Goal: Task Accomplishment & Management: Manage account settings

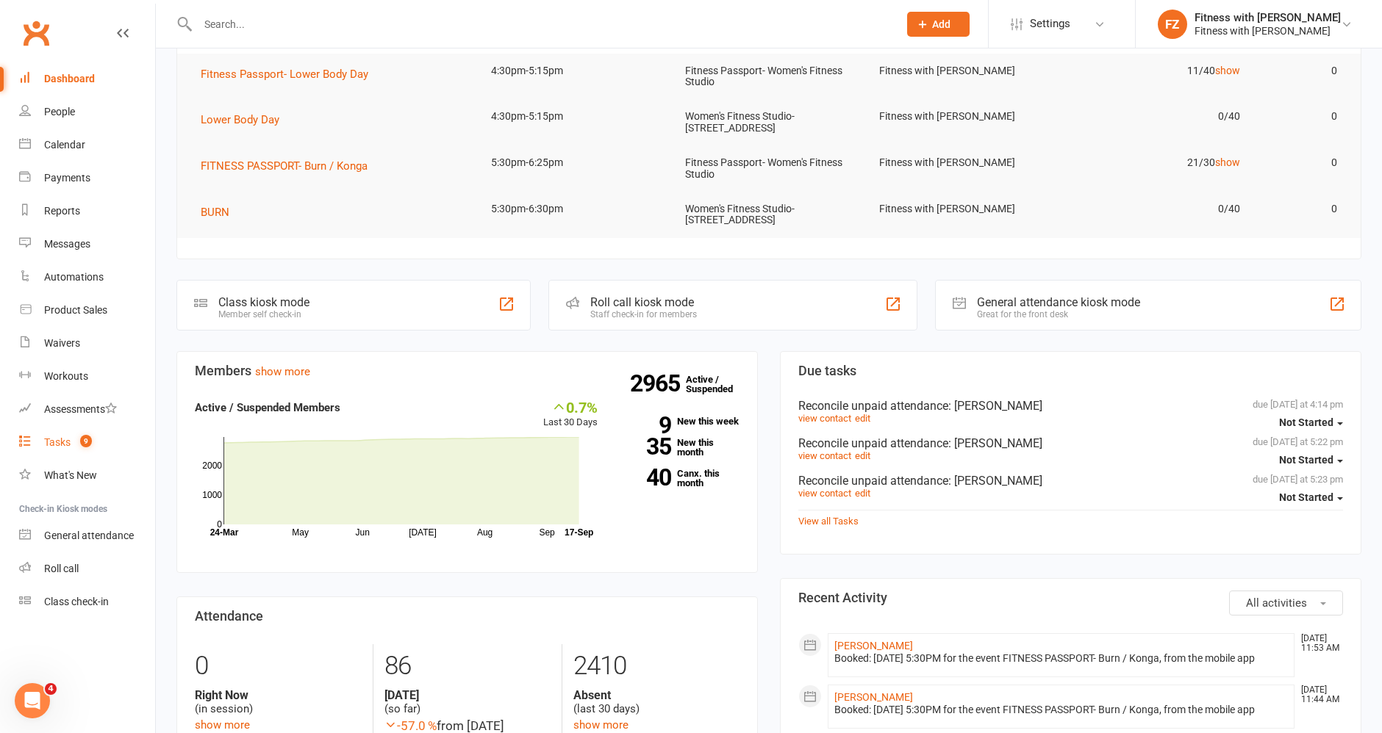
click at [68, 442] on div "Tasks" at bounding box center [57, 443] width 26 height 12
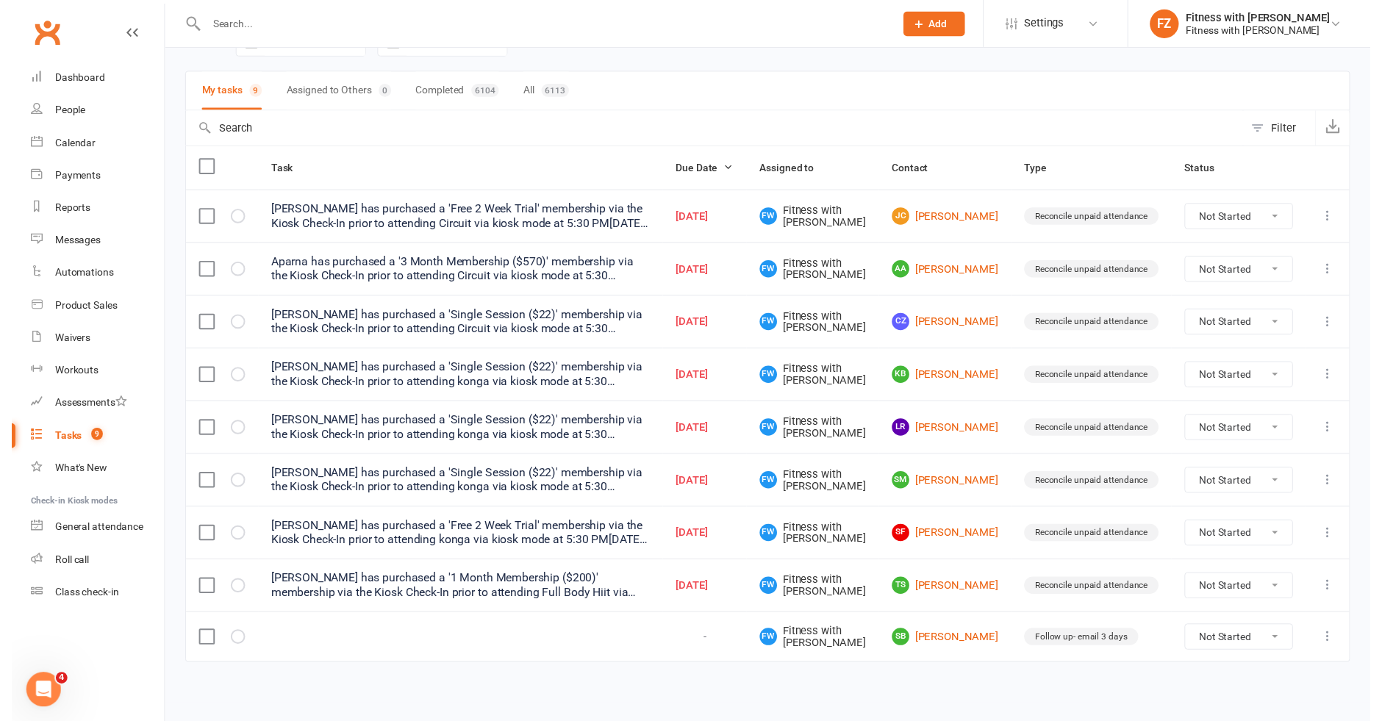
scroll to position [89, 0]
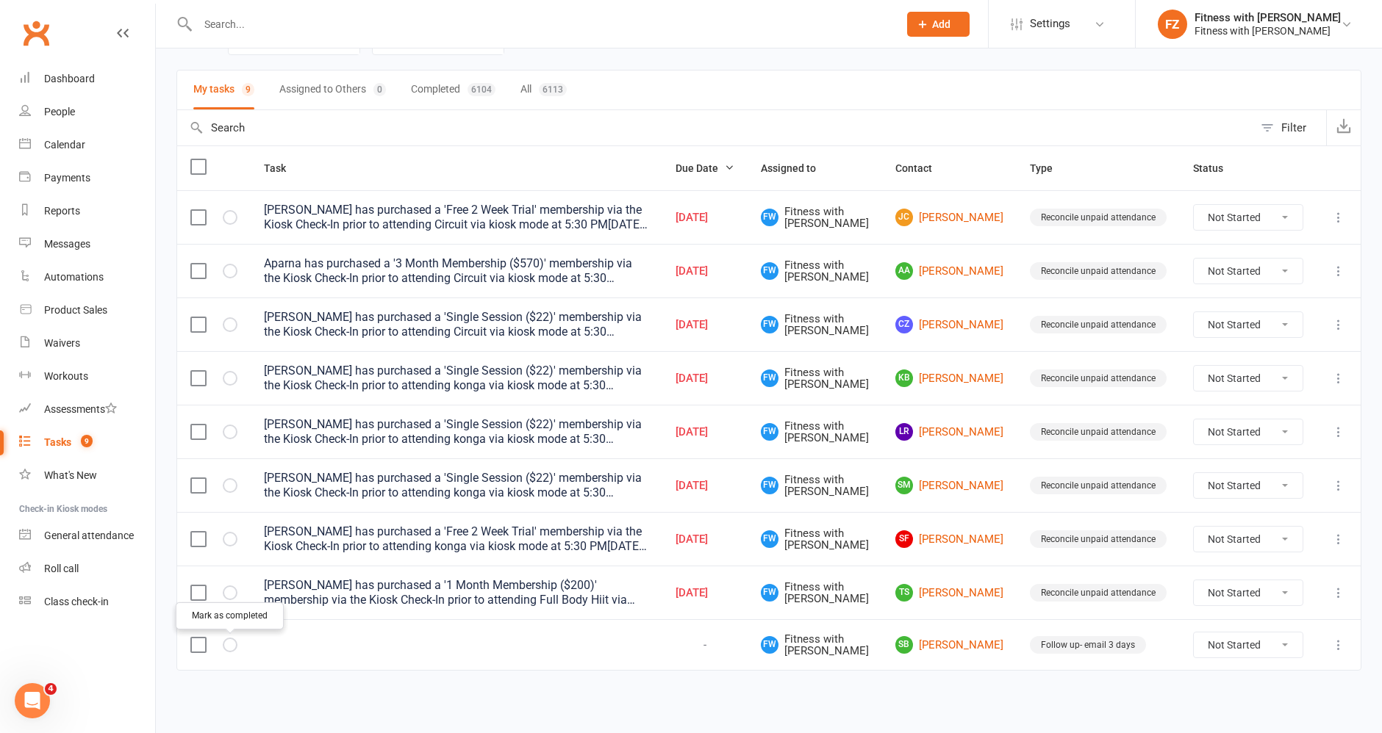
click at [0, 0] on icon "button" at bounding box center [0, 0] width 0 height 0
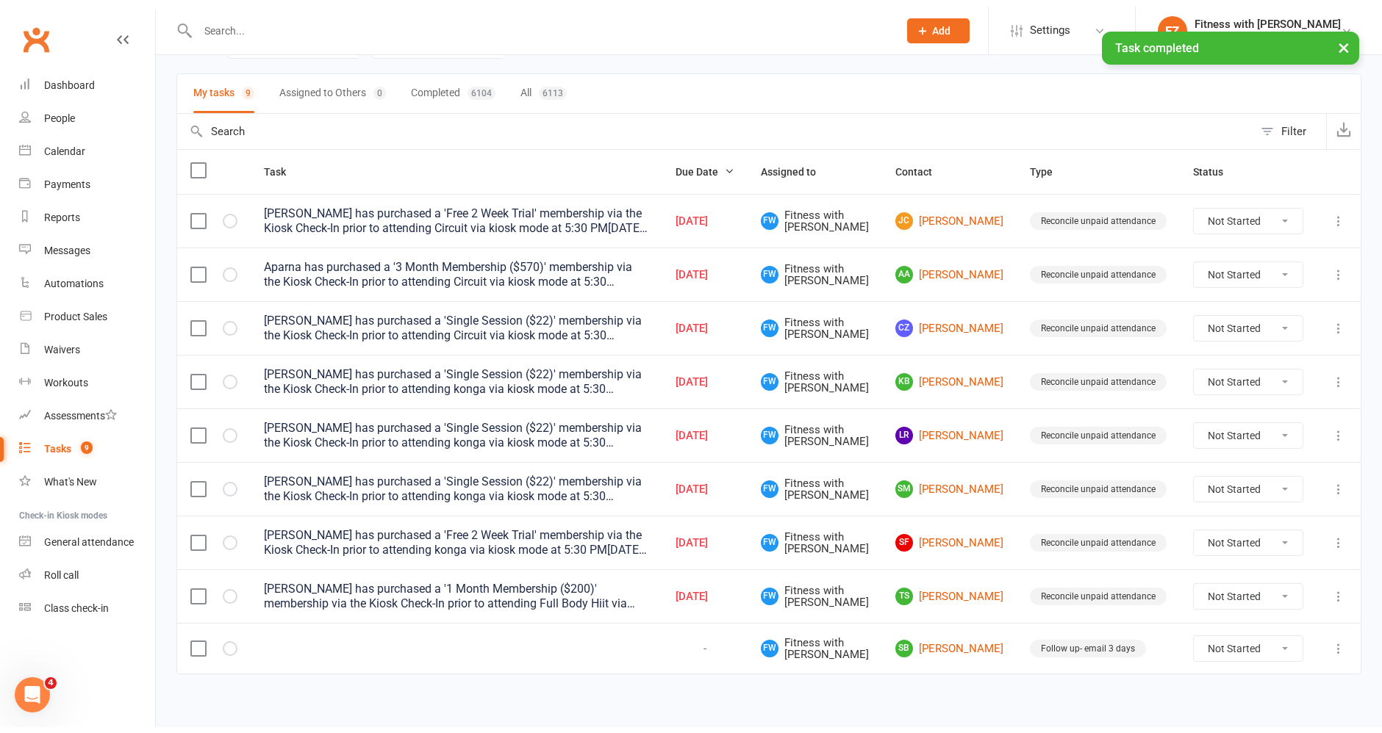
scroll to position [39, 0]
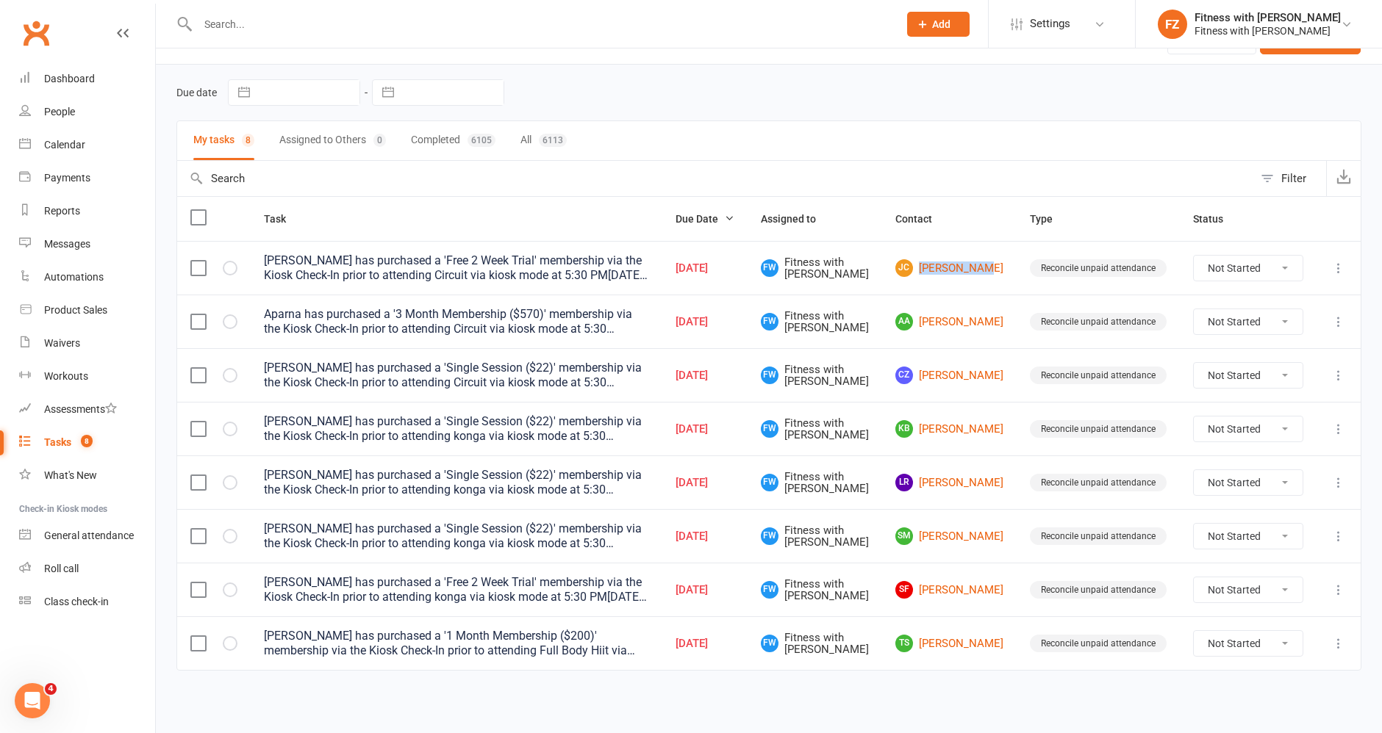
drag, startPoint x: 997, startPoint y: 273, endPoint x: 924, endPoint y: 273, distance: 73.5
click at [924, 273] on td "JC Jordan Chown" at bounding box center [949, 268] width 134 height 54
copy link "Jordan Chow"
click at [342, 31] on input "text" at bounding box center [540, 24] width 694 height 21
paste input "Jordan Chow"
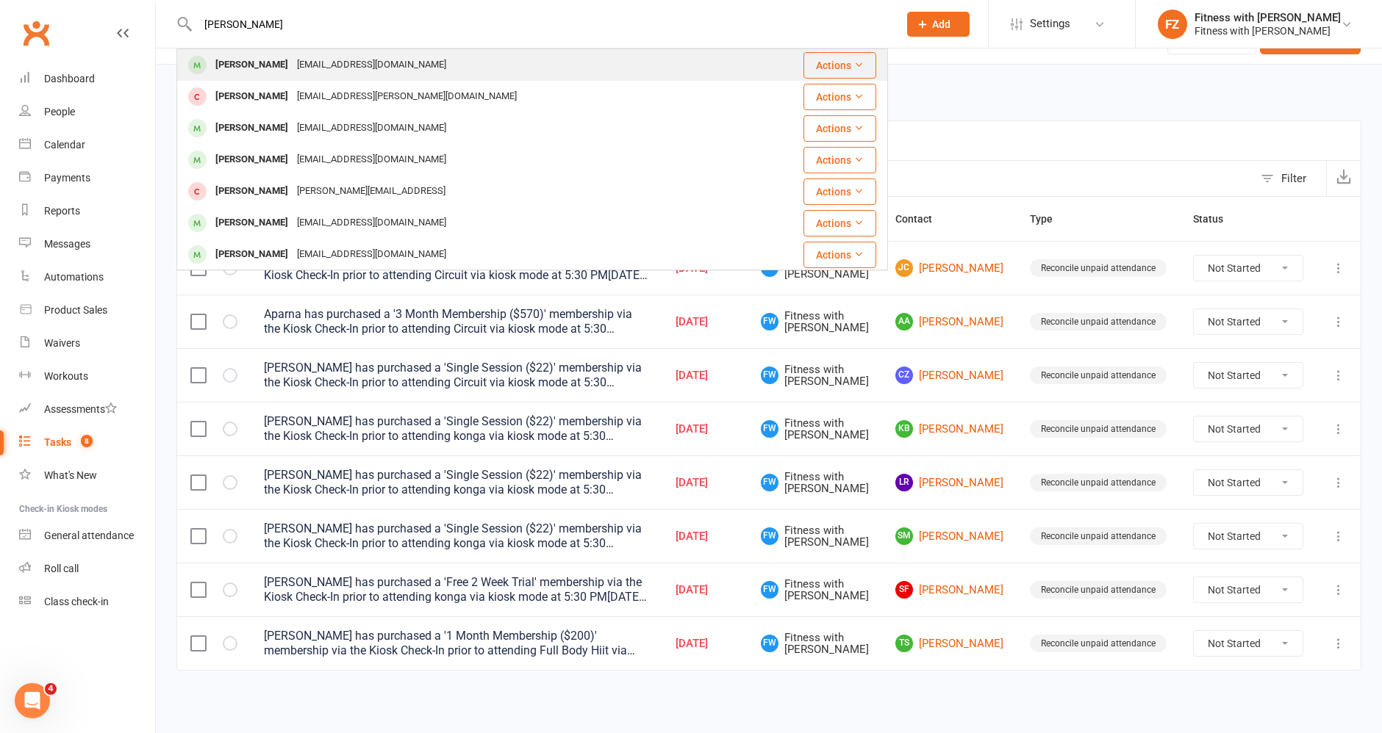
type input "Jordan Chow"
click at [334, 68] on div "Jordanchown2003@gmail.com" at bounding box center [371, 64] width 158 height 21
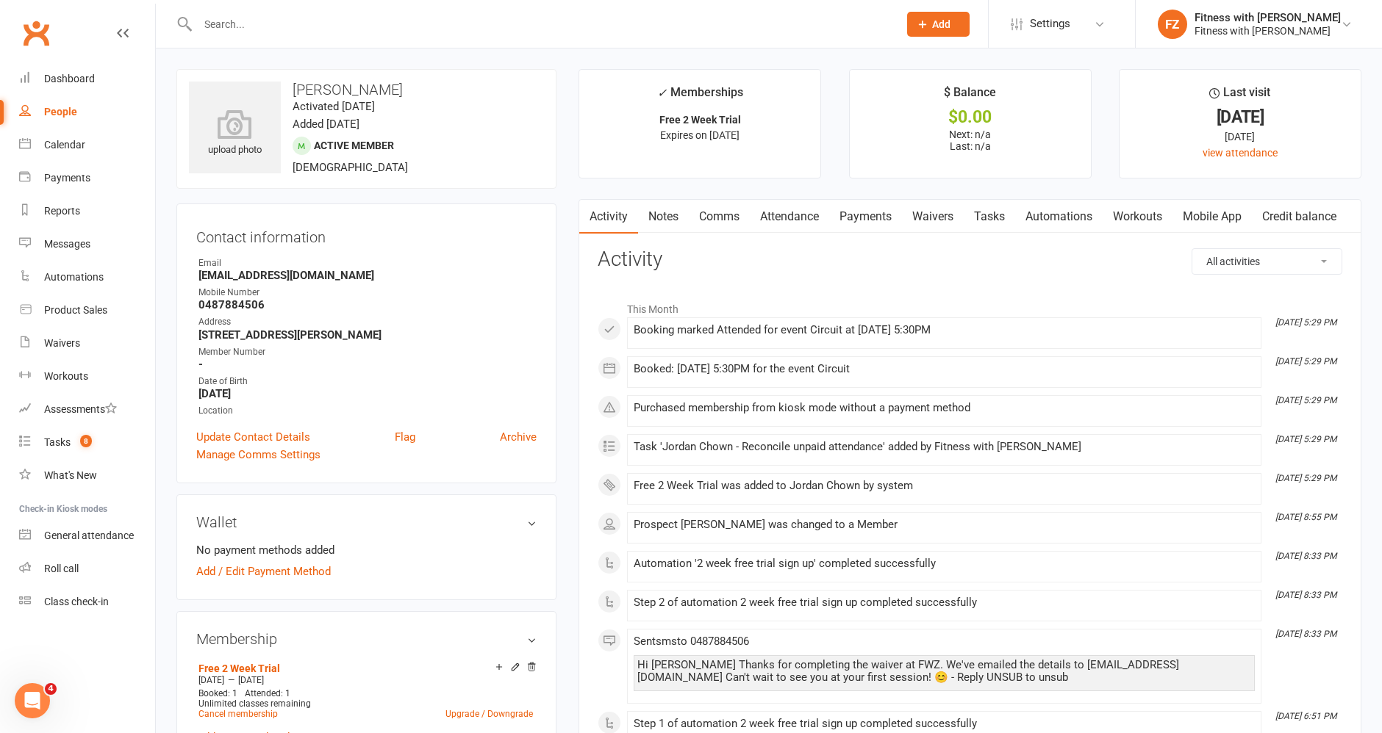
click at [82, 112] on link "People" at bounding box center [87, 112] width 136 height 33
select select "50"
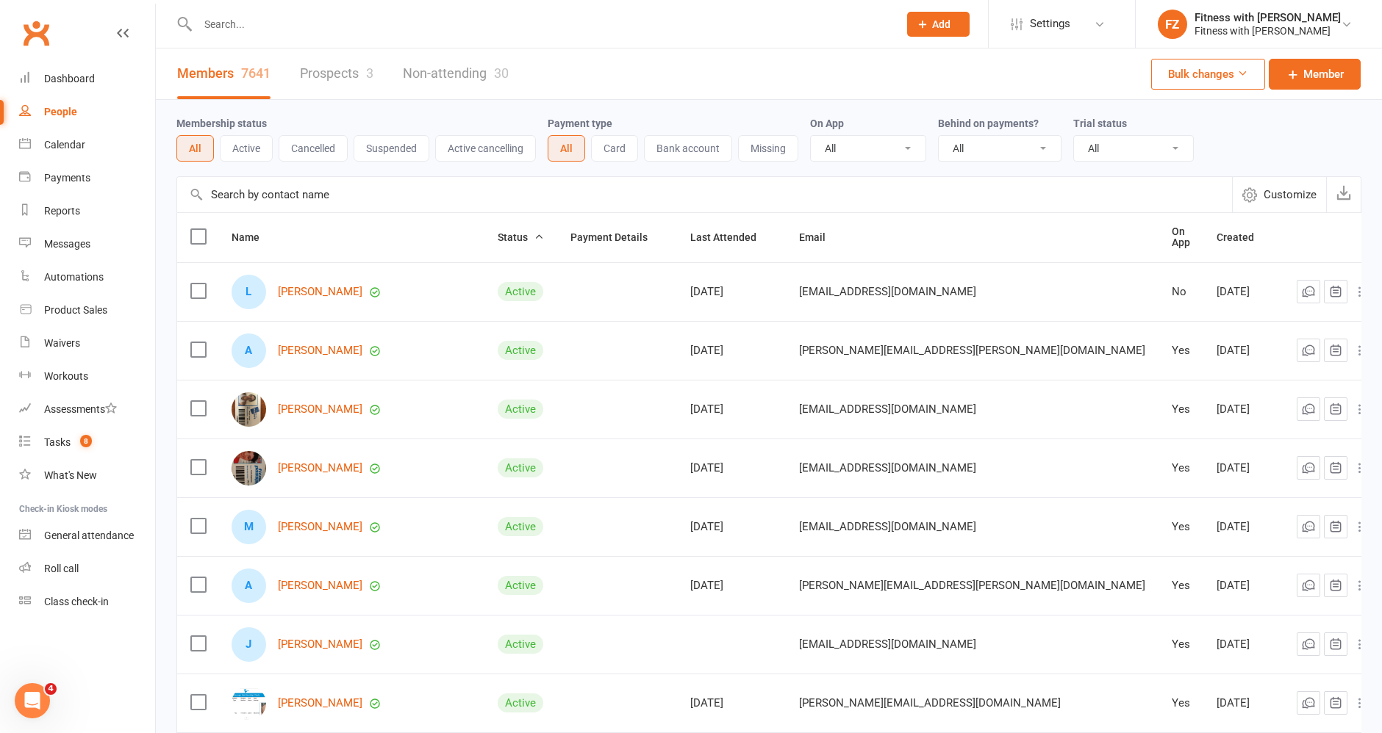
click at [334, 77] on link "Prospects 3" at bounding box center [336, 74] width 73 height 51
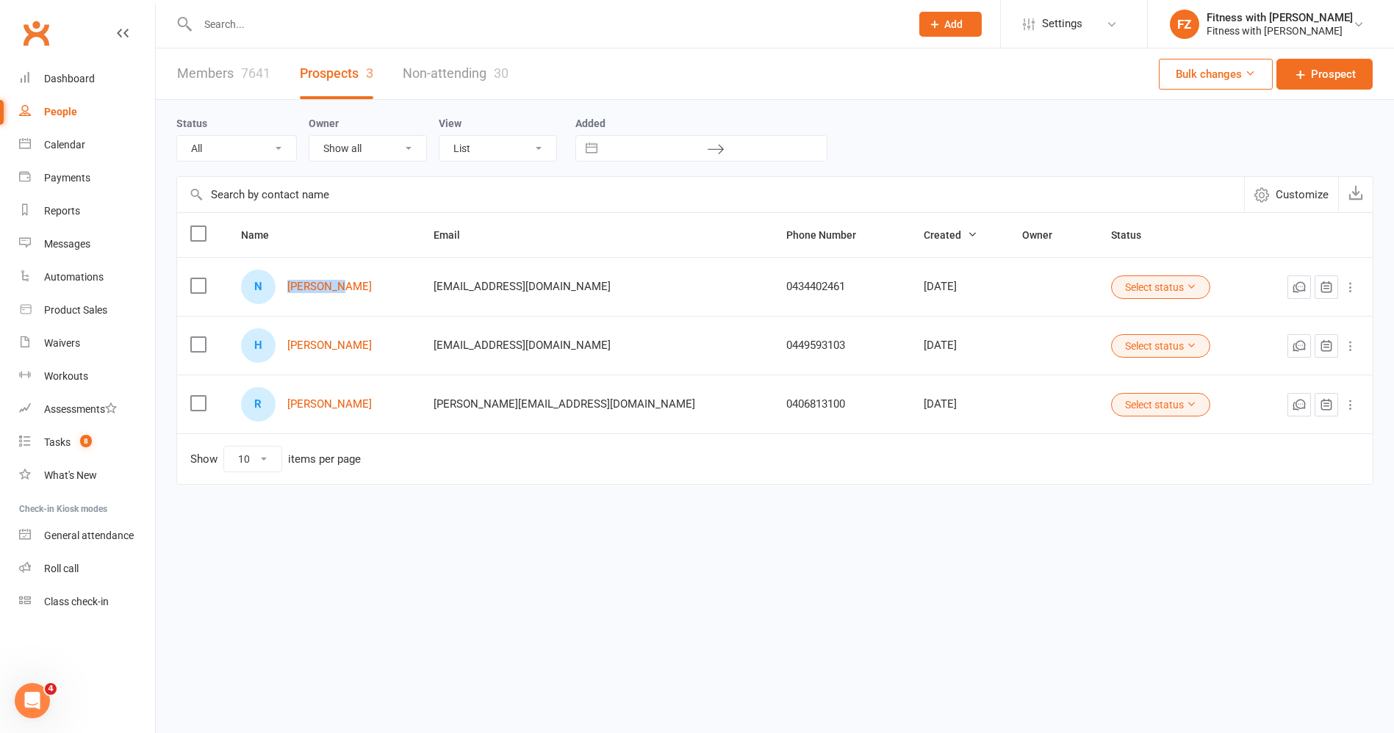
drag, startPoint x: 323, startPoint y: 308, endPoint x: 285, endPoint y: 290, distance: 42.1
click at [285, 290] on td "N Nam Bassi" at bounding box center [324, 286] width 193 height 59
copy div "[PERSON_NAME]"
click at [328, 17] on input "text" at bounding box center [546, 24] width 707 height 21
paste input "[PERSON_NAME]"
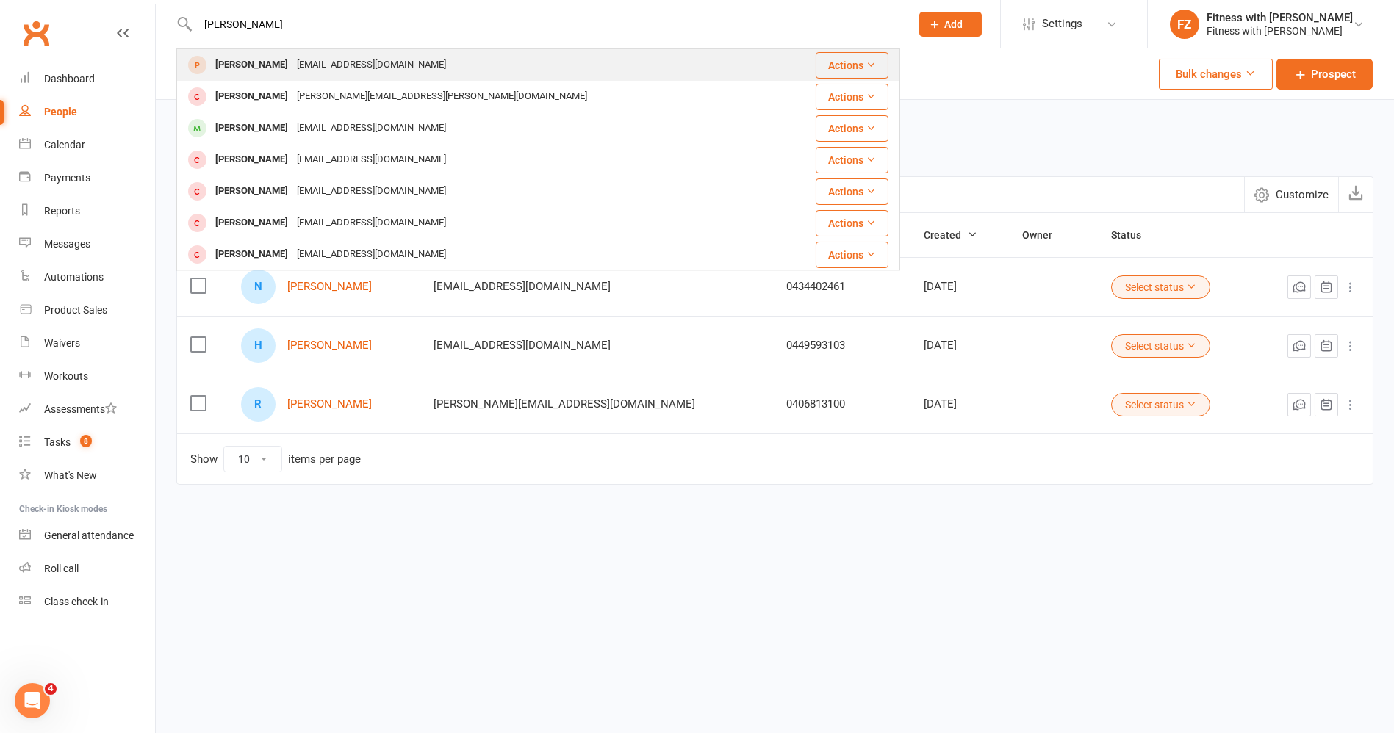
type input "[PERSON_NAME]"
click at [298, 57] on div "Poonamnaini@yahoo.com" at bounding box center [371, 64] width 158 height 21
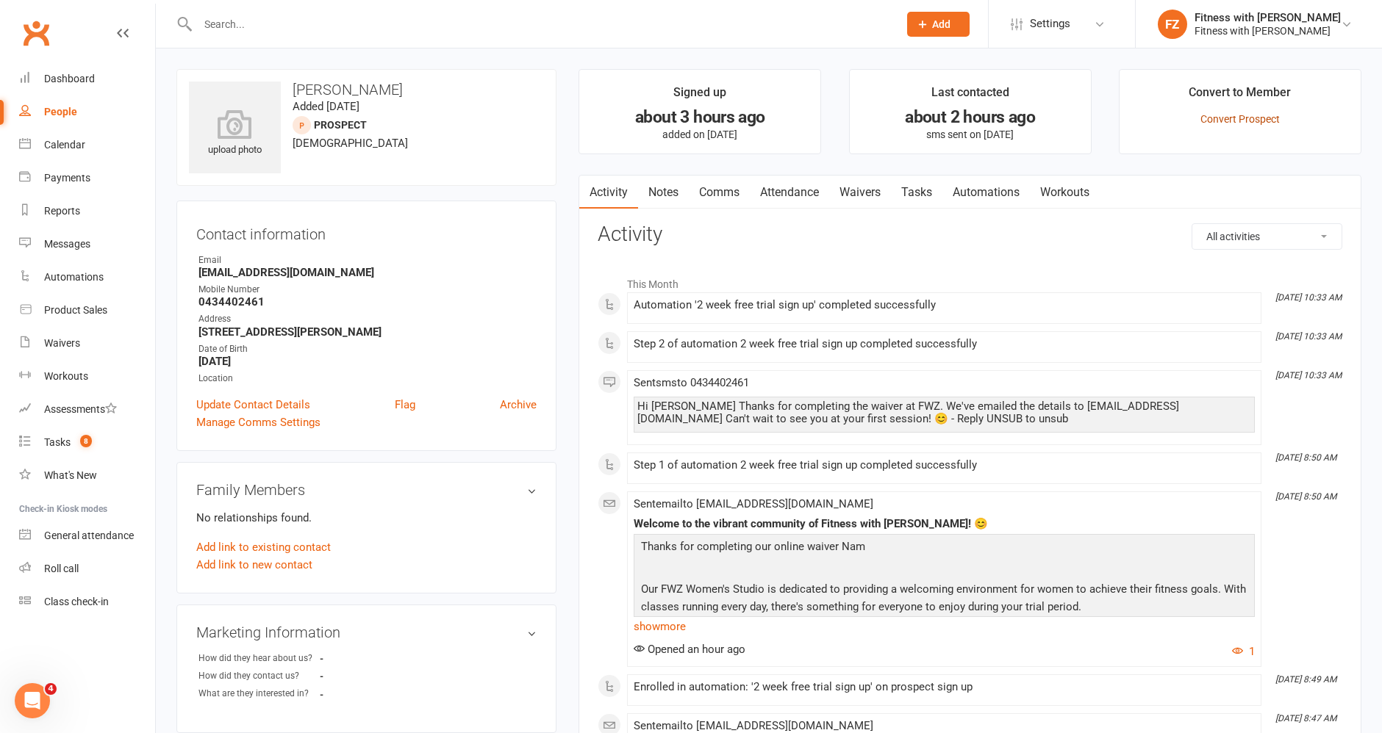
click at [1218, 120] on link "Convert Prospect" at bounding box center [1239, 119] width 79 height 12
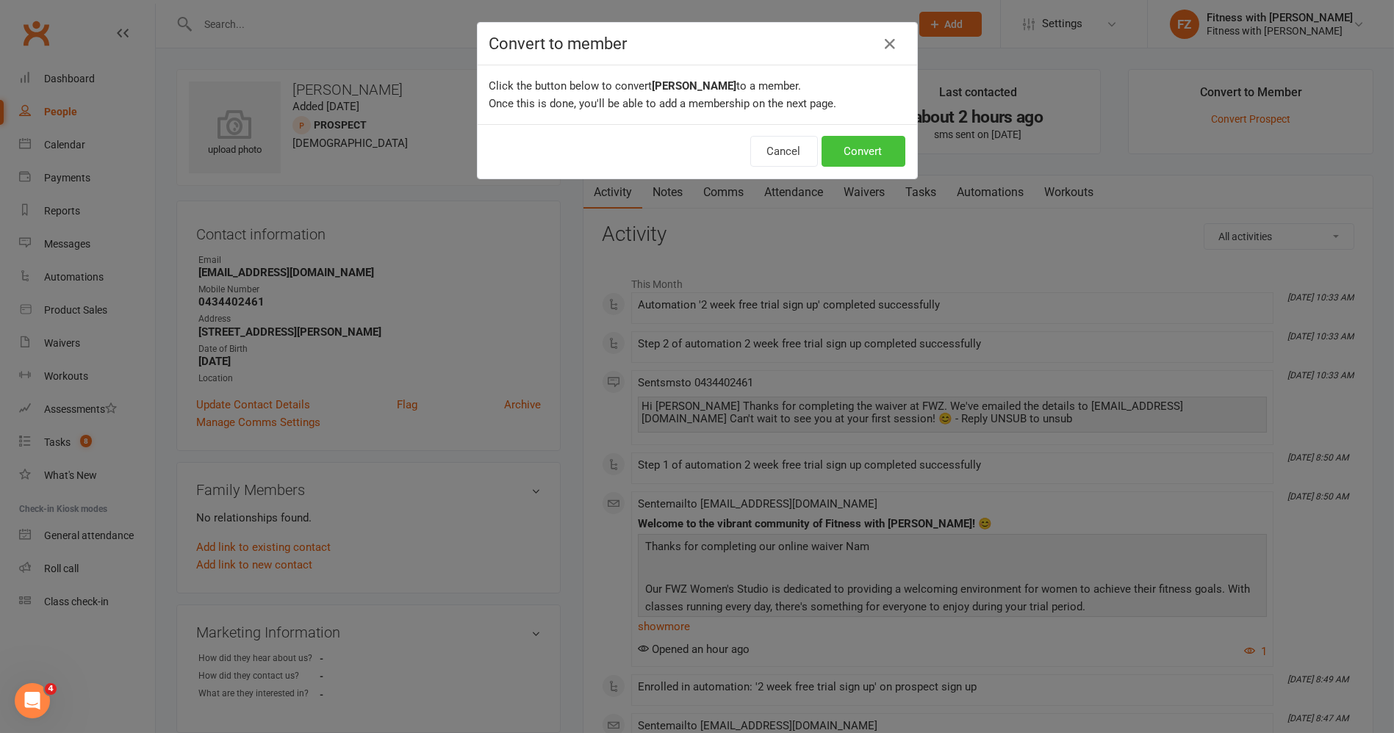
click at [866, 145] on button "Convert" at bounding box center [864, 151] width 84 height 31
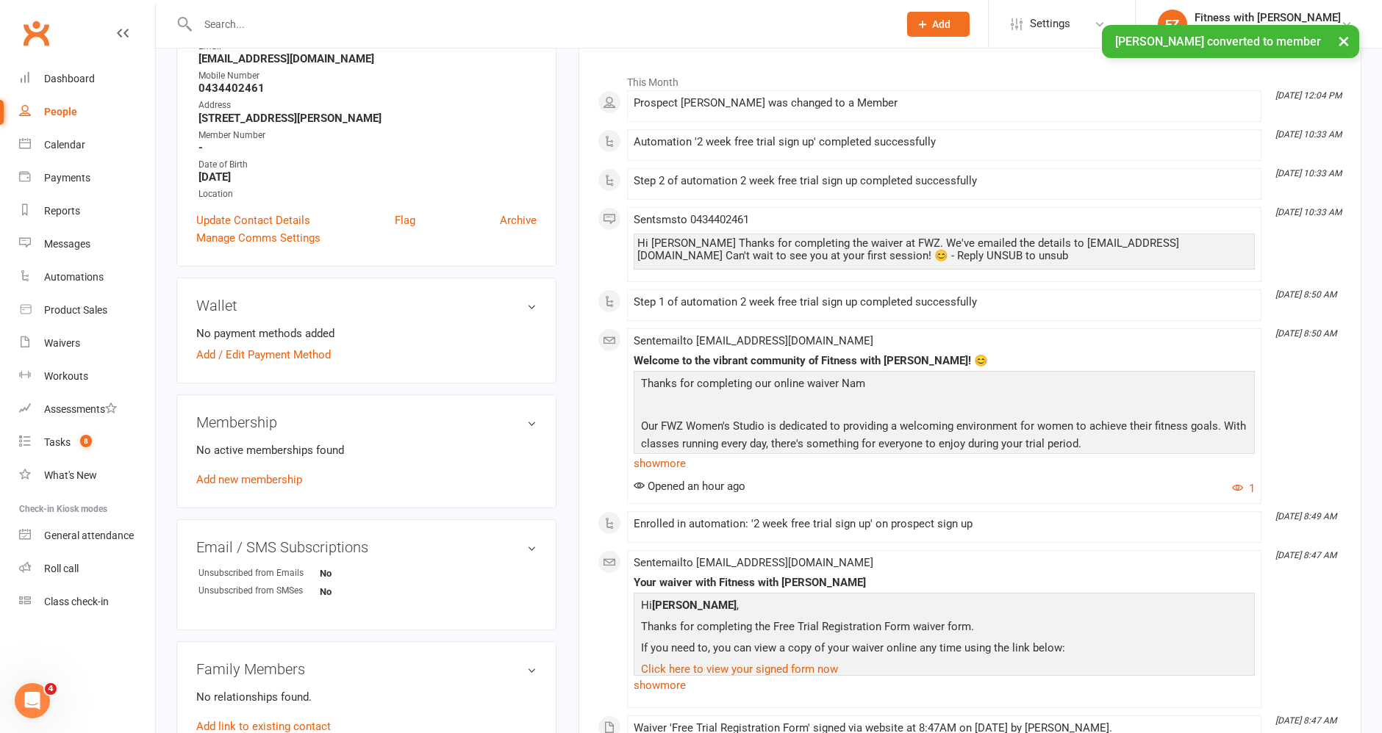
scroll to position [326, 0]
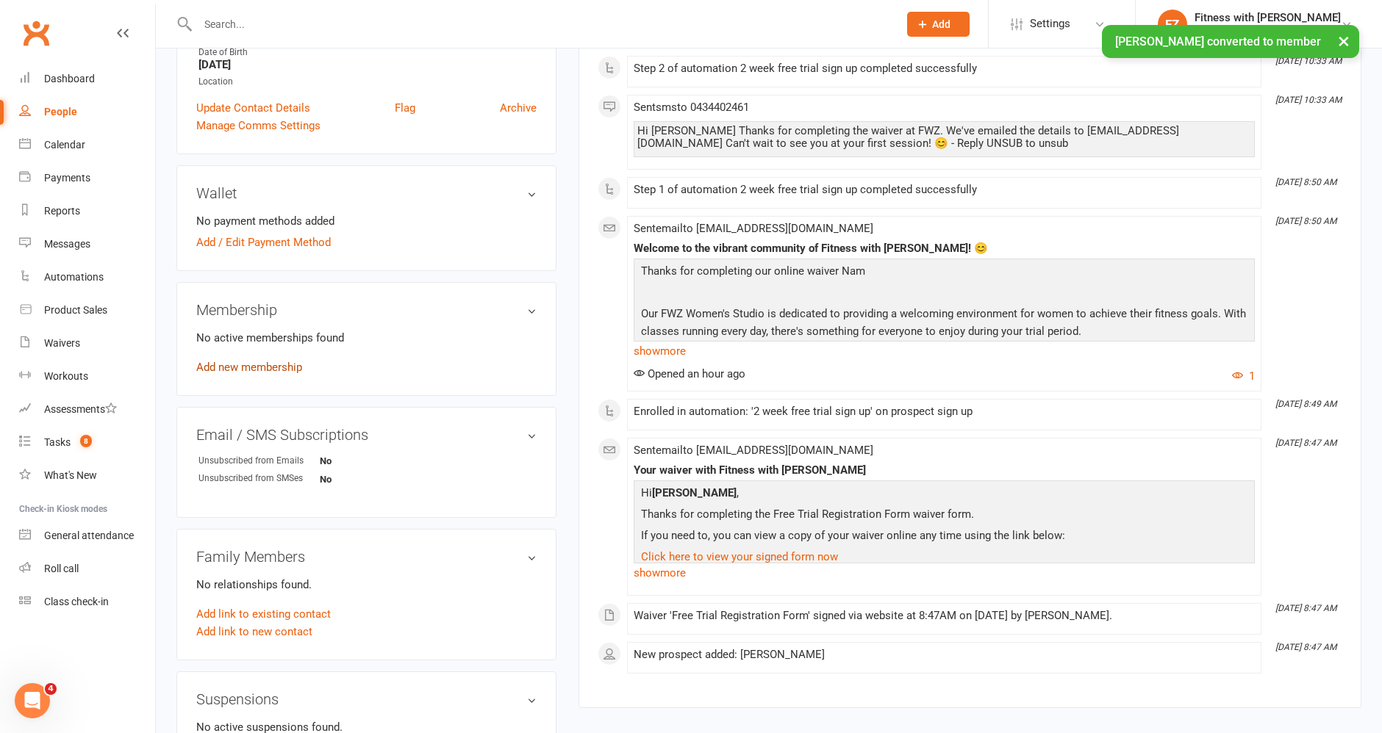
click at [260, 361] on link "Add new membership" at bounding box center [249, 367] width 106 height 13
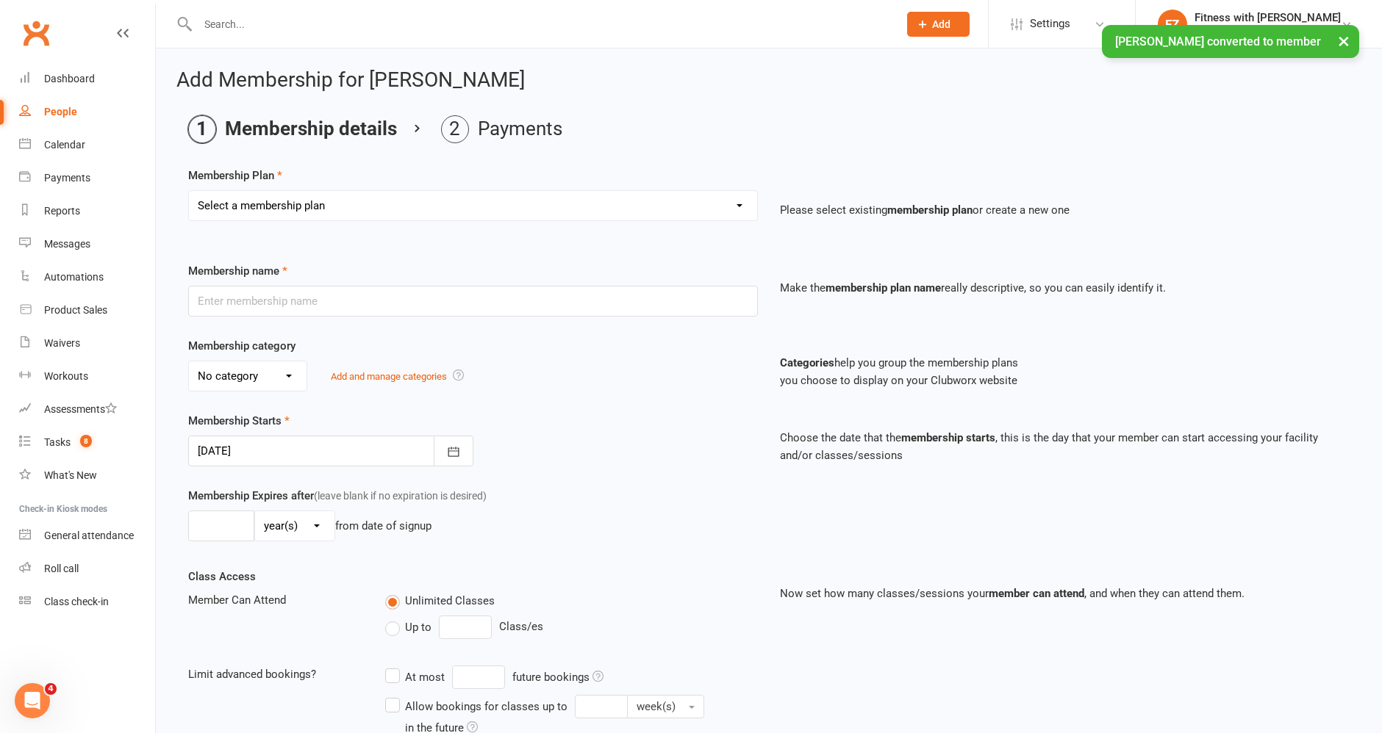
click at [503, 197] on select "Select a membership plan Create new Membership Plan Free 2 Week Trial Single Se…" at bounding box center [473, 205] width 568 height 29
select select "1"
click at [189, 191] on select "Select a membership plan Create new Membership Plan Free 2 Week Trial Single Se…" at bounding box center [473, 205] width 568 height 29
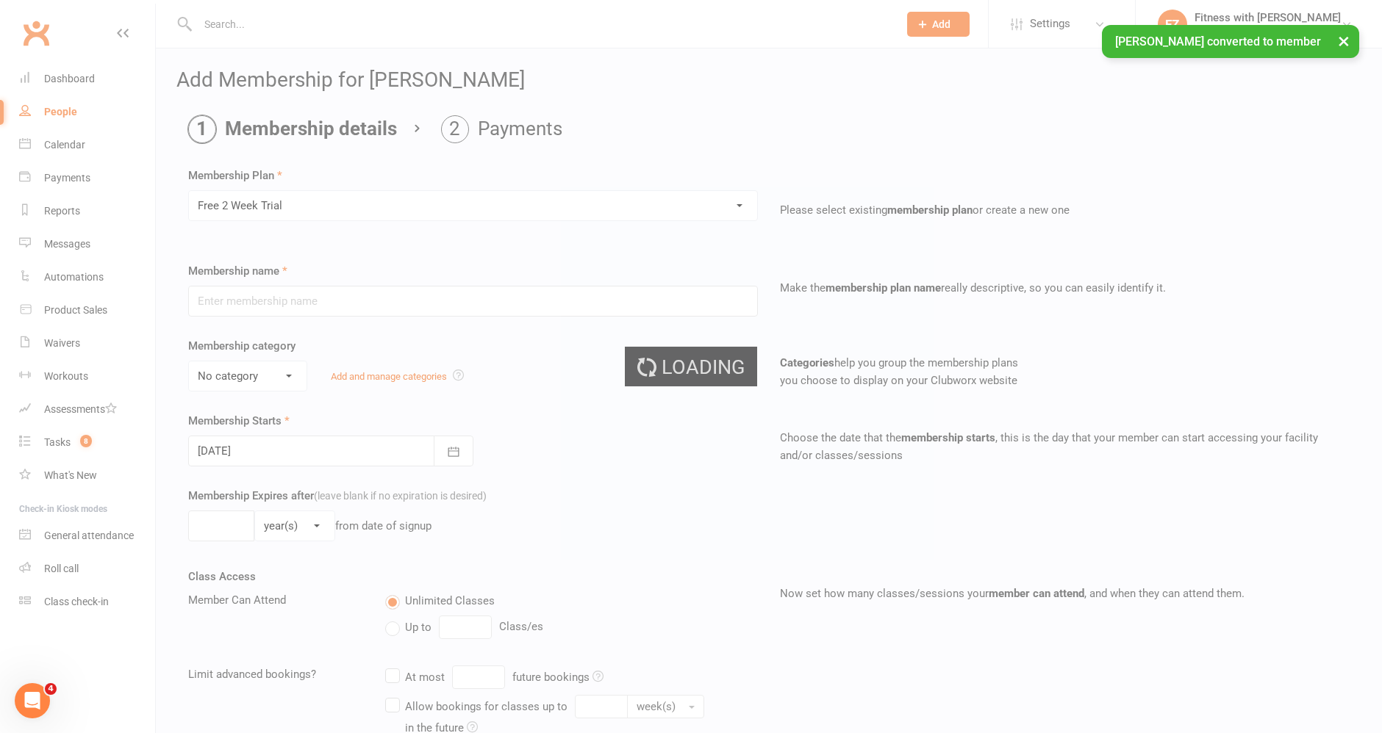
type input "Free 2 Week Trial"
select select "2"
type input "15"
select select "0"
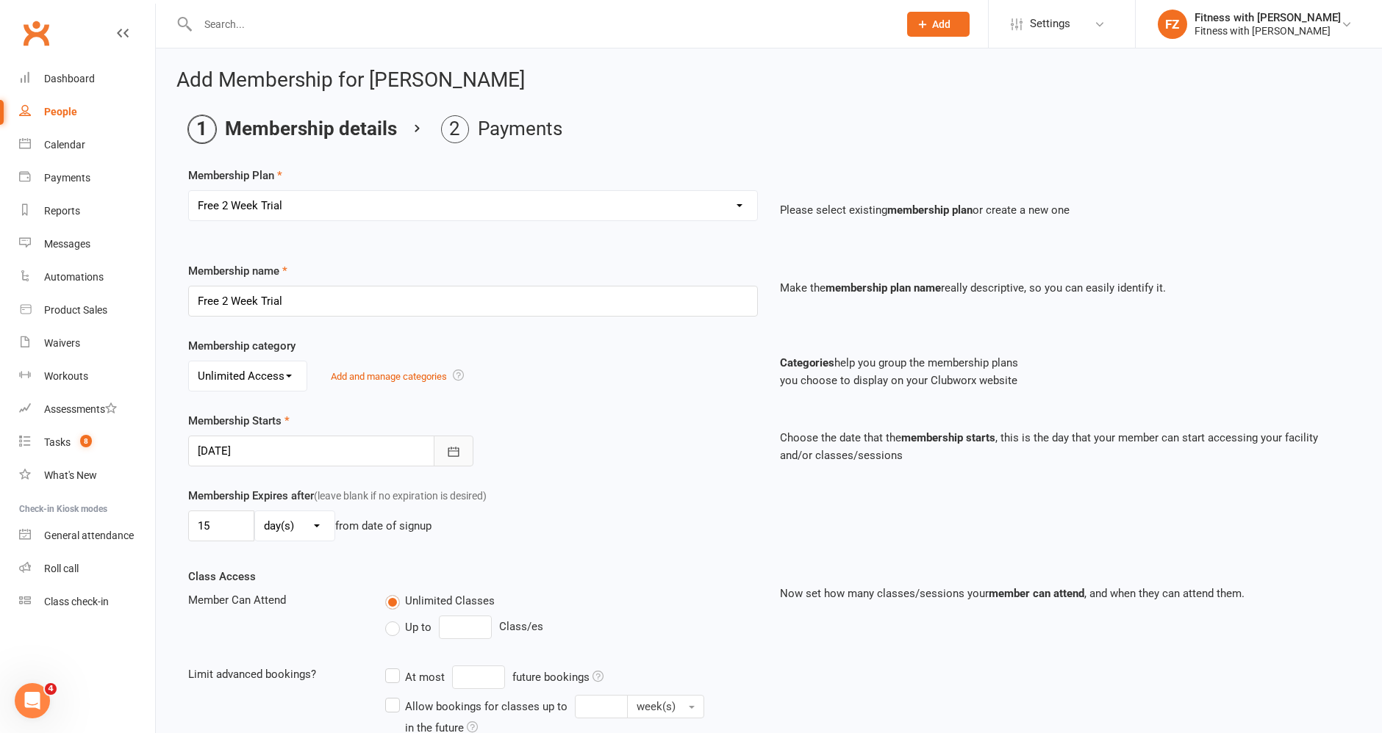
click at [451, 453] on icon "button" at bounding box center [453, 452] width 15 height 15
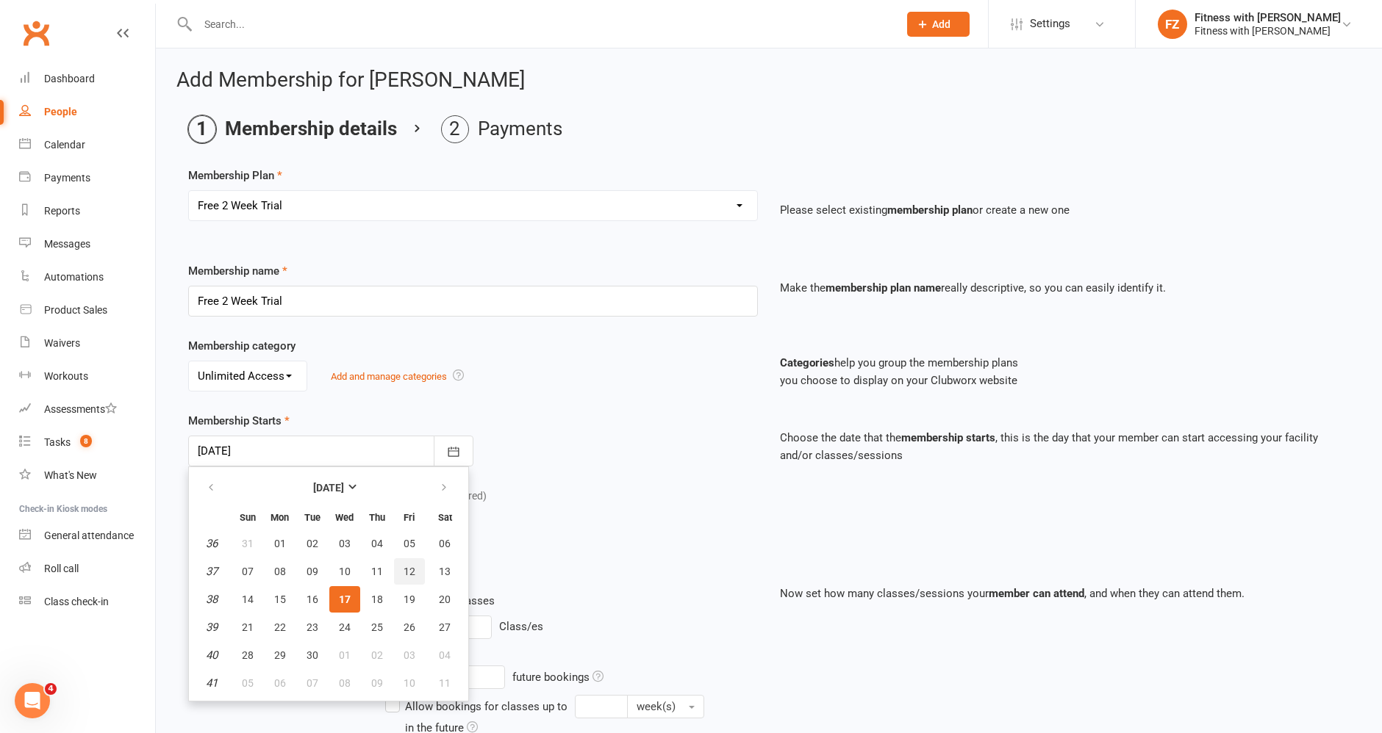
click at [413, 565] on button "12" at bounding box center [409, 572] width 31 height 26
type input "12 Sep 2025"
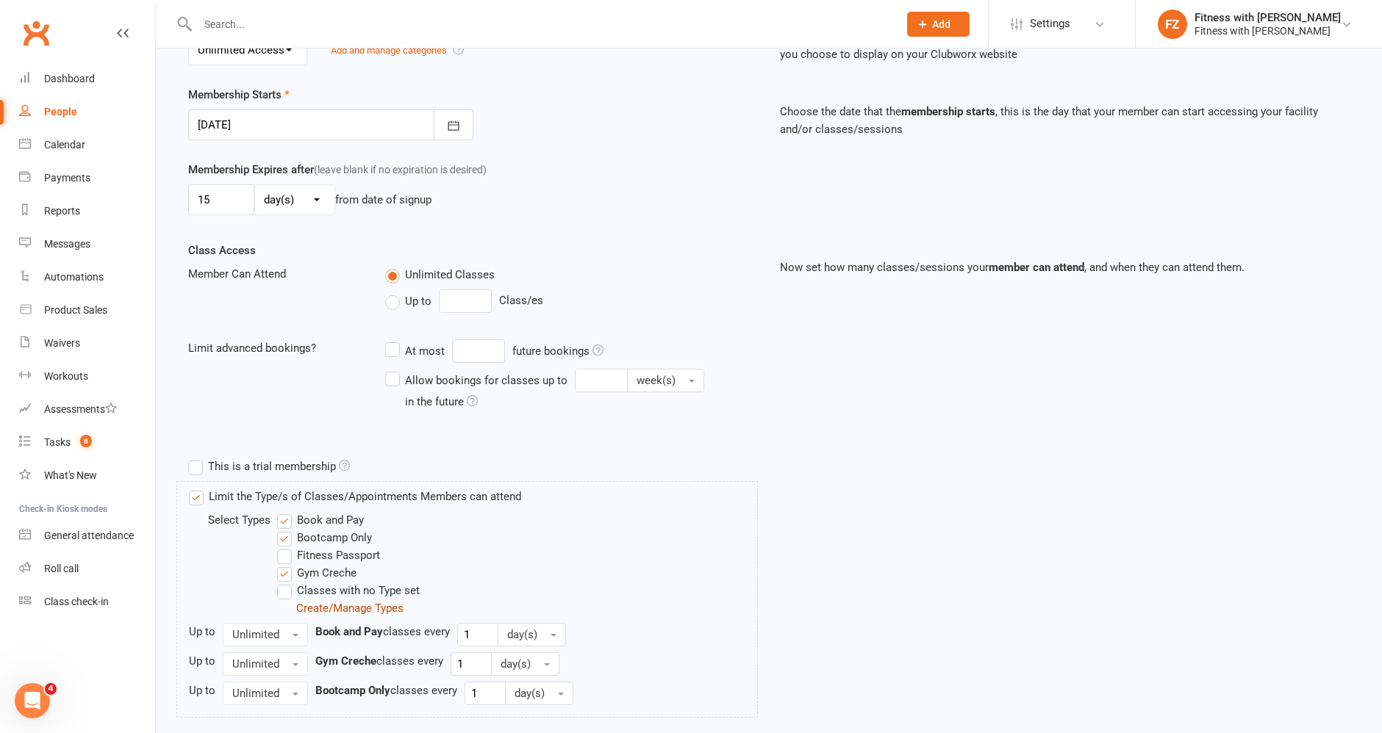
scroll to position [416, 0]
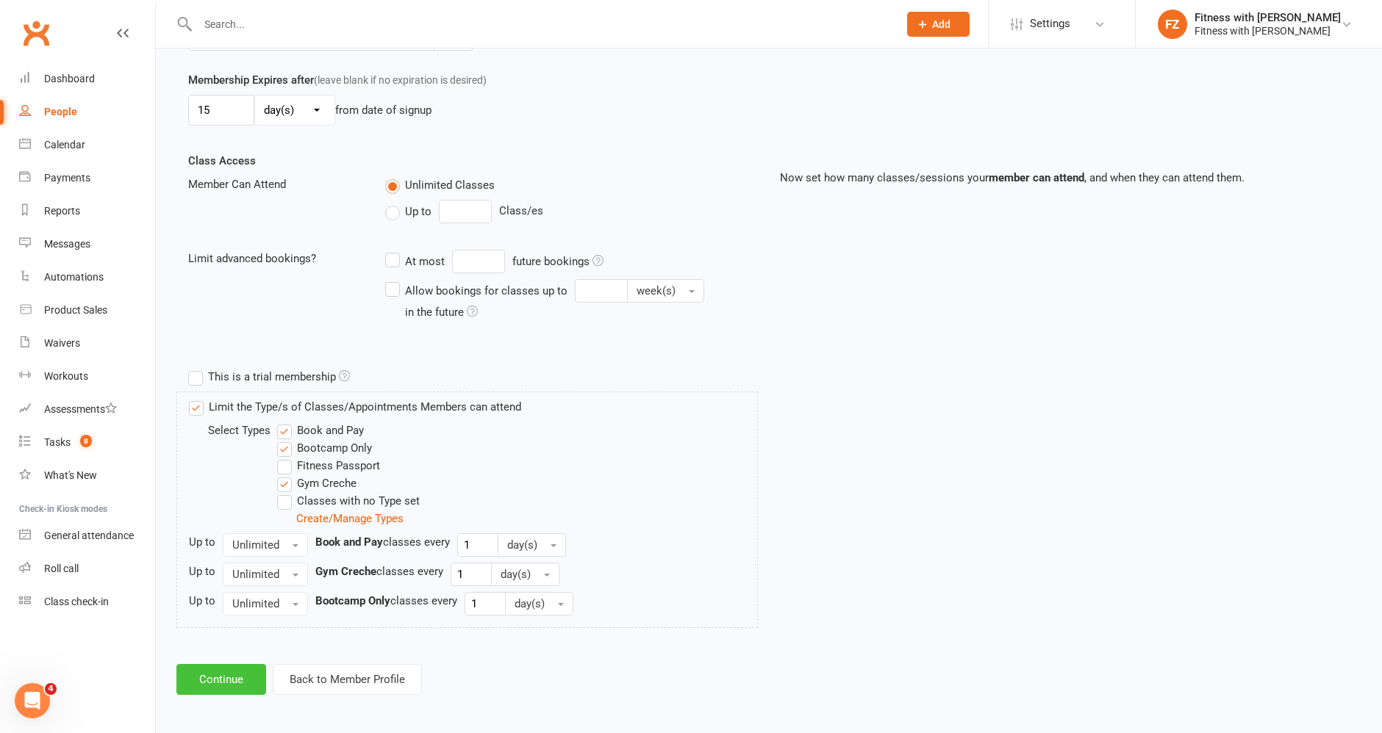
click at [243, 672] on button "Continue" at bounding box center [221, 679] width 90 height 31
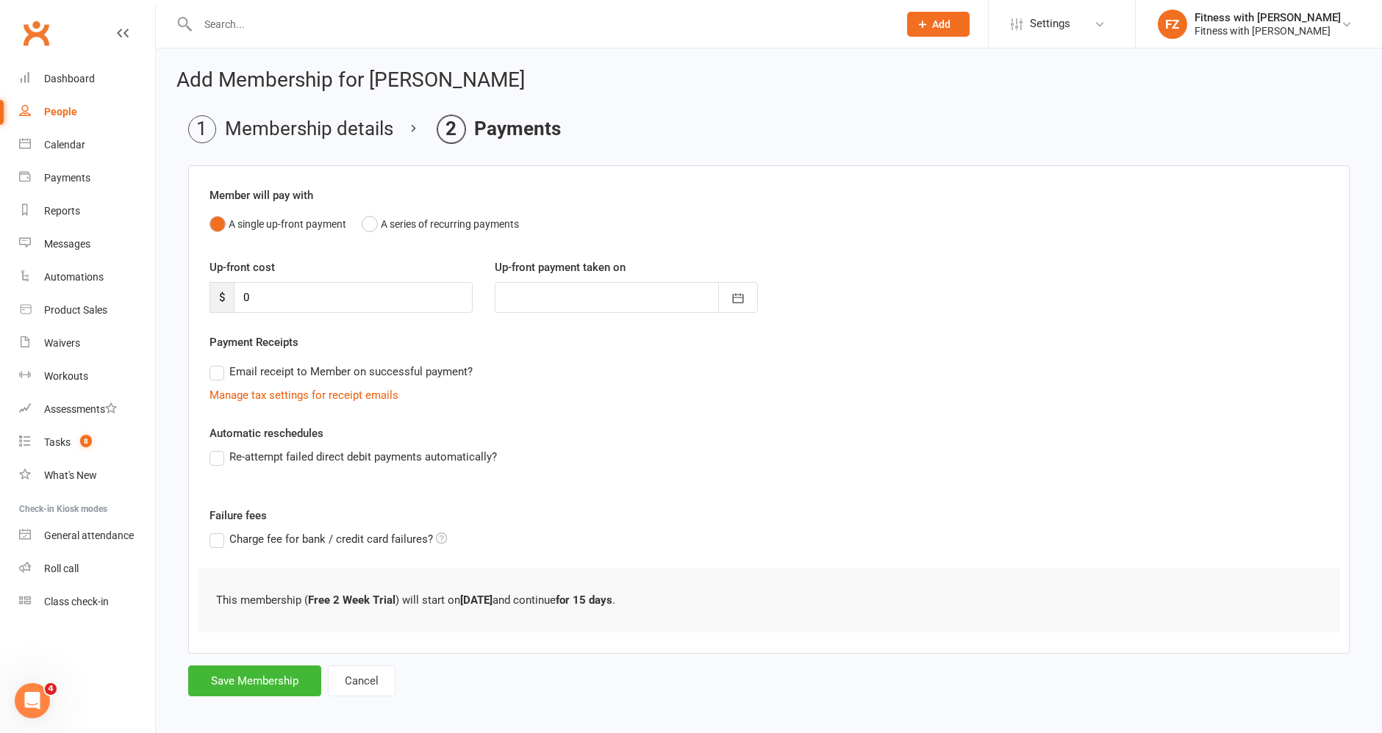
click at [265, 698] on div "Add Membership for Nam Bassi Membership details Payments Member will pay with A…" at bounding box center [769, 385] width 1226 height 672
click at [274, 681] on button "Save Membership" at bounding box center [254, 681] width 133 height 31
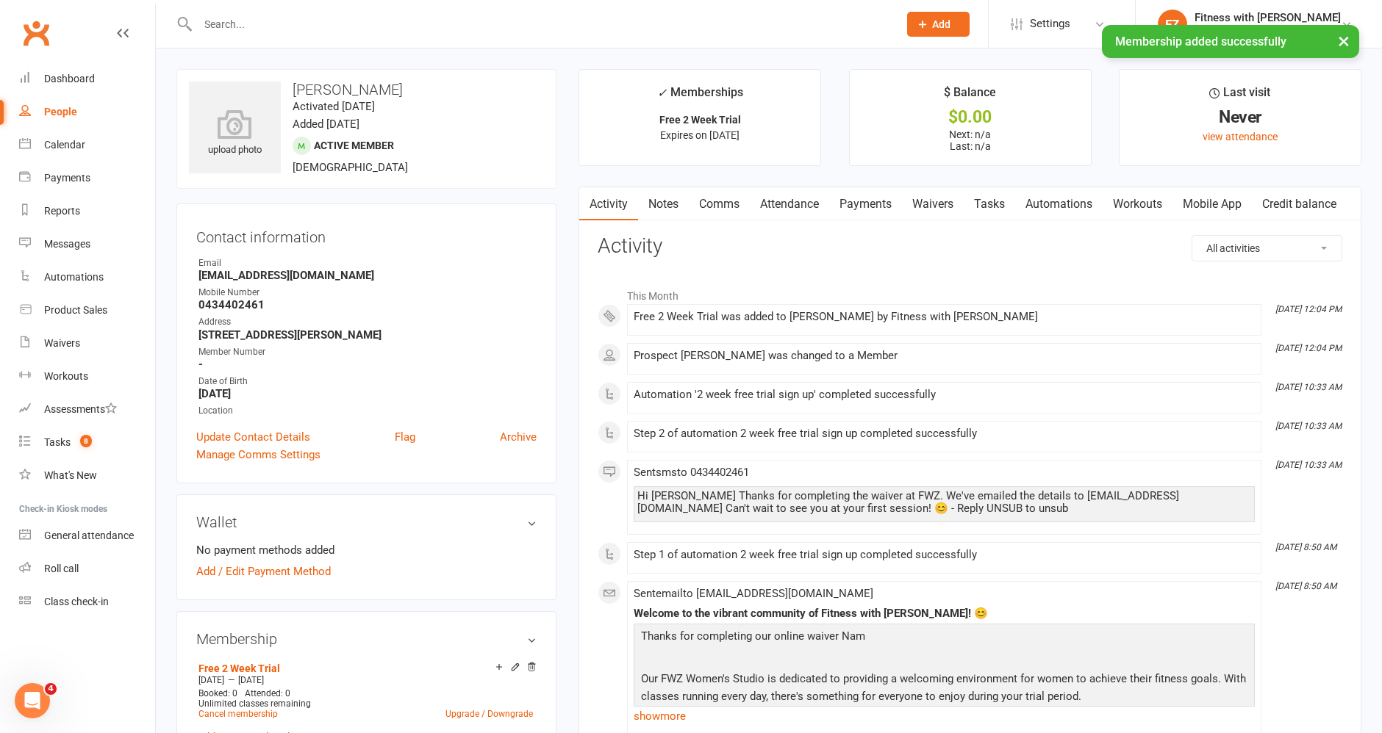
click at [60, 107] on div "People" at bounding box center [60, 112] width 33 height 12
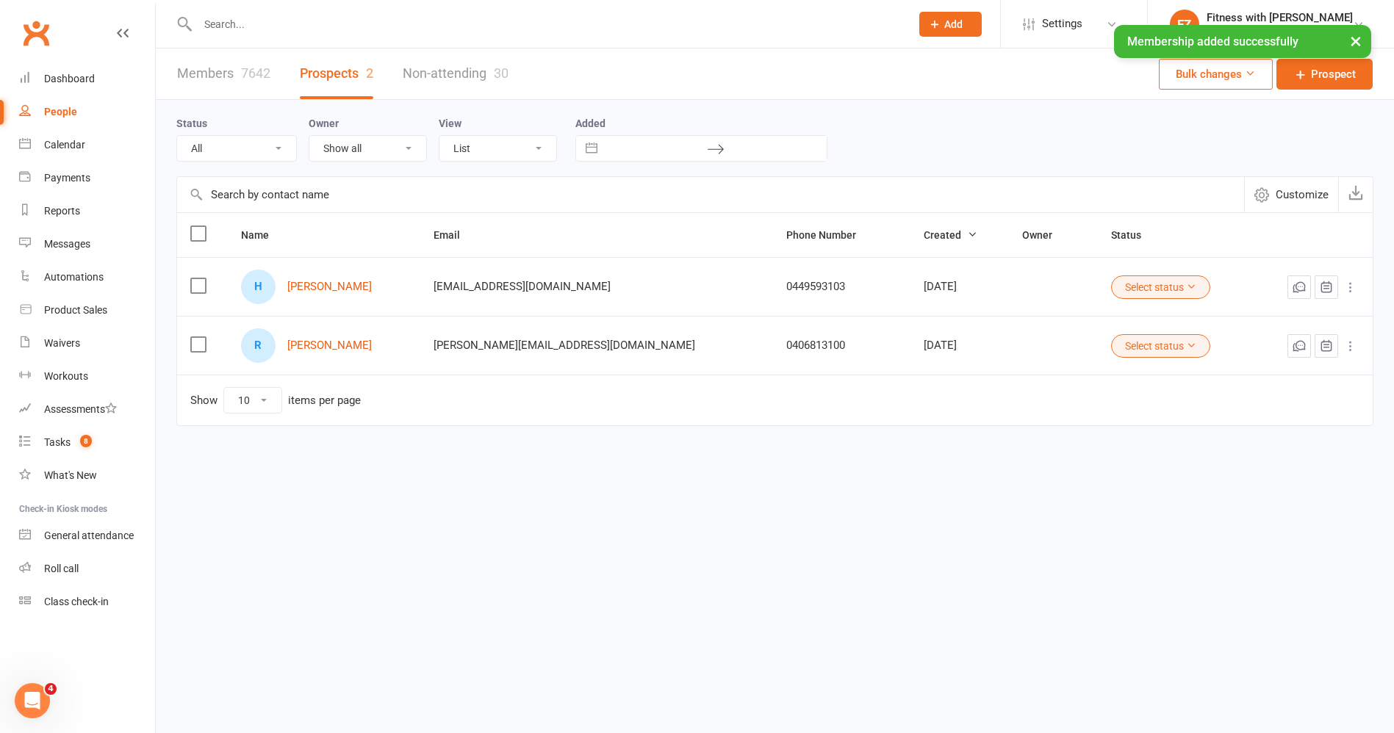
click at [290, 25] on div "× Membership added successfully" at bounding box center [687, 25] width 1375 height 0
click at [271, 14] on input "text" at bounding box center [546, 24] width 707 height 21
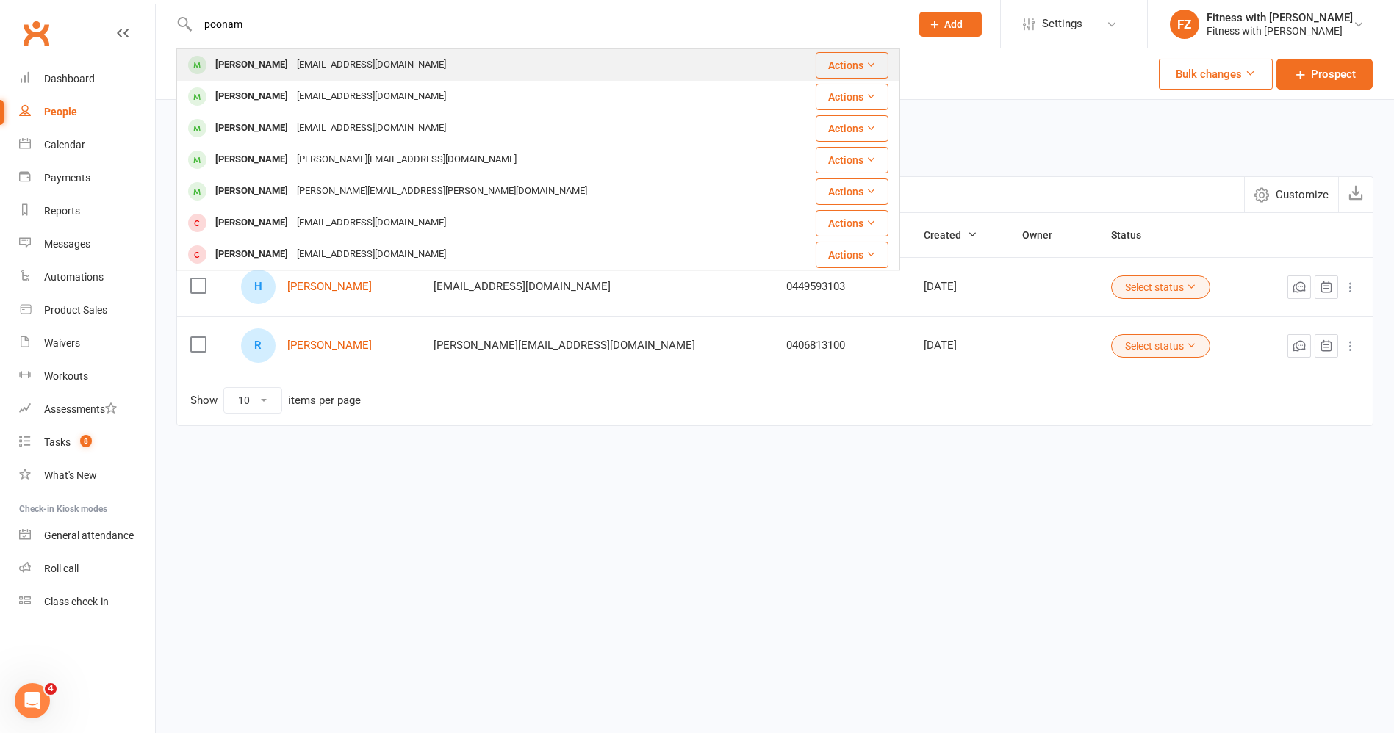
type input "poonam"
click at [321, 67] on div "Poonamleavesley@gmail.com" at bounding box center [371, 64] width 158 height 21
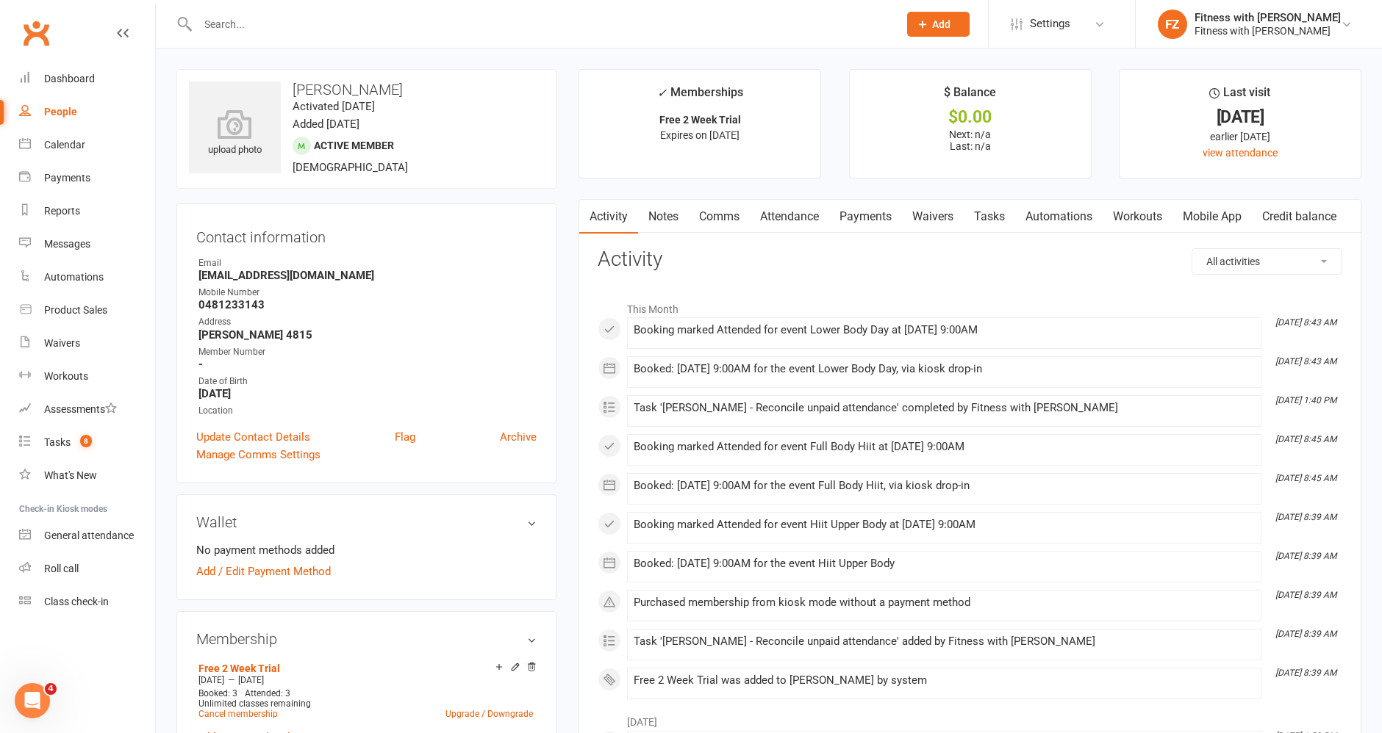
scroll to position [163, 0]
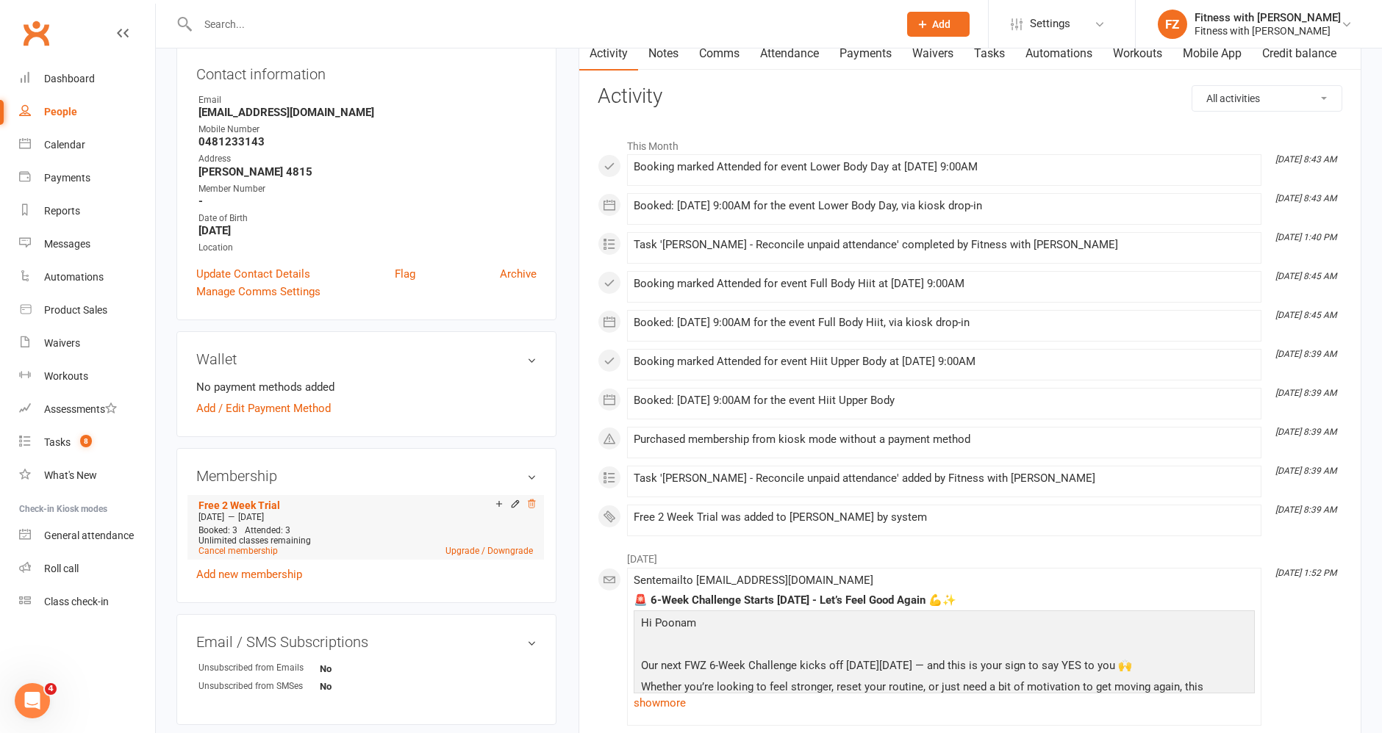
click at [535, 500] on icon at bounding box center [531, 504] width 10 height 10
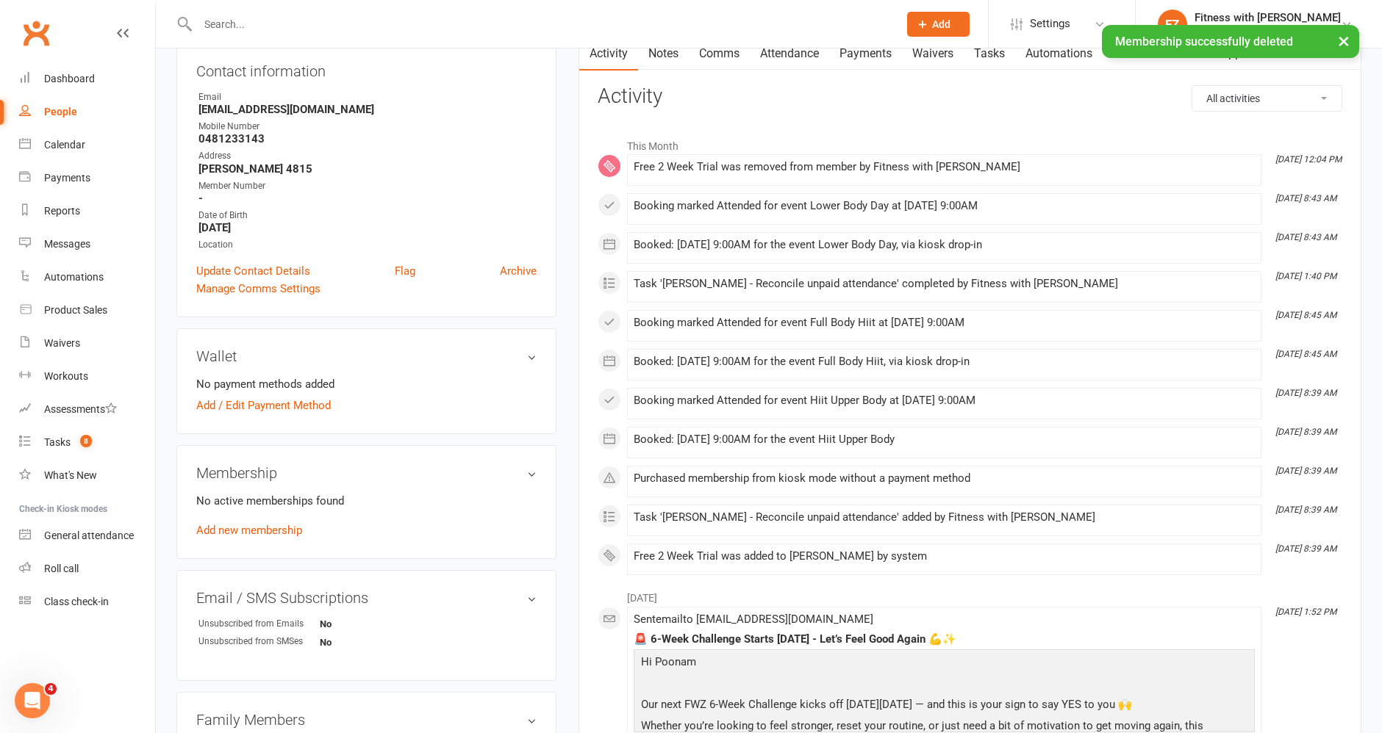
click at [71, 120] on link "People" at bounding box center [87, 112] width 136 height 33
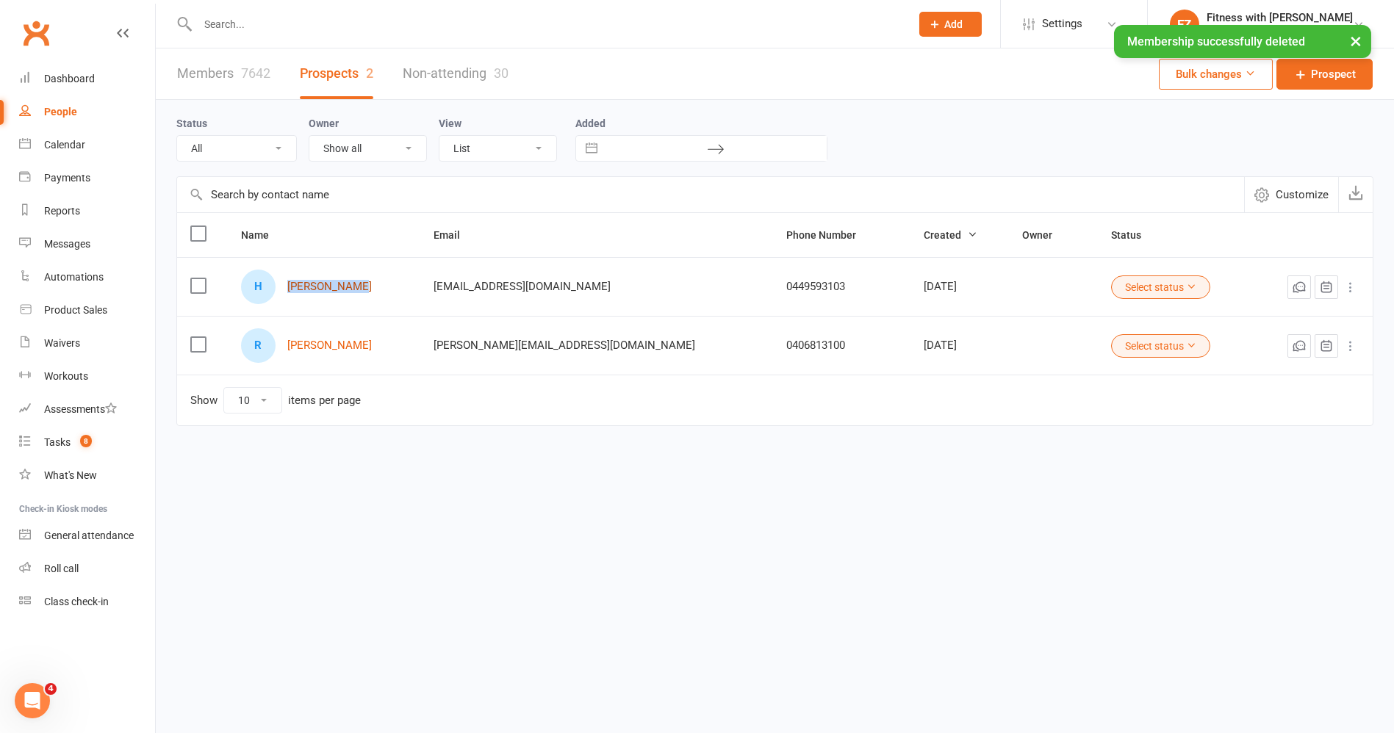
drag, startPoint x: 374, startPoint y: 287, endPoint x: 294, endPoint y: 279, distance: 80.4
click at [294, 279] on div "H Helen Booker" at bounding box center [324, 287] width 166 height 35
copy link "[PERSON_NAME]"
click at [317, 25] on div "× Membership successfully deleted" at bounding box center [687, 25] width 1375 height 0
click at [323, 15] on input "text" at bounding box center [546, 24] width 707 height 21
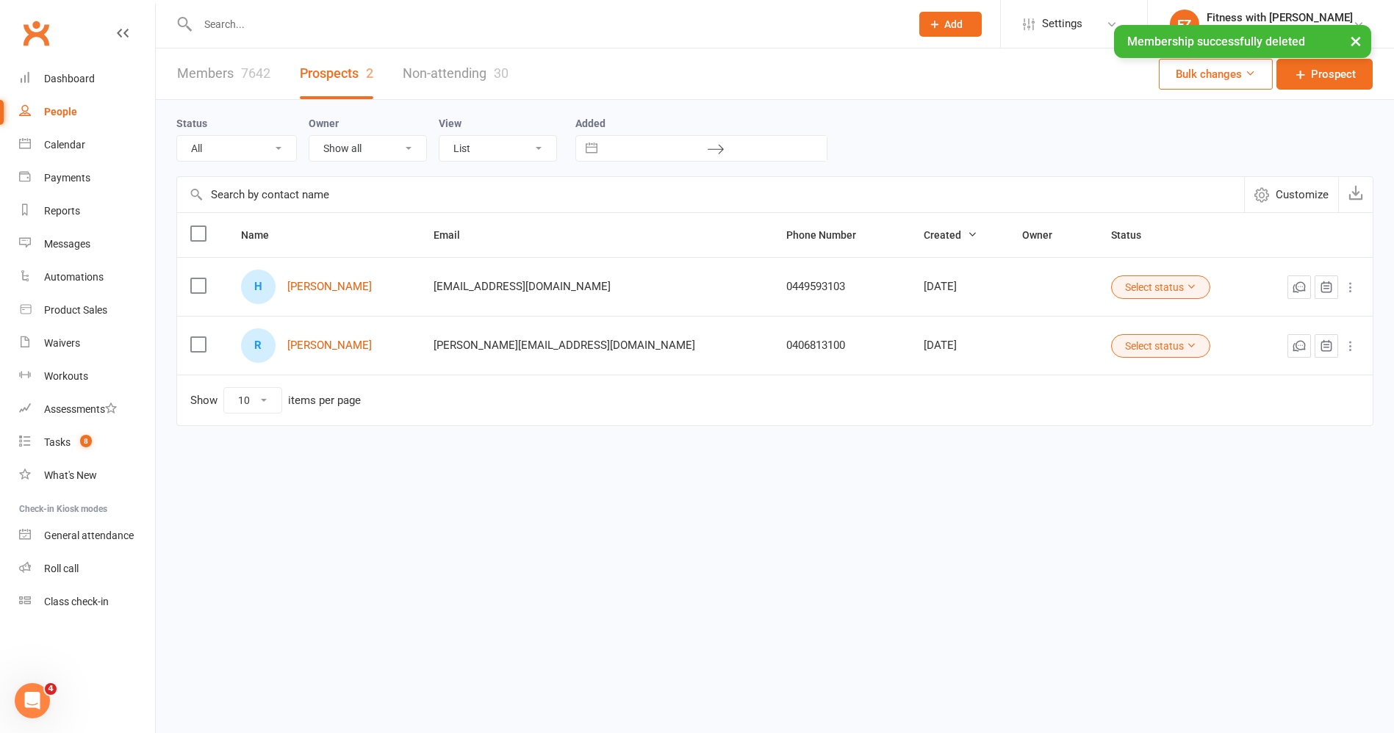
paste input "[PERSON_NAME]"
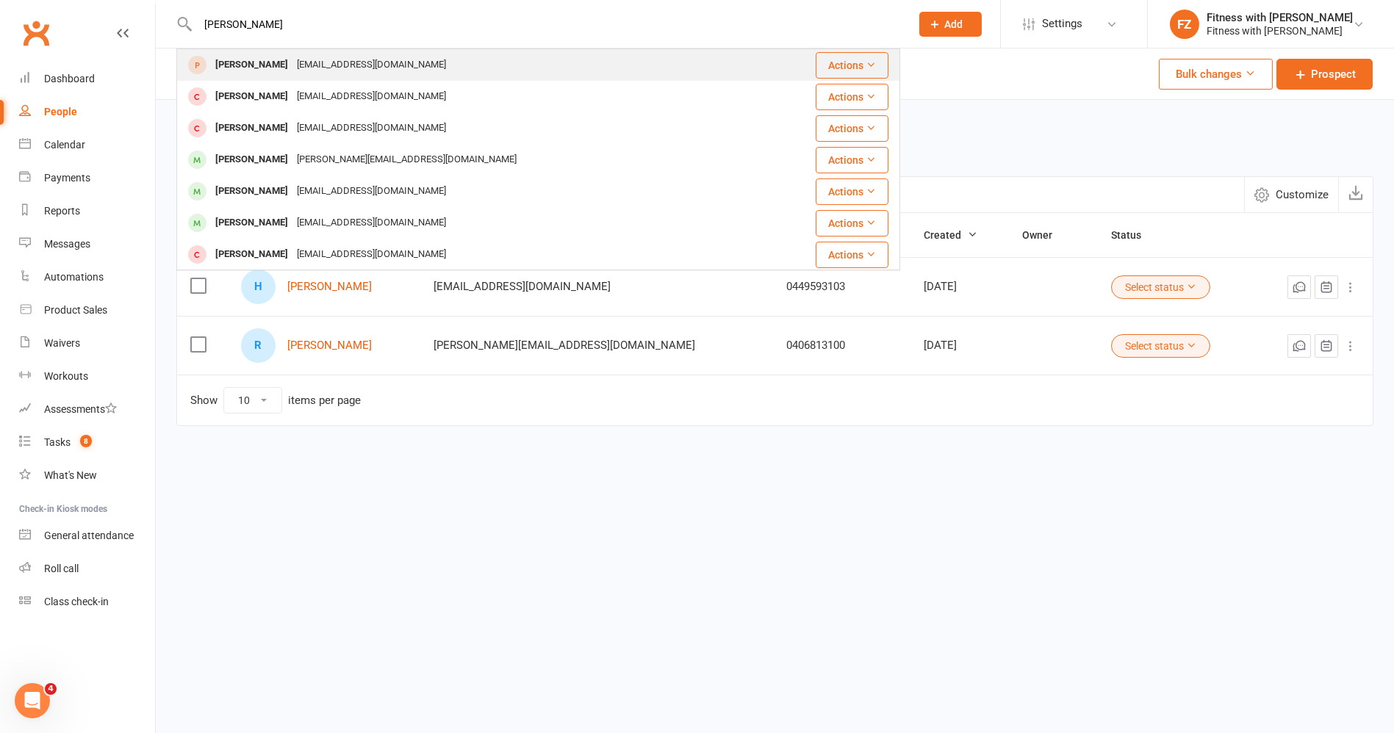
type input "[PERSON_NAME]"
click at [437, 68] on div "Helen Booker helenbooker60@hotmail.co.uk" at bounding box center [478, 65] width 600 height 30
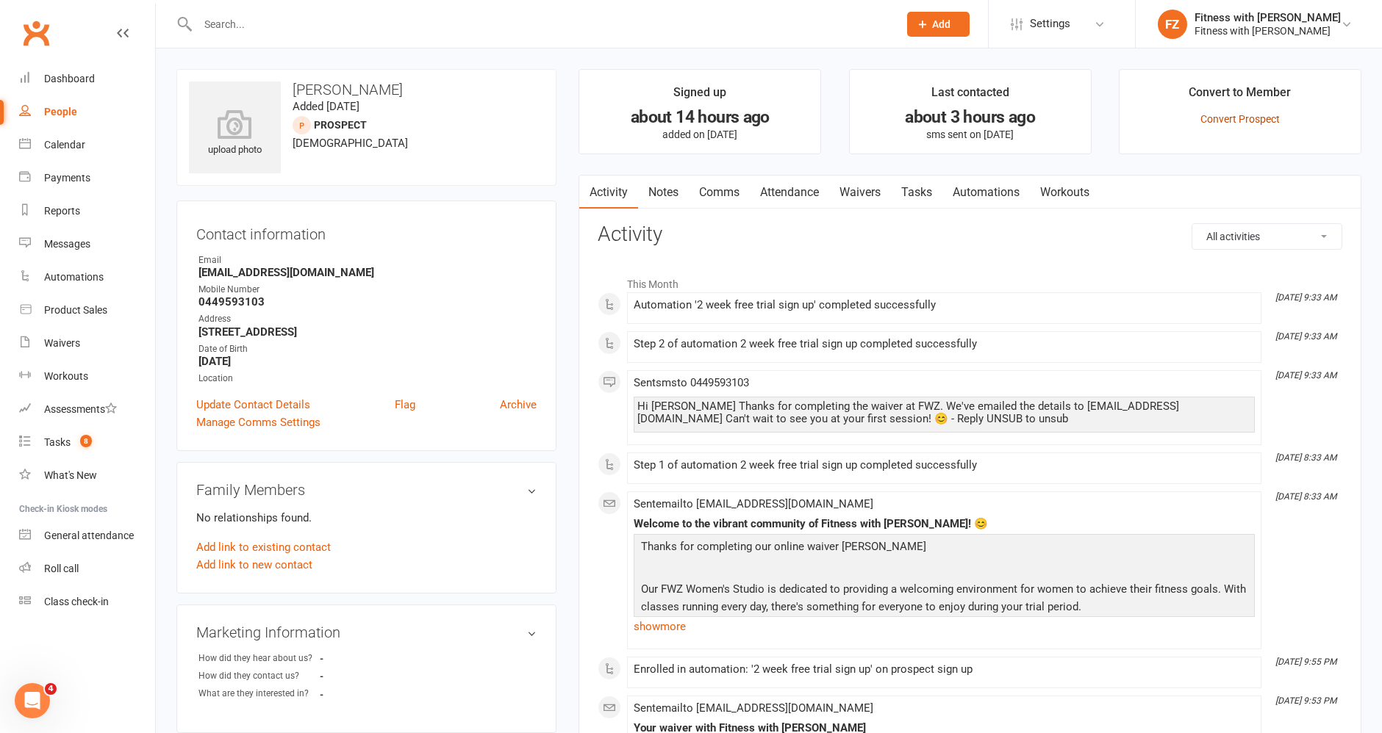
click at [1228, 118] on link "Convert Prospect" at bounding box center [1239, 119] width 79 height 12
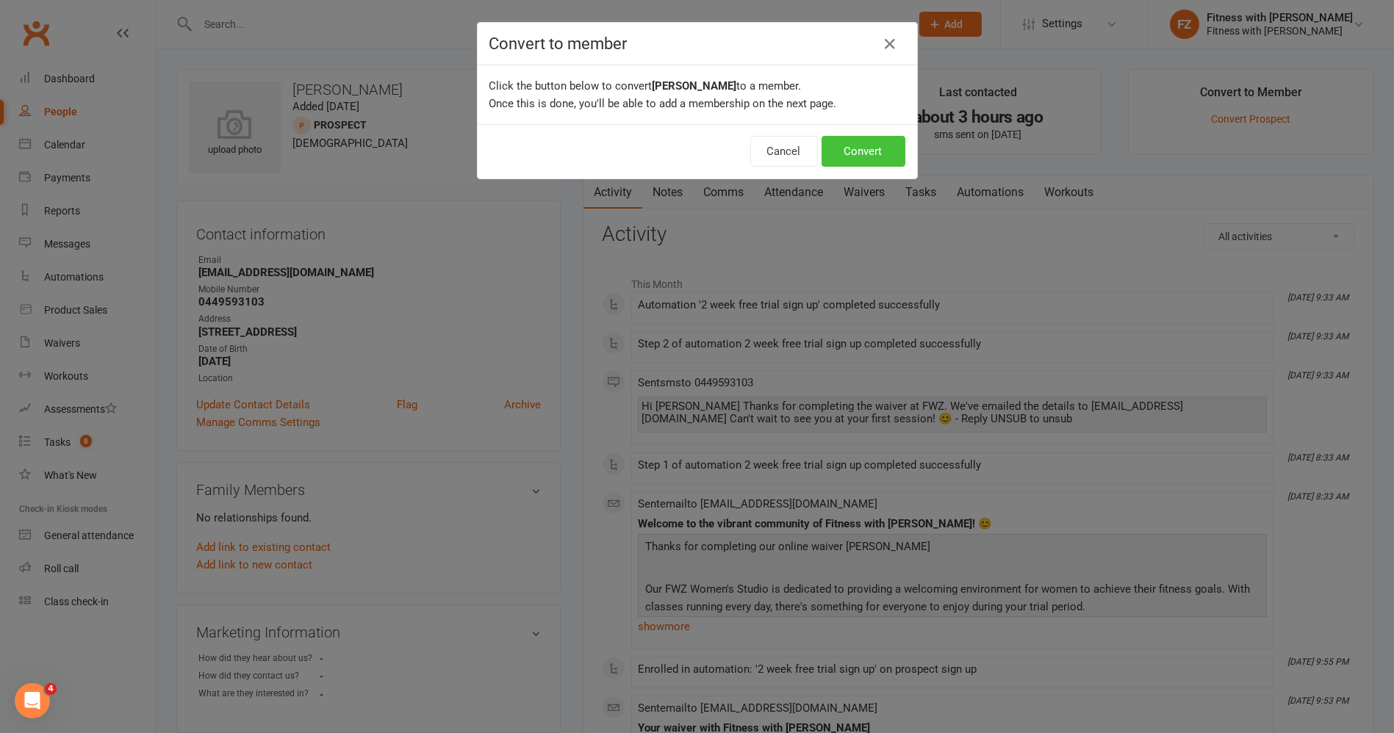
click at [844, 141] on button "Convert" at bounding box center [864, 151] width 84 height 31
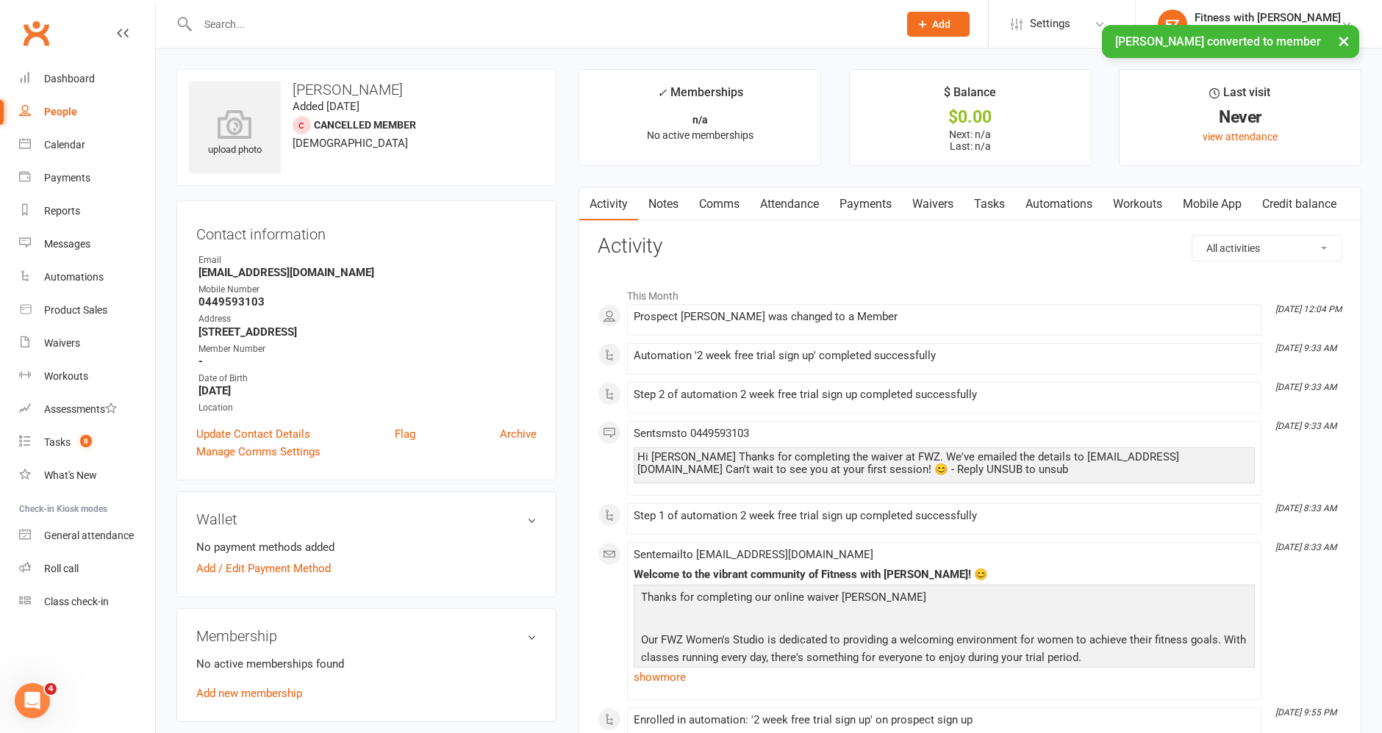
click at [77, 115] on link "People" at bounding box center [87, 112] width 136 height 33
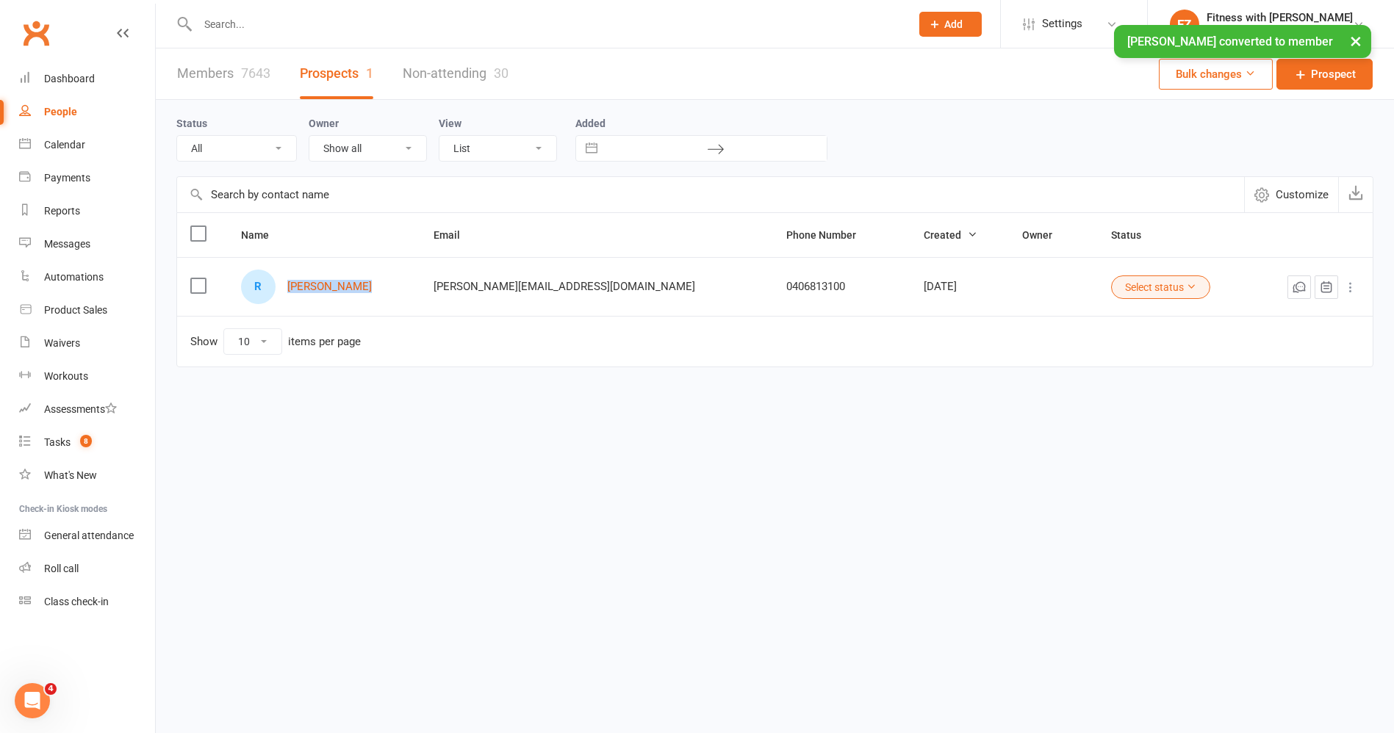
drag, startPoint x: 393, startPoint y: 295, endPoint x: 279, endPoint y: 290, distance: 114.0
click at [279, 290] on div "R Reez Gonzales" at bounding box center [324, 287] width 166 height 35
copy div "[PERSON_NAME]"
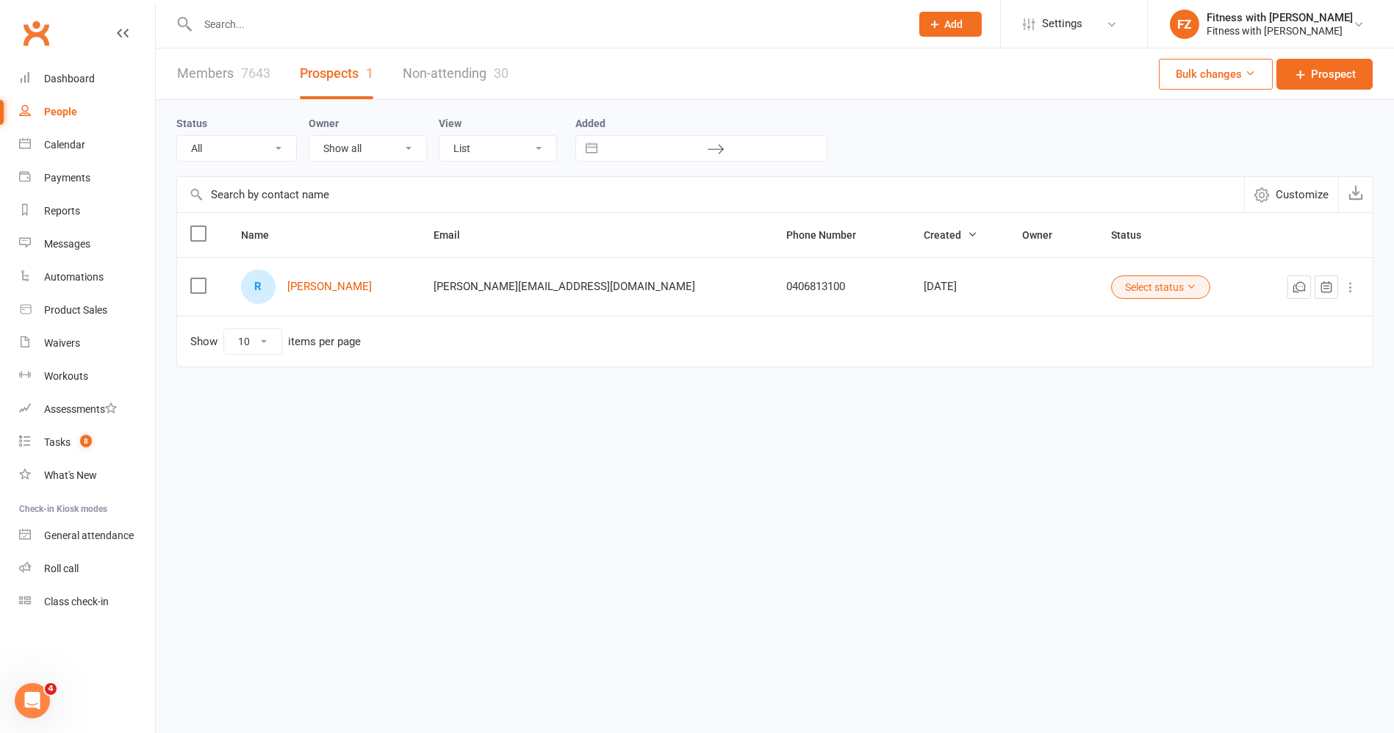
click at [345, 28] on input "text" at bounding box center [546, 24] width 707 height 21
paste input "[PERSON_NAME]"
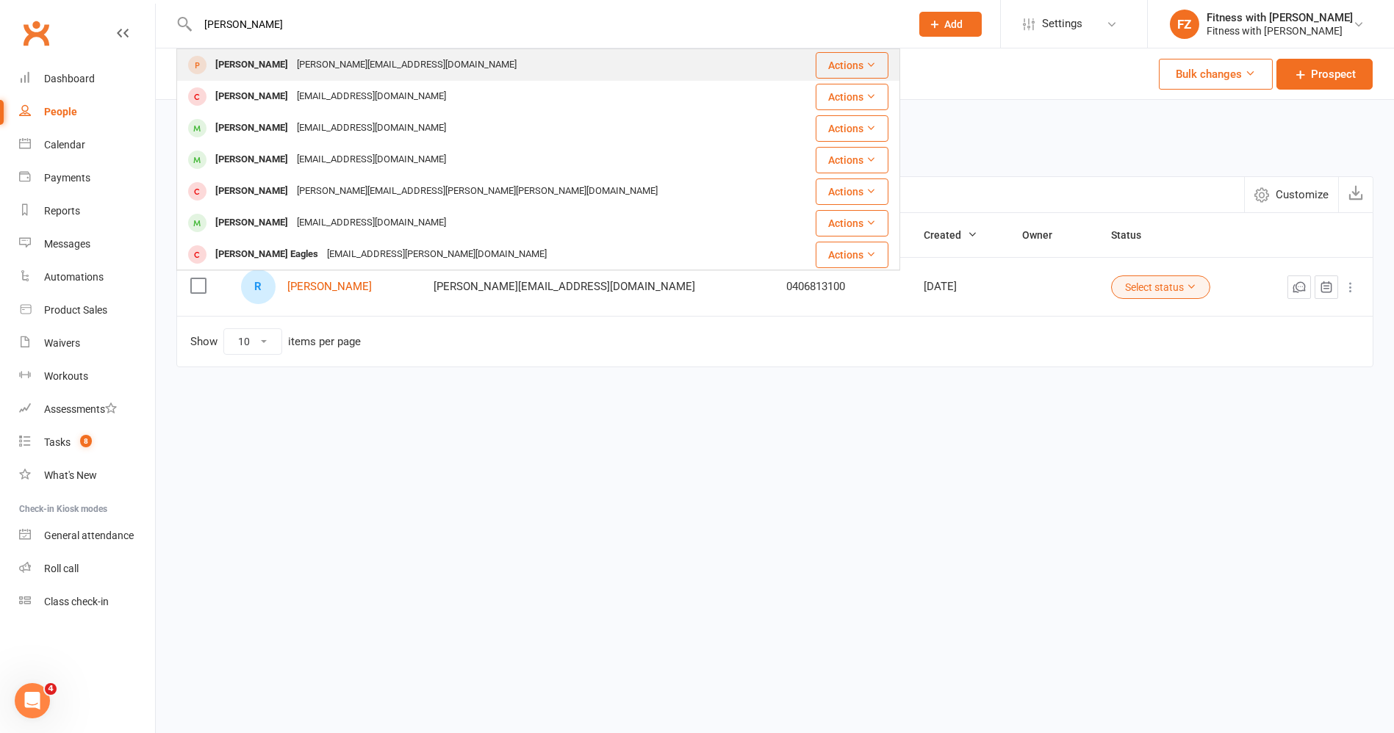
type input "[PERSON_NAME]"
click at [348, 65] on div "gonzales.reez97@gmail.com" at bounding box center [406, 64] width 229 height 21
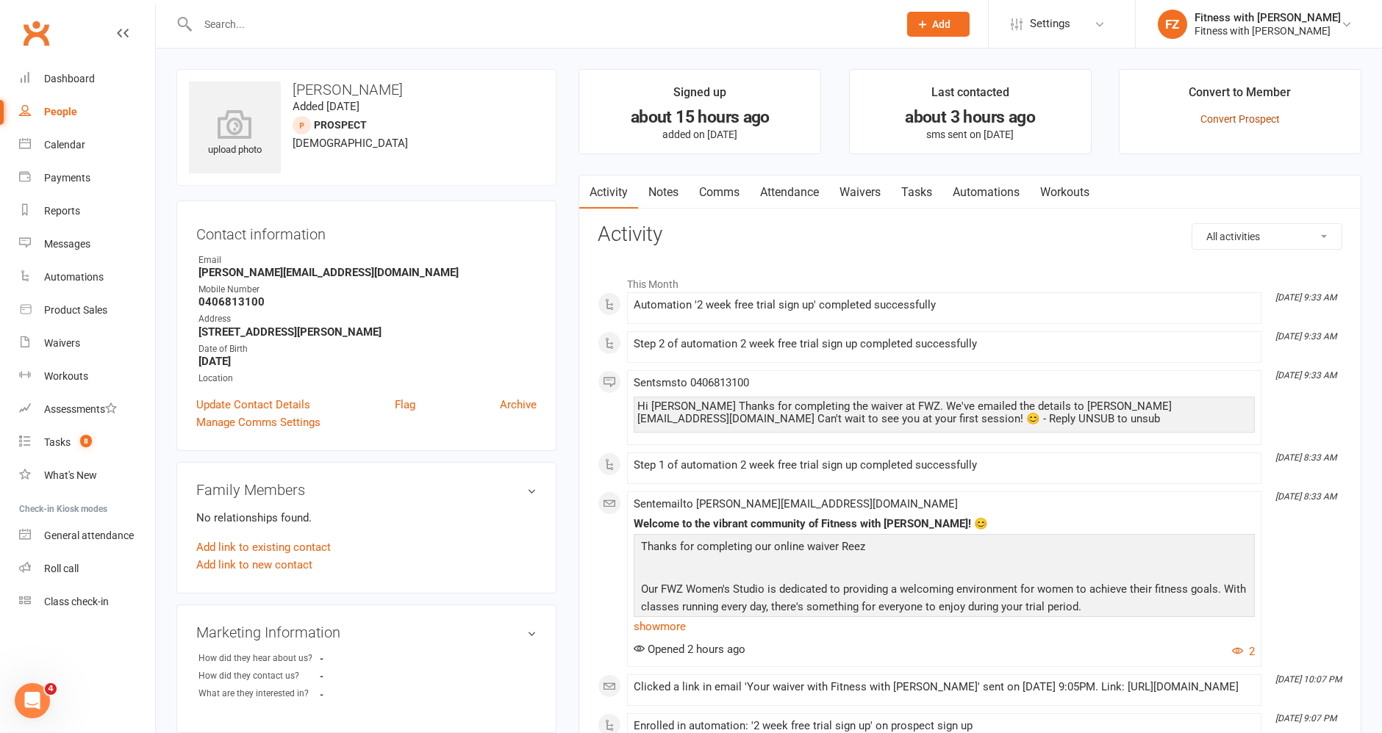
click at [1230, 118] on link "Convert Prospect" at bounding box center [1239, 119] width 79 height 12
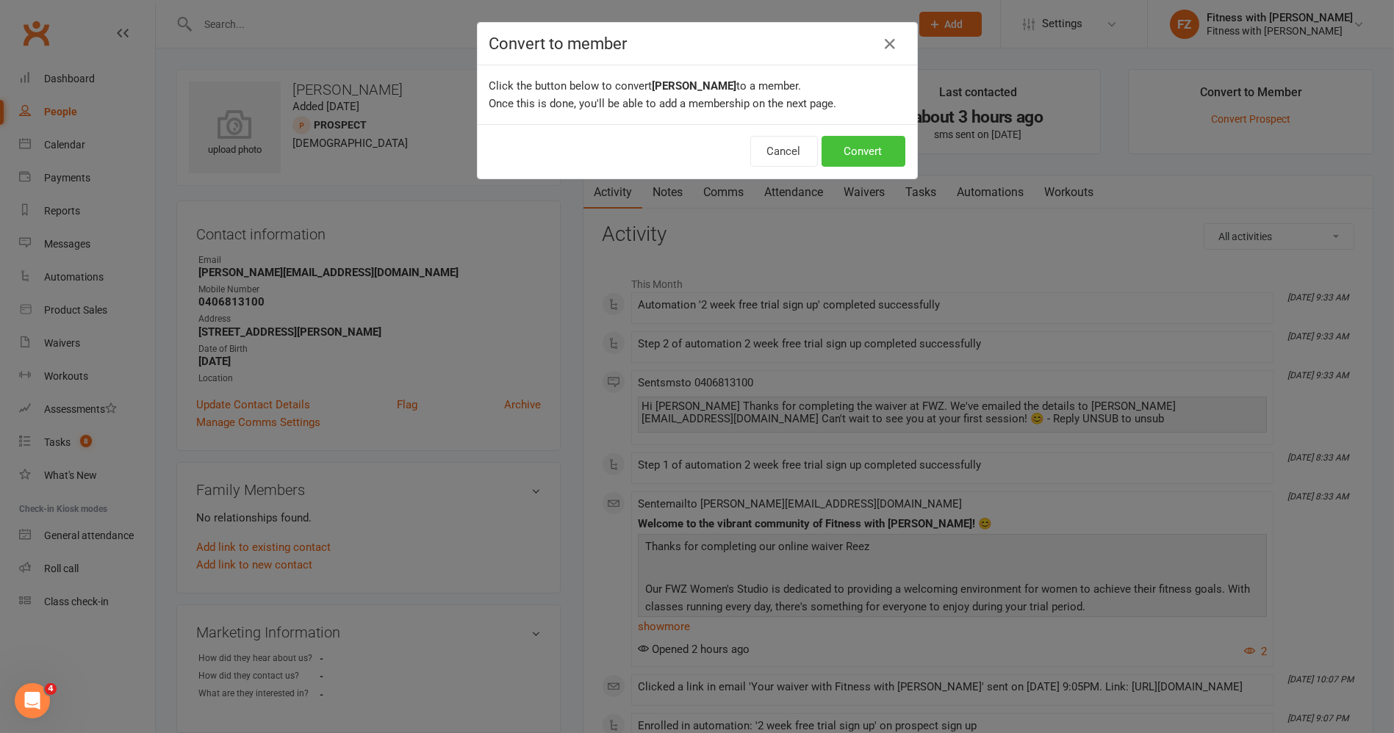
click at [858, 162] on button "Convert" at bounding box center [864, 151] width 84 height 31
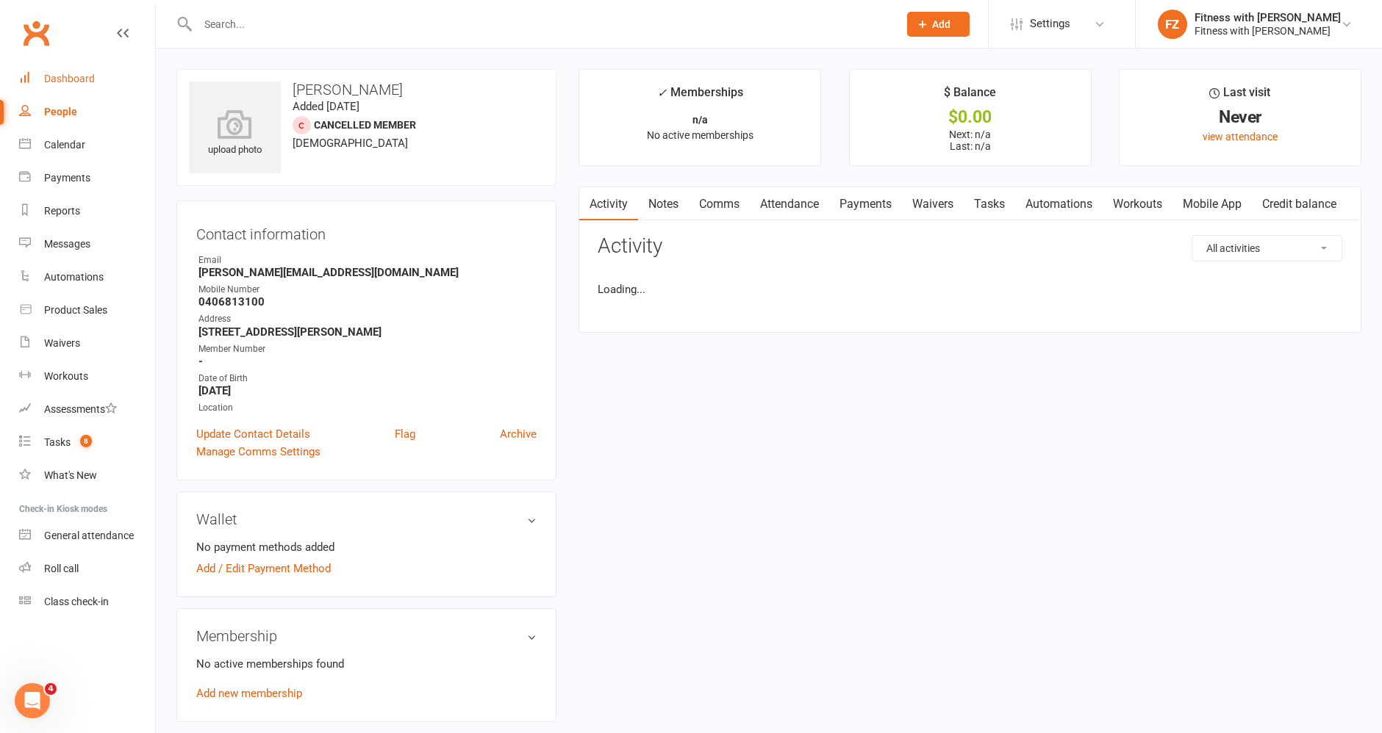
click at [86, 85] on div "Dashboard" at bounding box center [69, 79] width 51 height 12
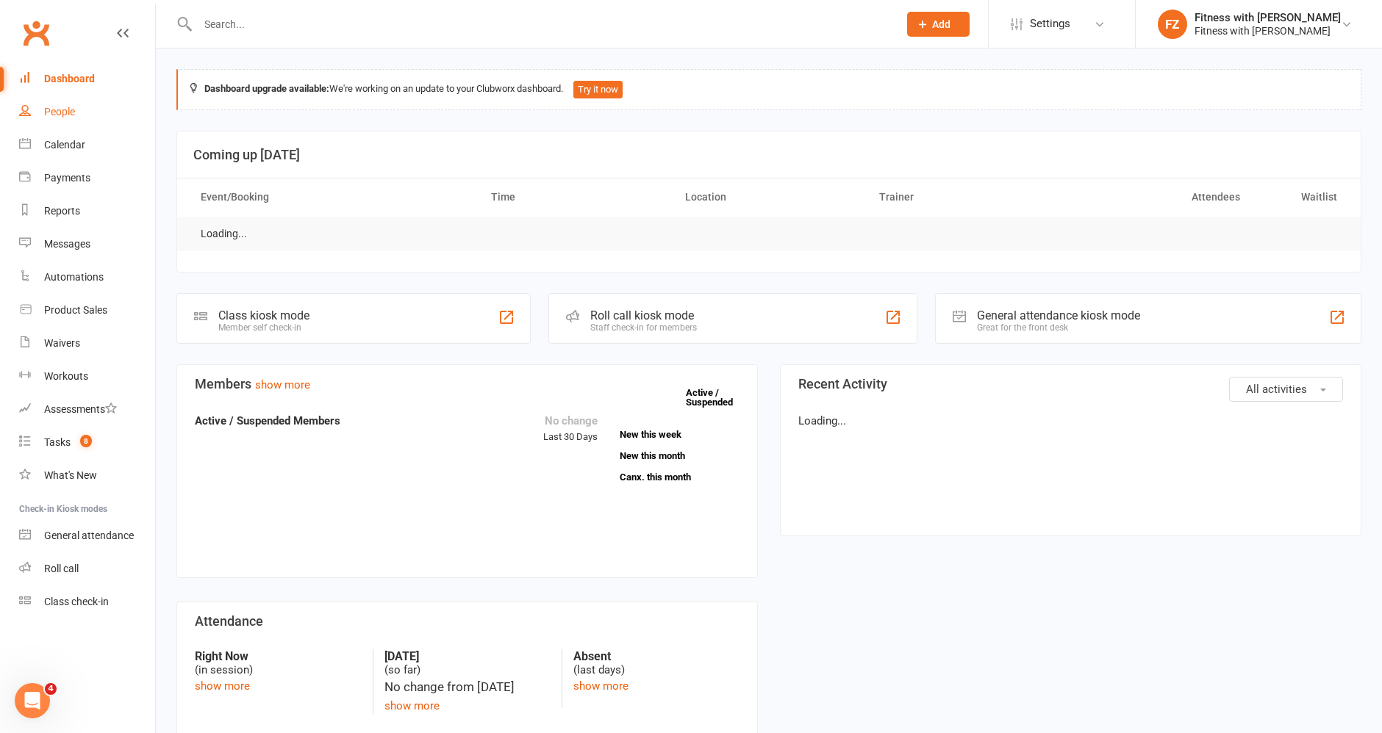
click at [66, 110] on div "People" at bounding box center [59, 112] width 31 height 12
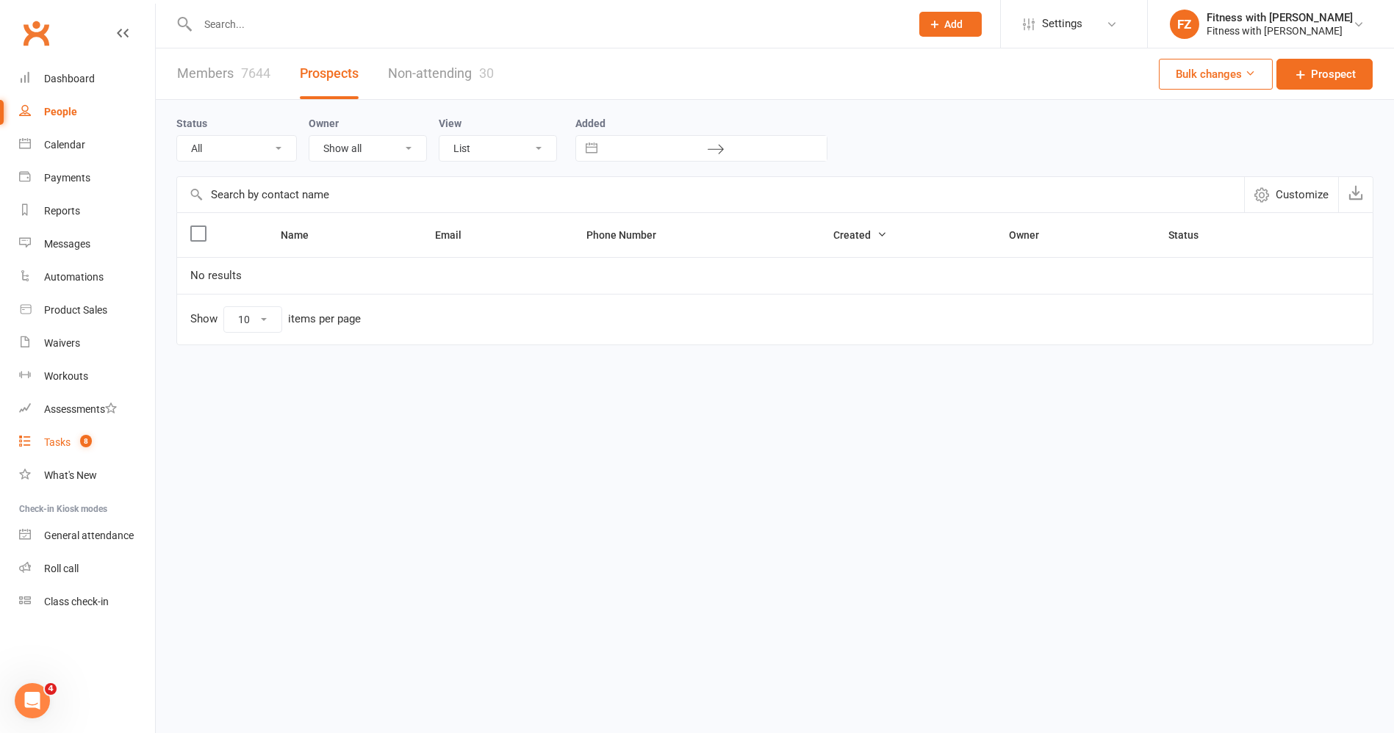
click at [87, 442] on span "8" at bounding box center [86, 441] width 12 height 12
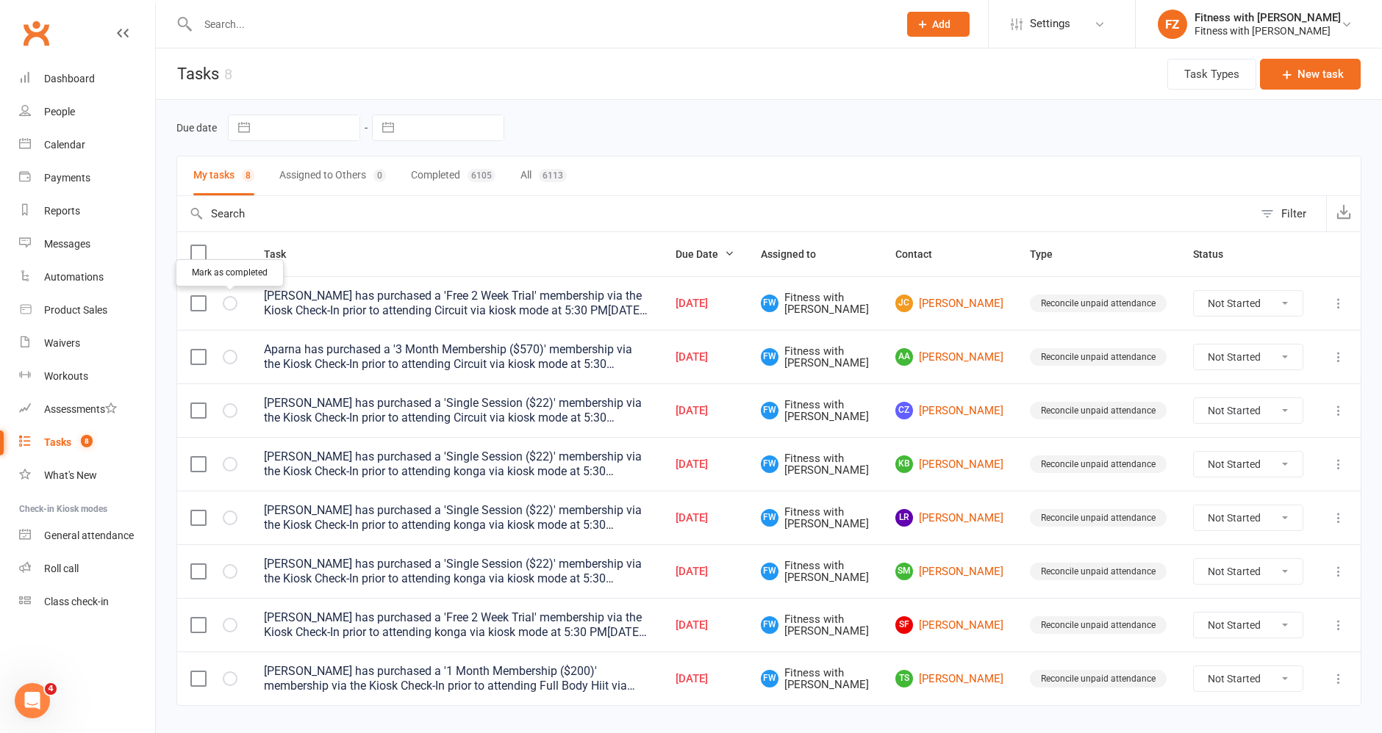
click at [0, 0] on icon "button" at bounding box center [0, 0] width 0 height 0
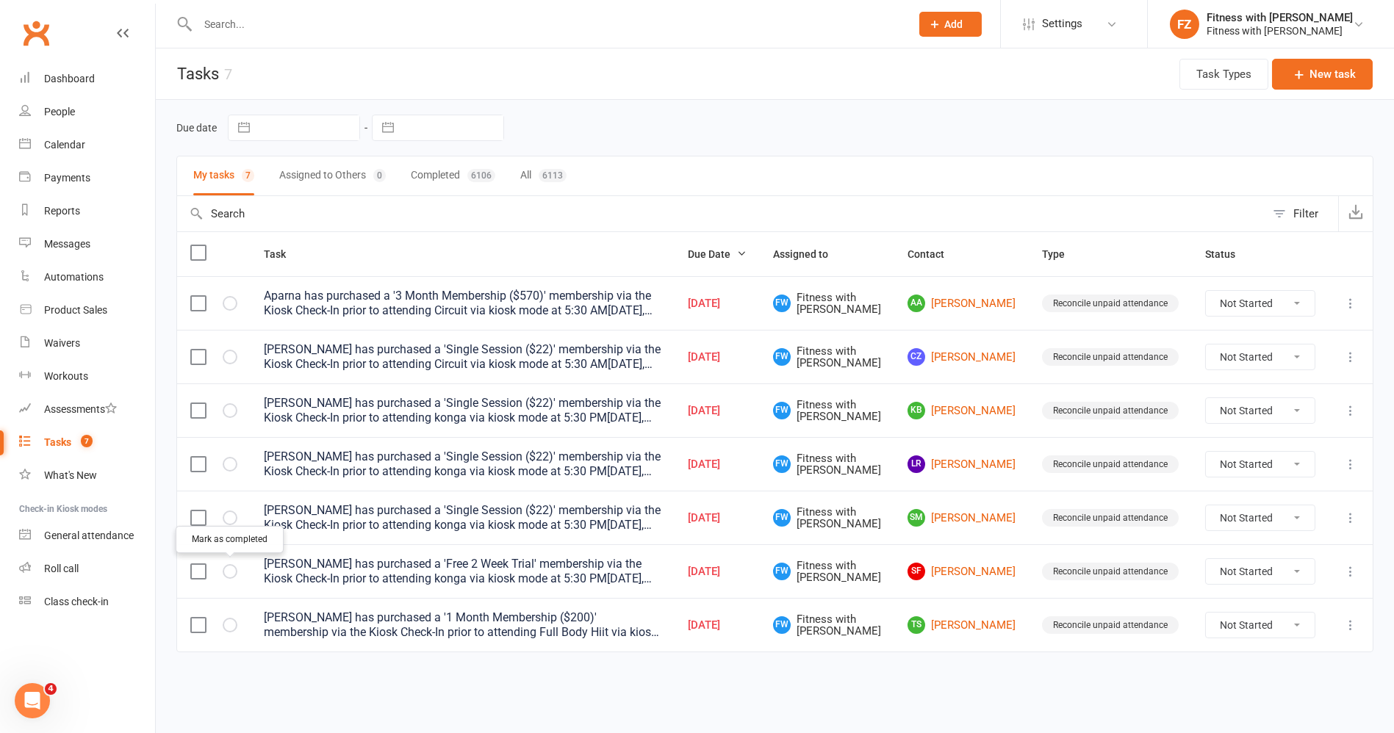
click at [0, 0] on icon "button" at bounding box center [0, 0] width 0 height 0
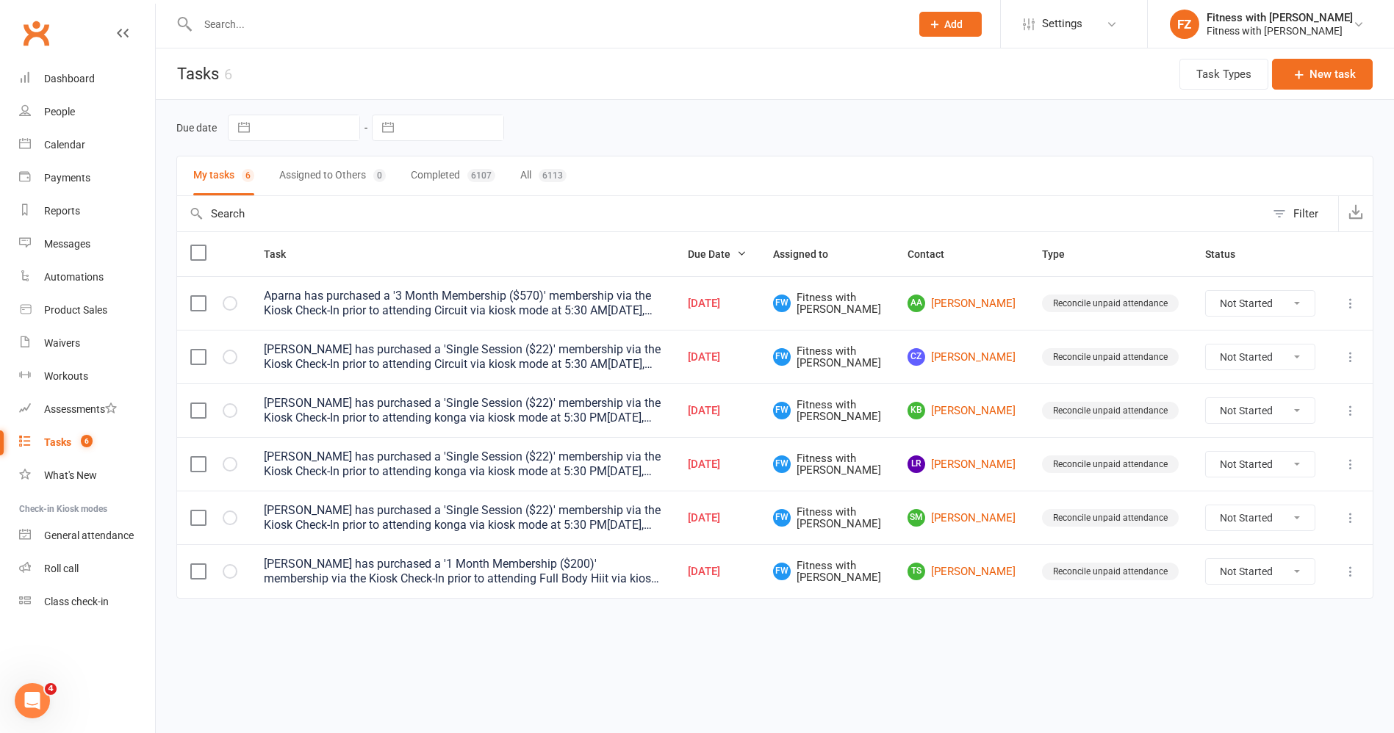
click at [581, 302] on div "Aparna has purchased a '3 Month Membership ($570)' membership via the Kiosk Che…" at bounding box center [463, 303] width 398 height 29
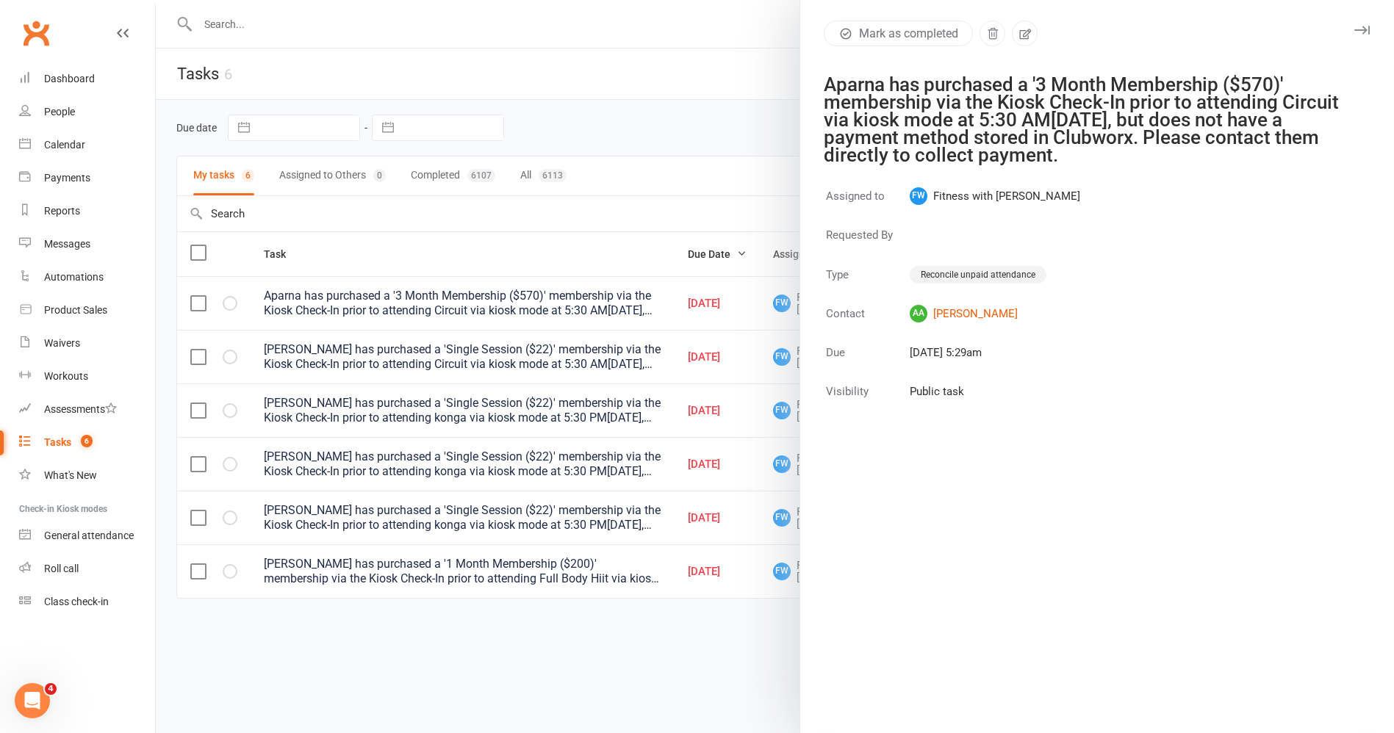
click at [229, 305] on div at bounding box center [775, 366] width 1238 height 733
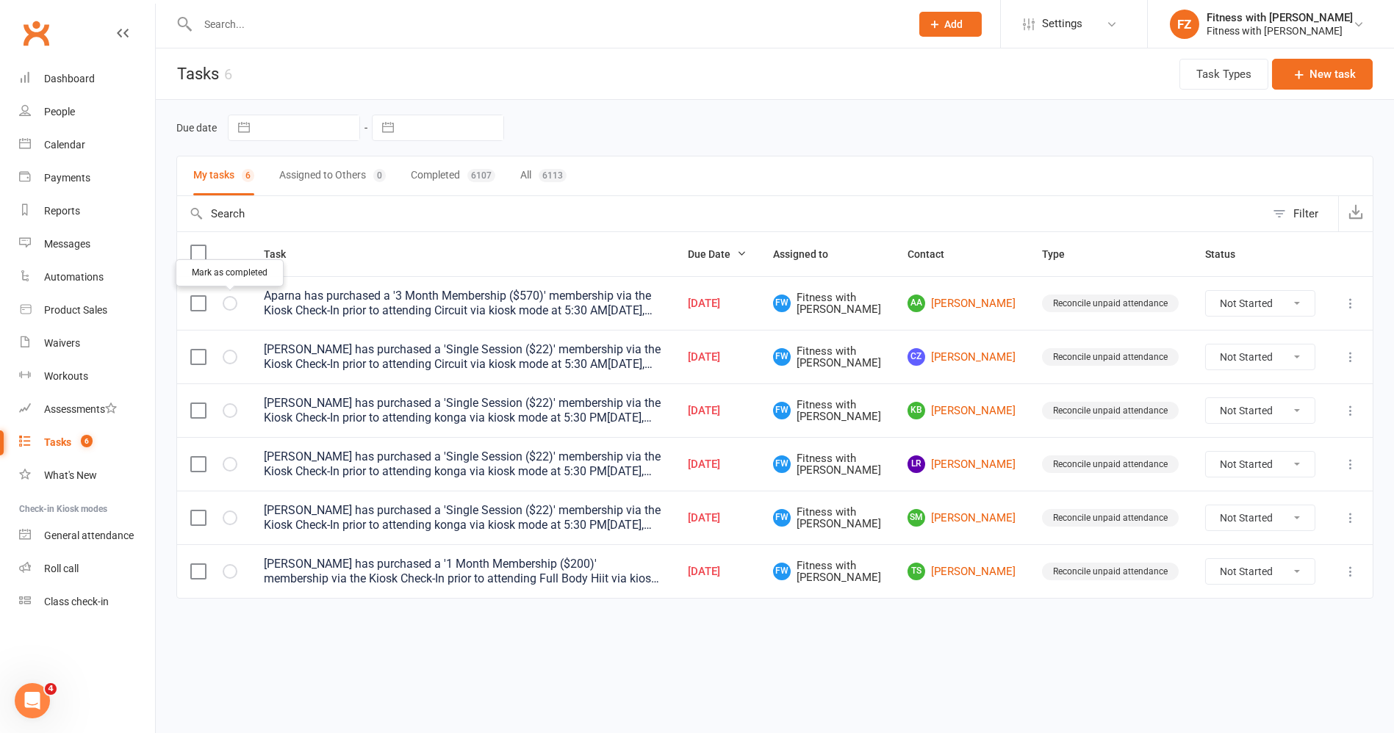
click at [0, 0] on icon "button" at bounding box center [0, 0] width 0 height 0
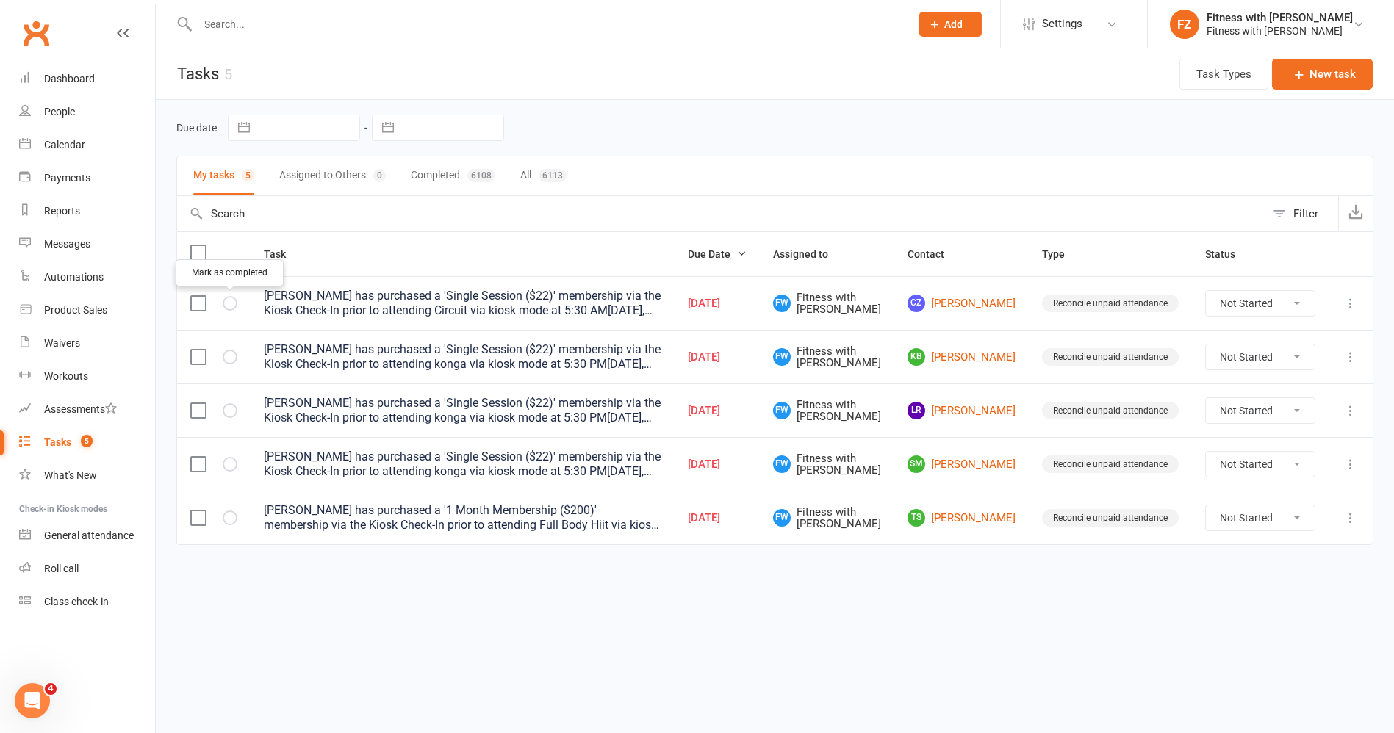
click at [224, 306] on button "button" at bounding box center [230, 303] width 15 height 15
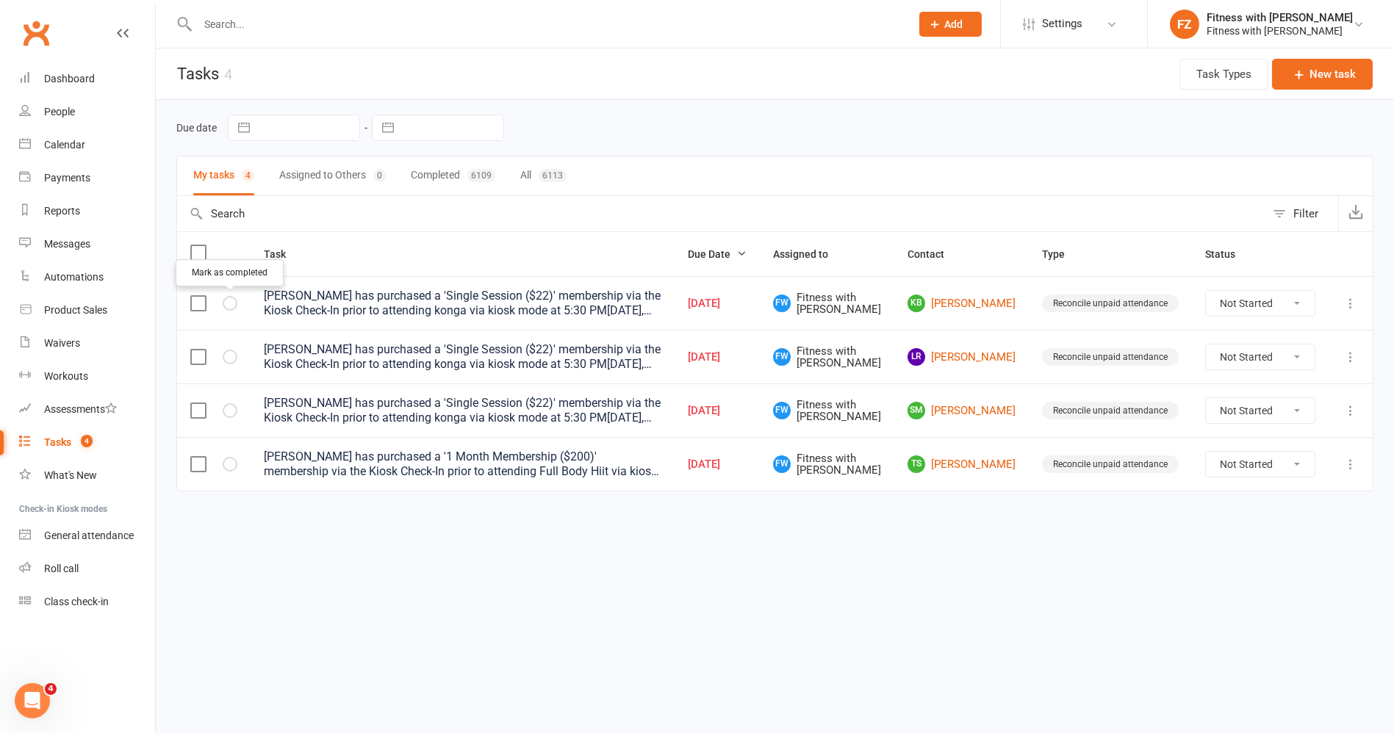
click at [0, 0] on icon "button" at bounding box center [0, 0] width 0 height 0
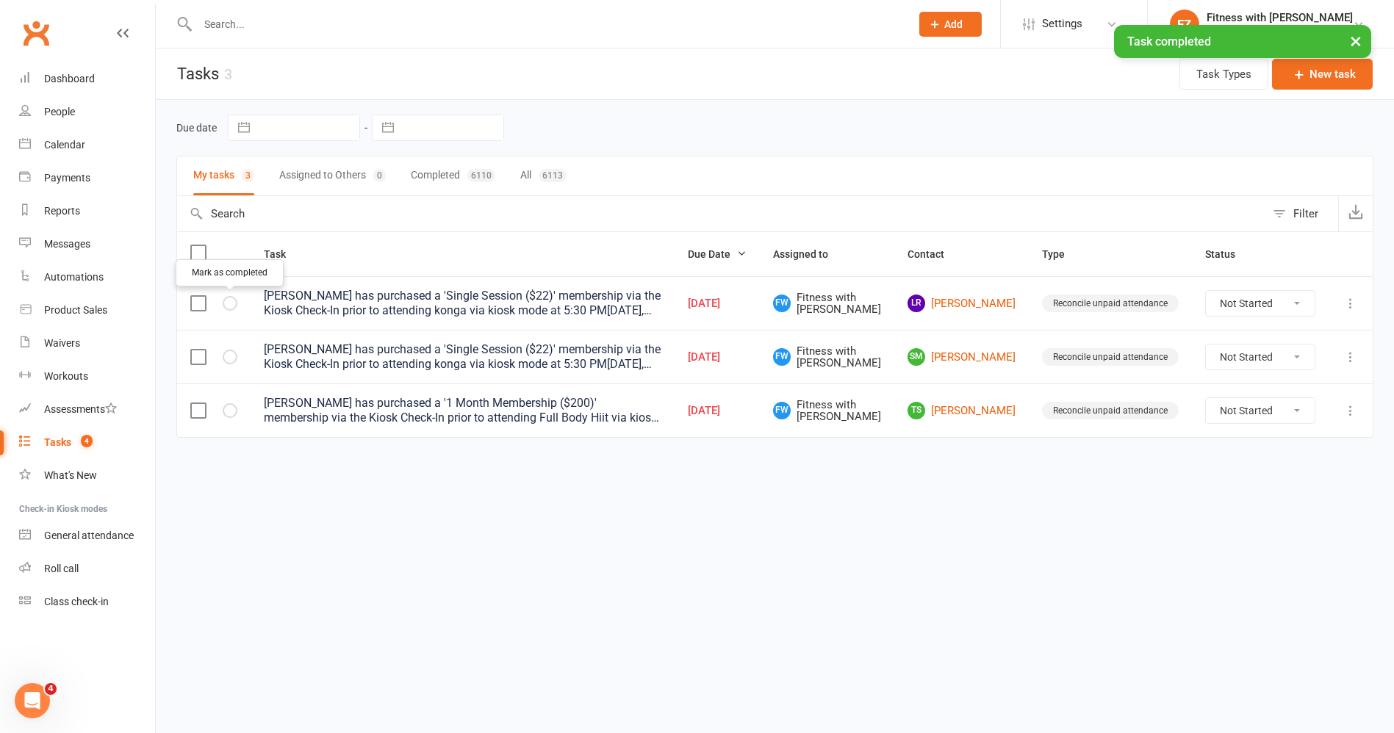
click at [0, 0] on icon "button" at bounding box center [0, 0] width 0 height 0
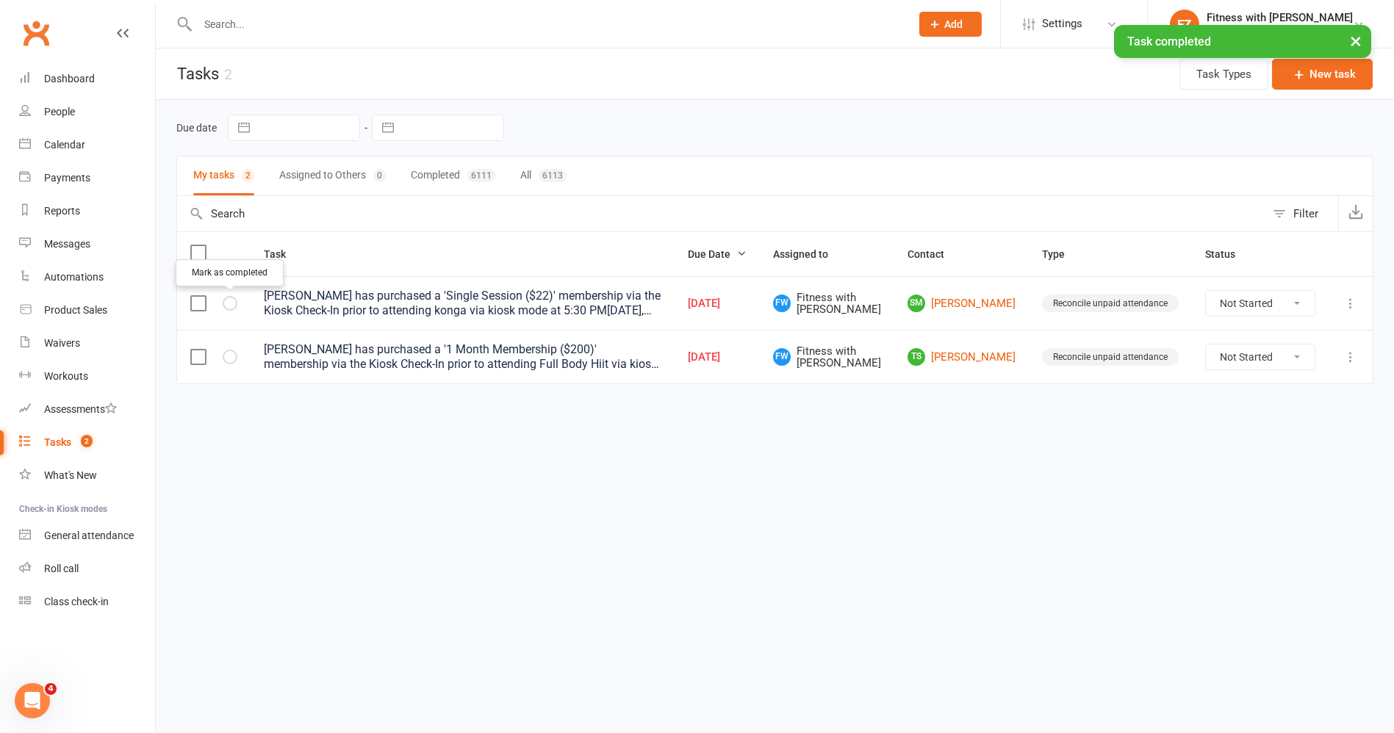
click at [0, 0] on icon "button" at bounding box center [0, 0] width 0 height 0
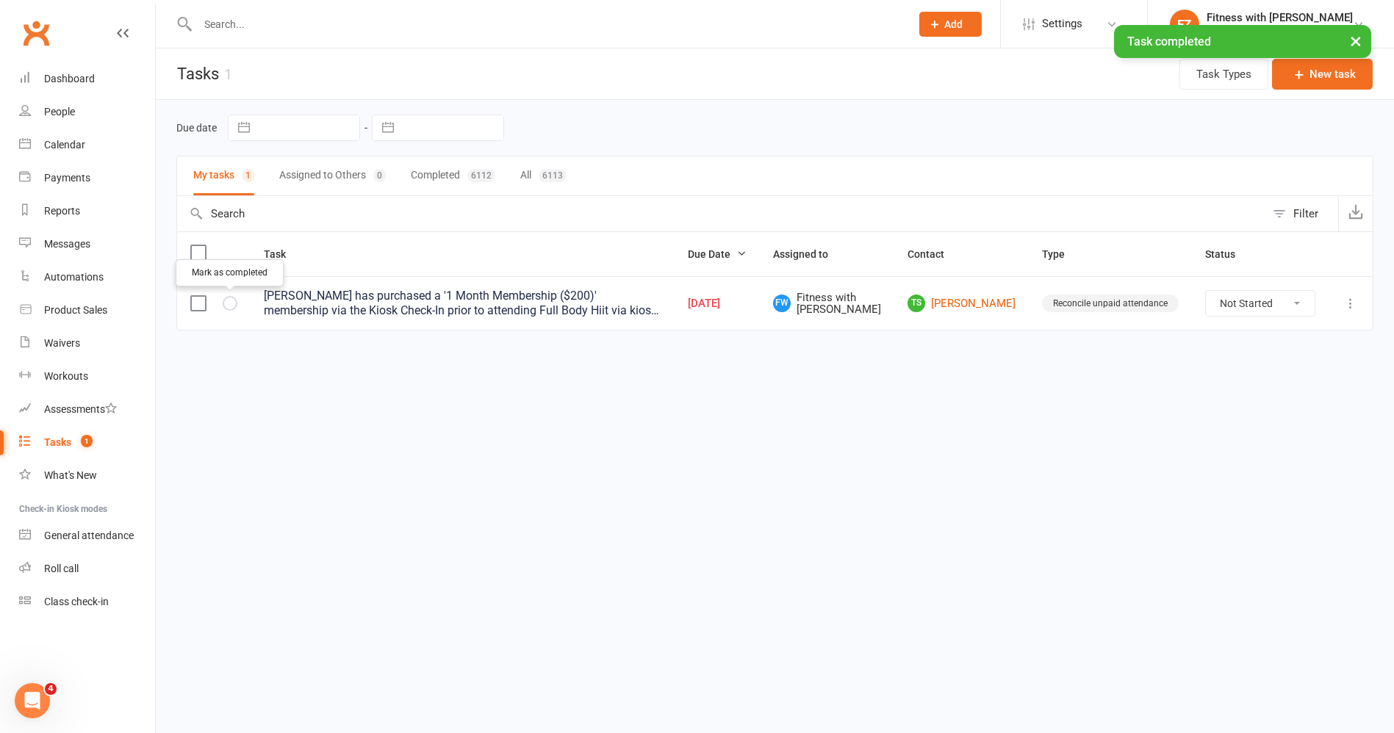
click at [0, 0] on icon "button" at bounding box center [0, 0] width 0 height 0
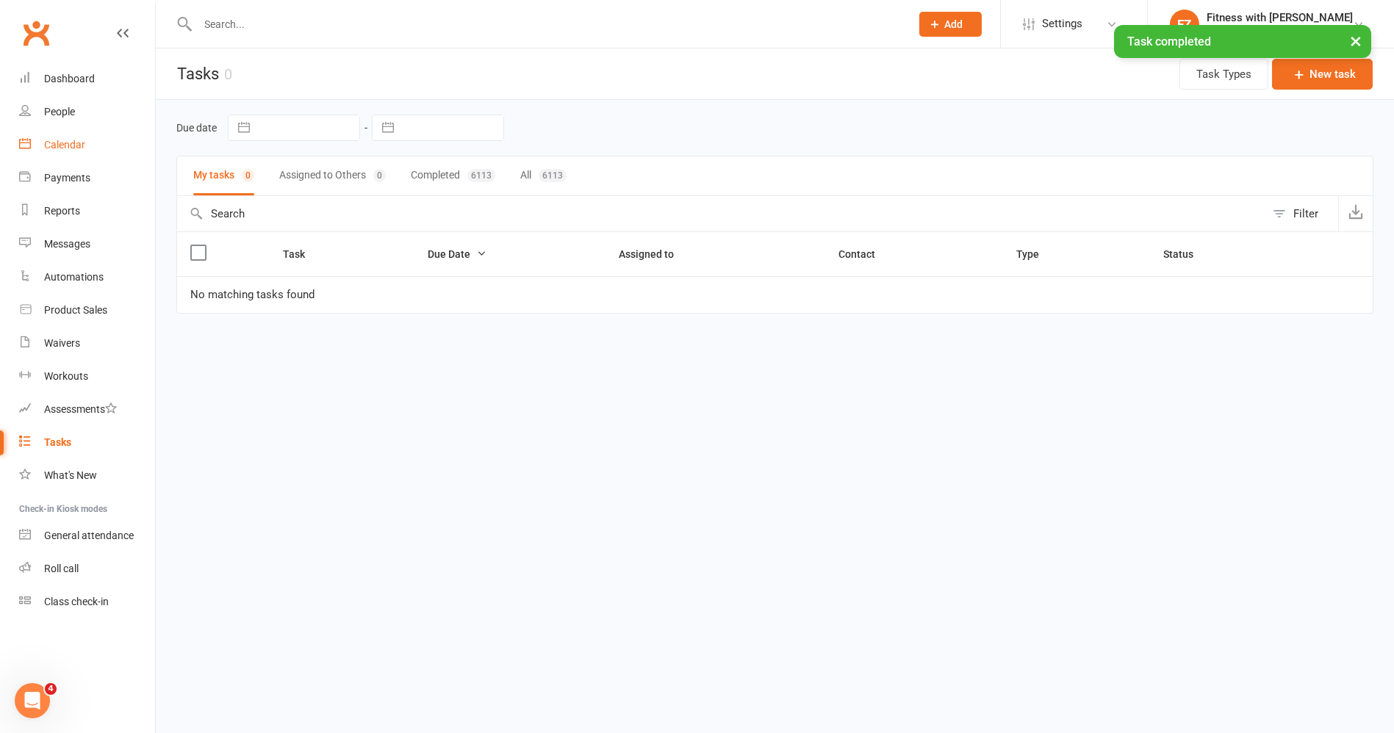
click at [84, 145] on div "Calendar" at bounding box center [64, 145] width 41 height 12
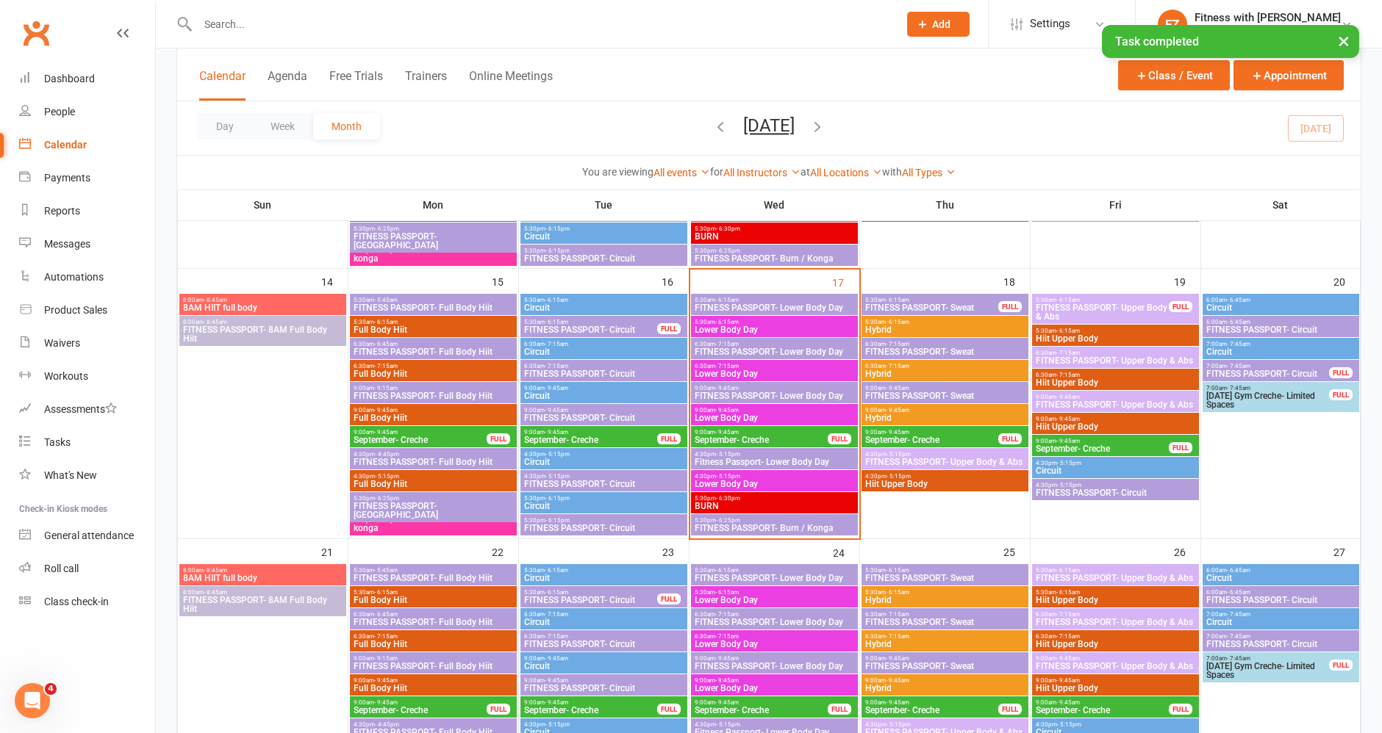
scroll to position [571, 0]
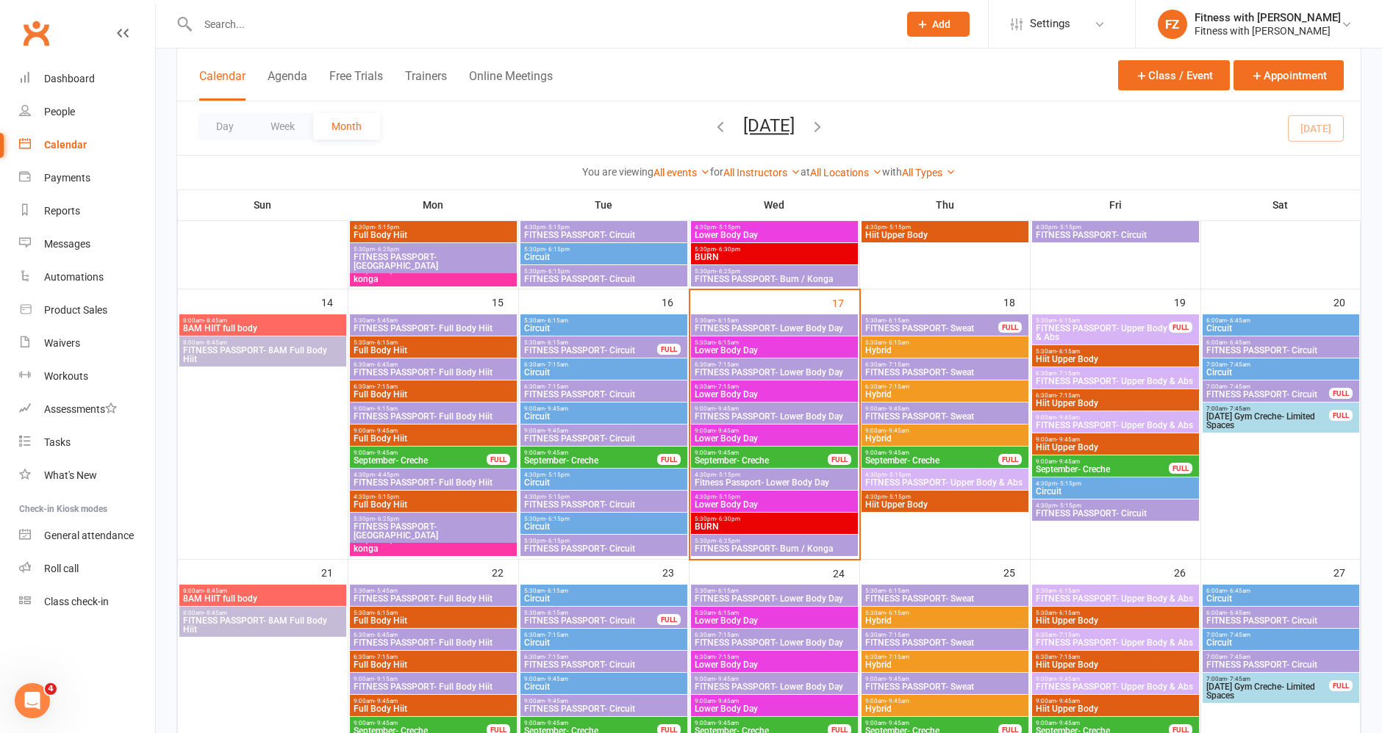
click at [762, 459] on span "September- Creche" at bounding box center [761, 460] width 134 height 9
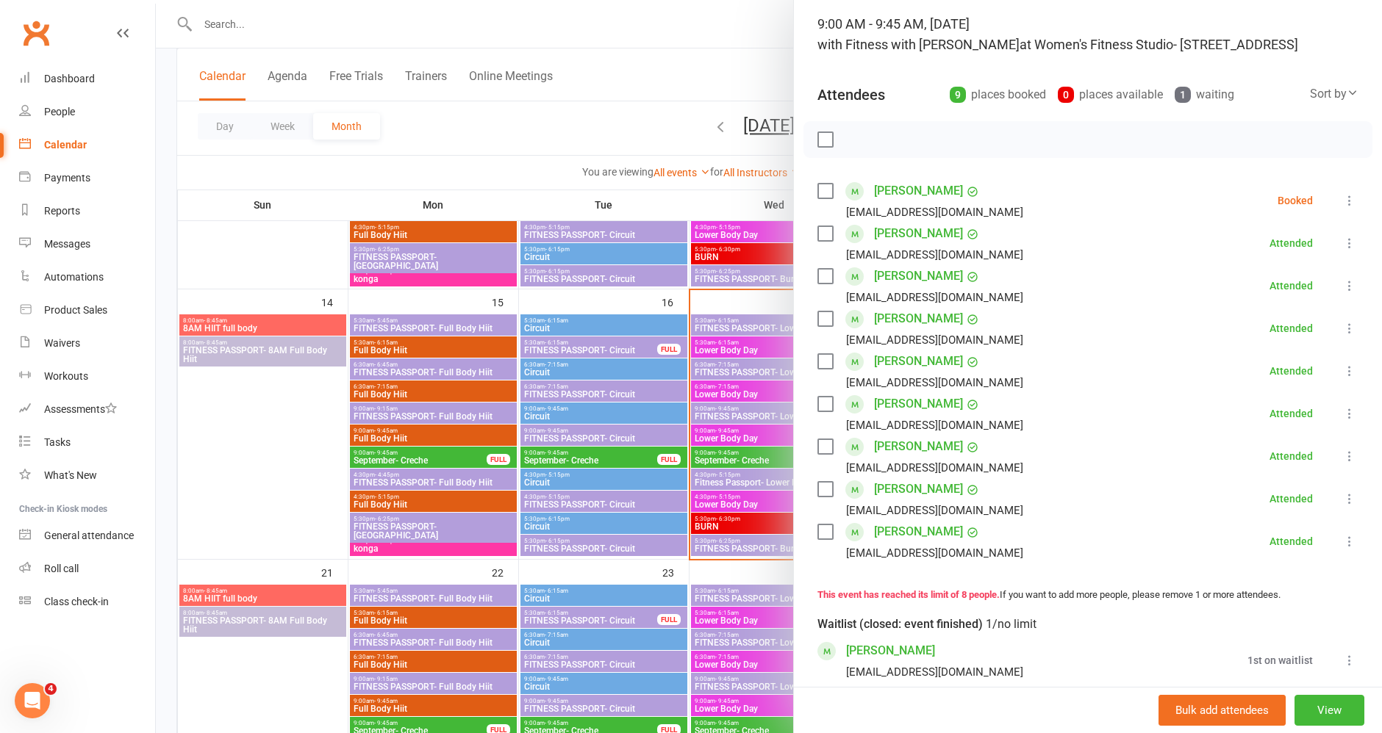
scroll to position [82, 0]
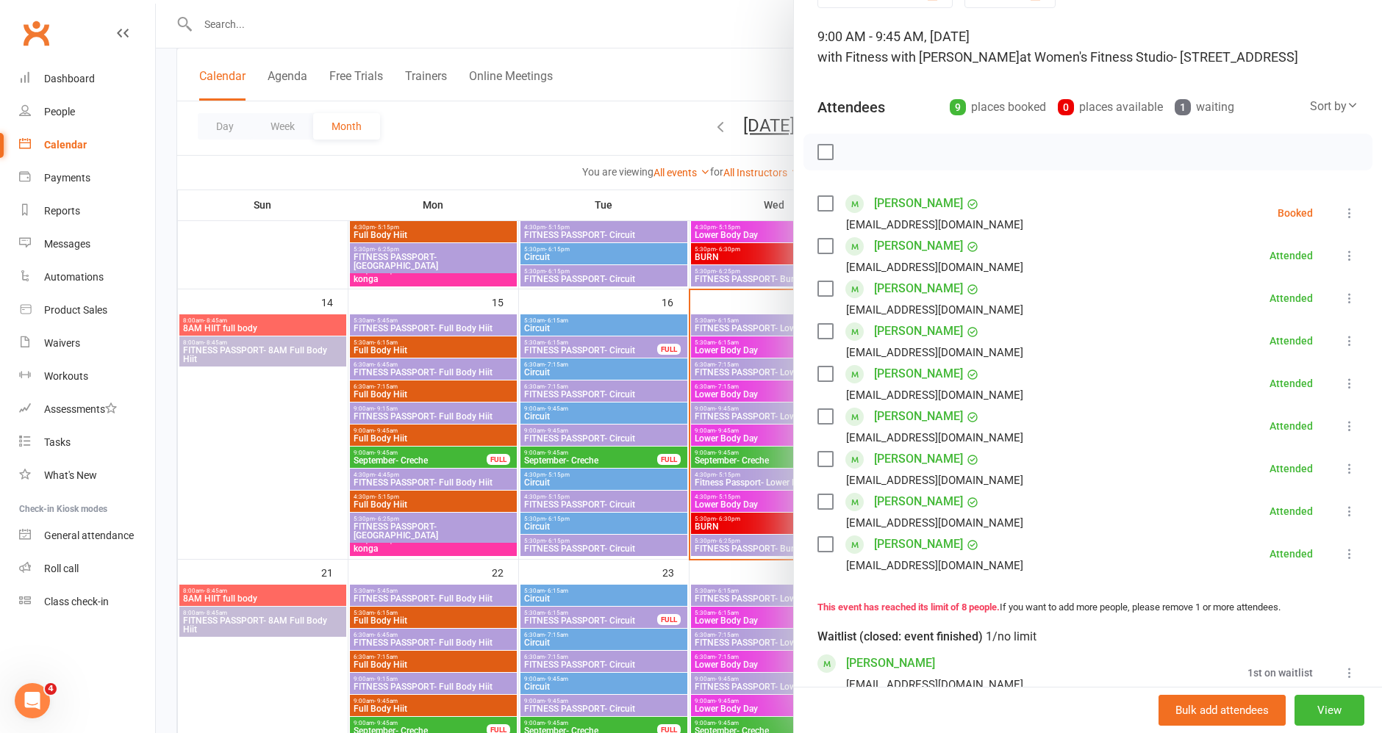
click at [274, 448] on div at bounding box center [769, 366] width 1226 height 733
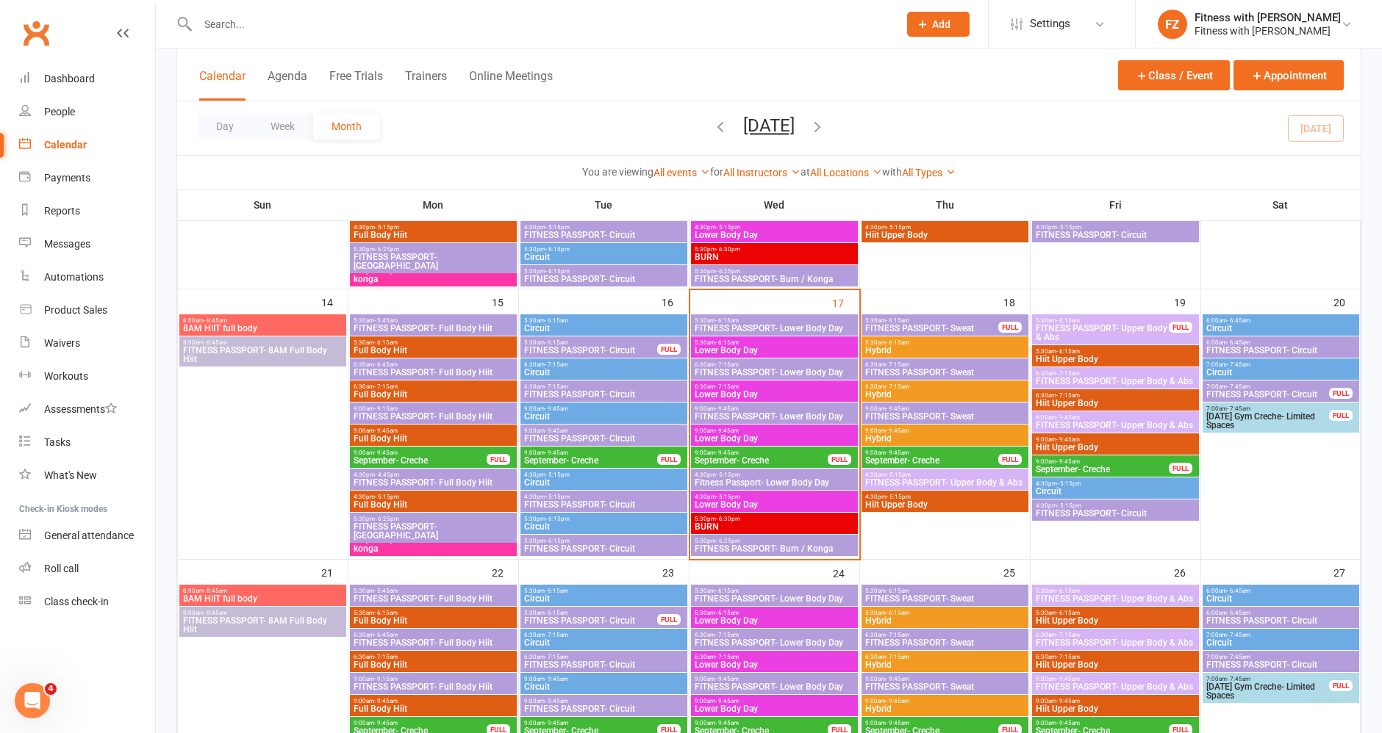
click at [747, 435] on span "Lower Body Day" at bounding box center [774, 438] width 161 height 9
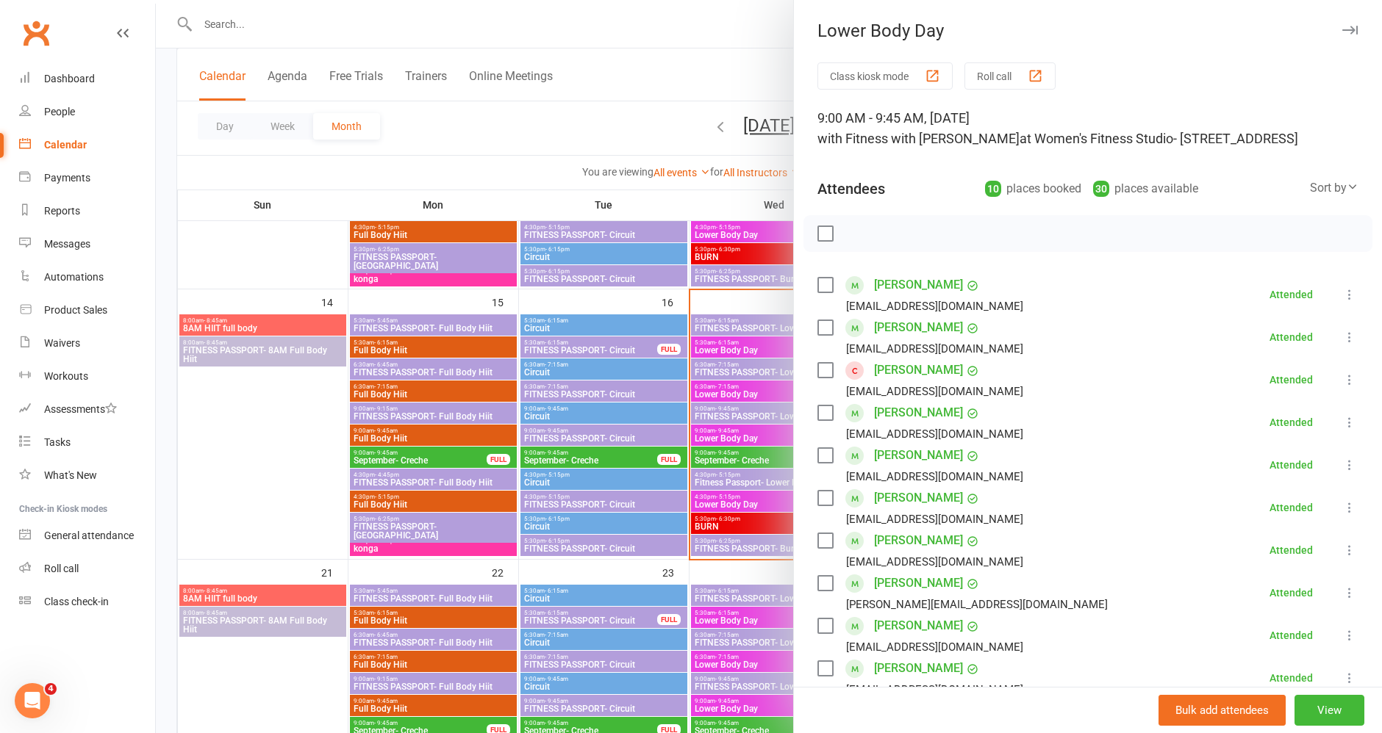
click at [1342, 381] on icon at bounding box center [1349, 380] width 15 height 15
click at [1257, 437] on link "Remove" at bounding box center [1278, 437] width 158 height 29
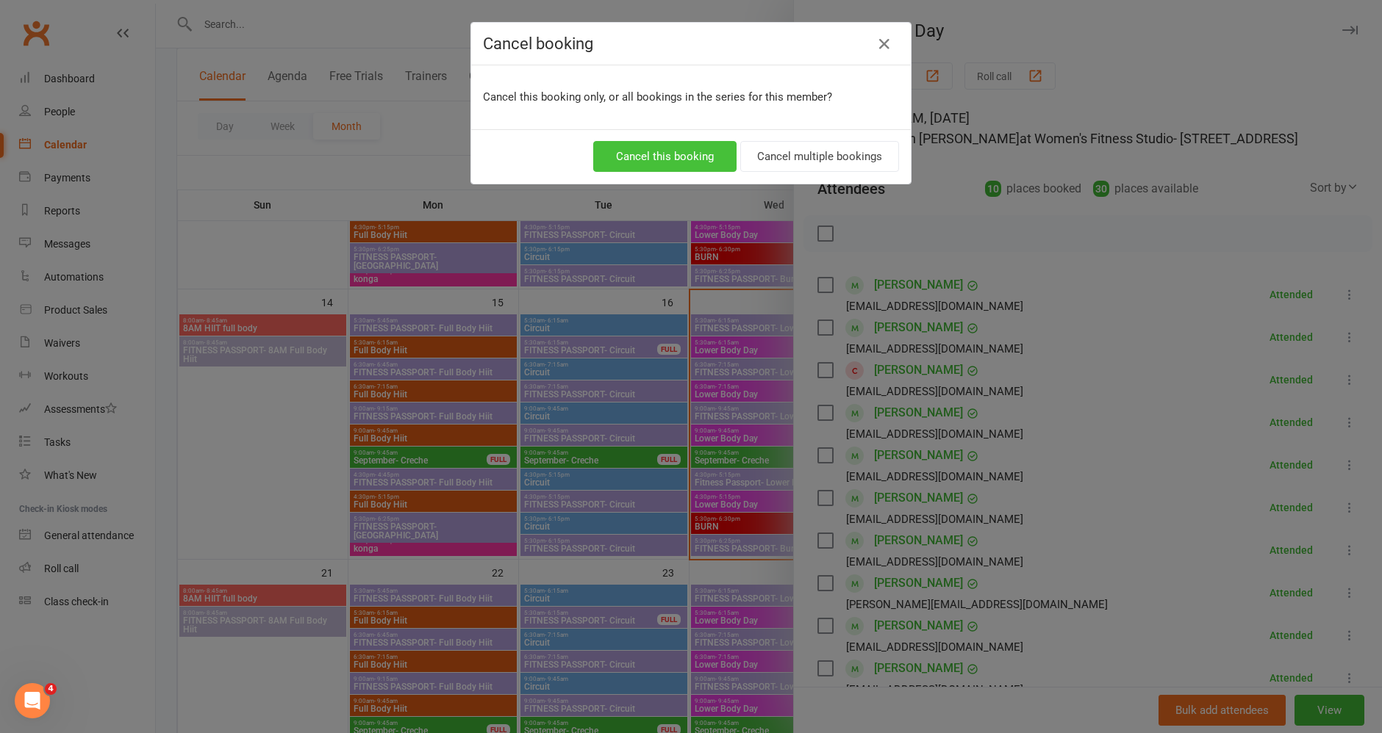
click at [695, 145] on button "Cancel this booking" at bounding box center [664, 156] width 143 height 31
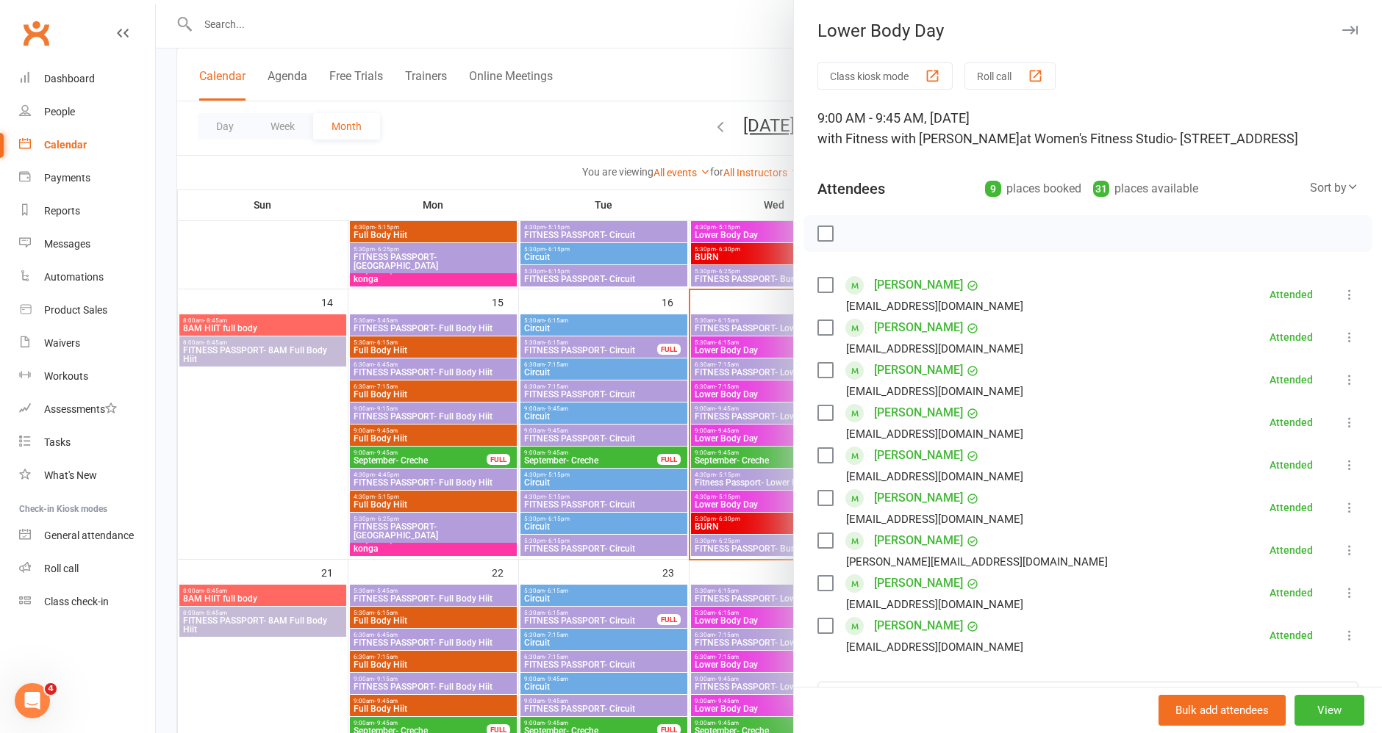
click at [295, 476] on div at bounding box center [769, 366] width 1226 height 733
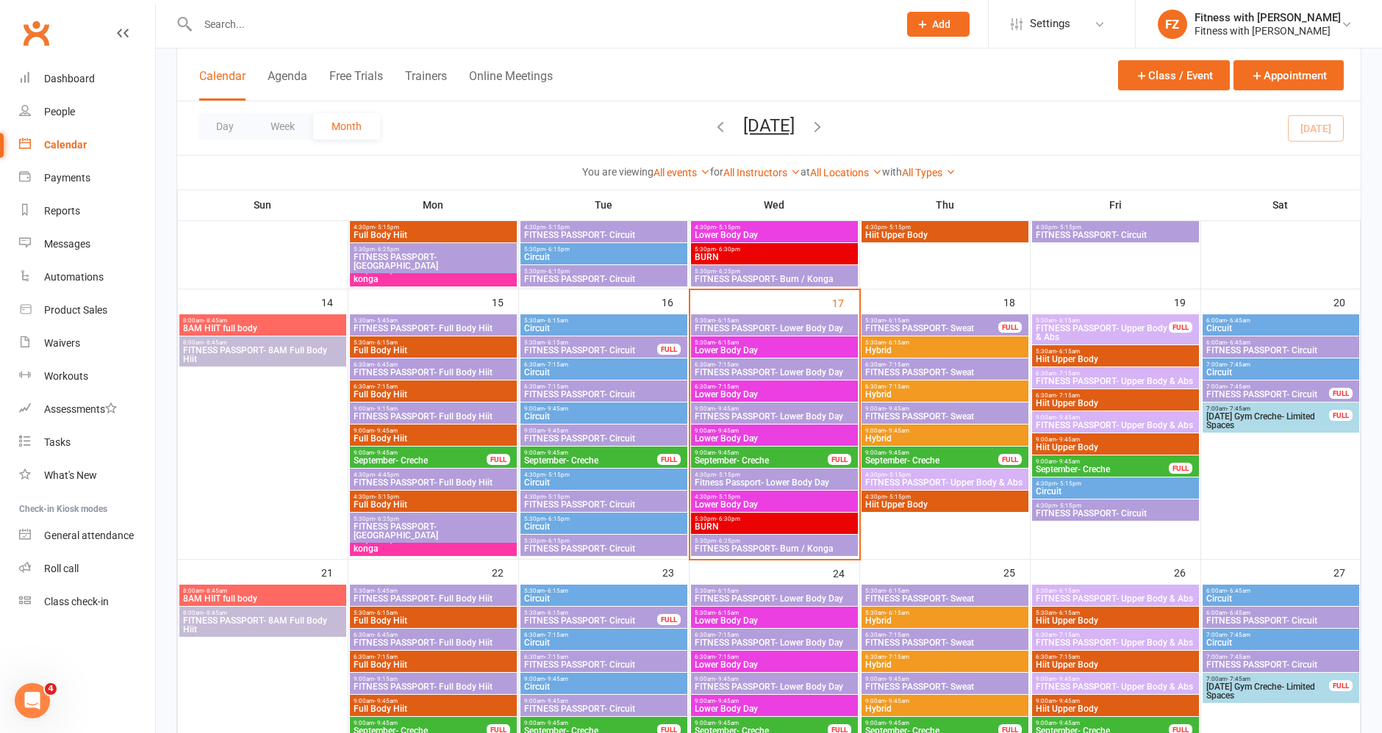
click at [717, 414] on span "FITNESS PASSPORT- Lower Body Day" at bounding box center [774, 416] width 161 height 9
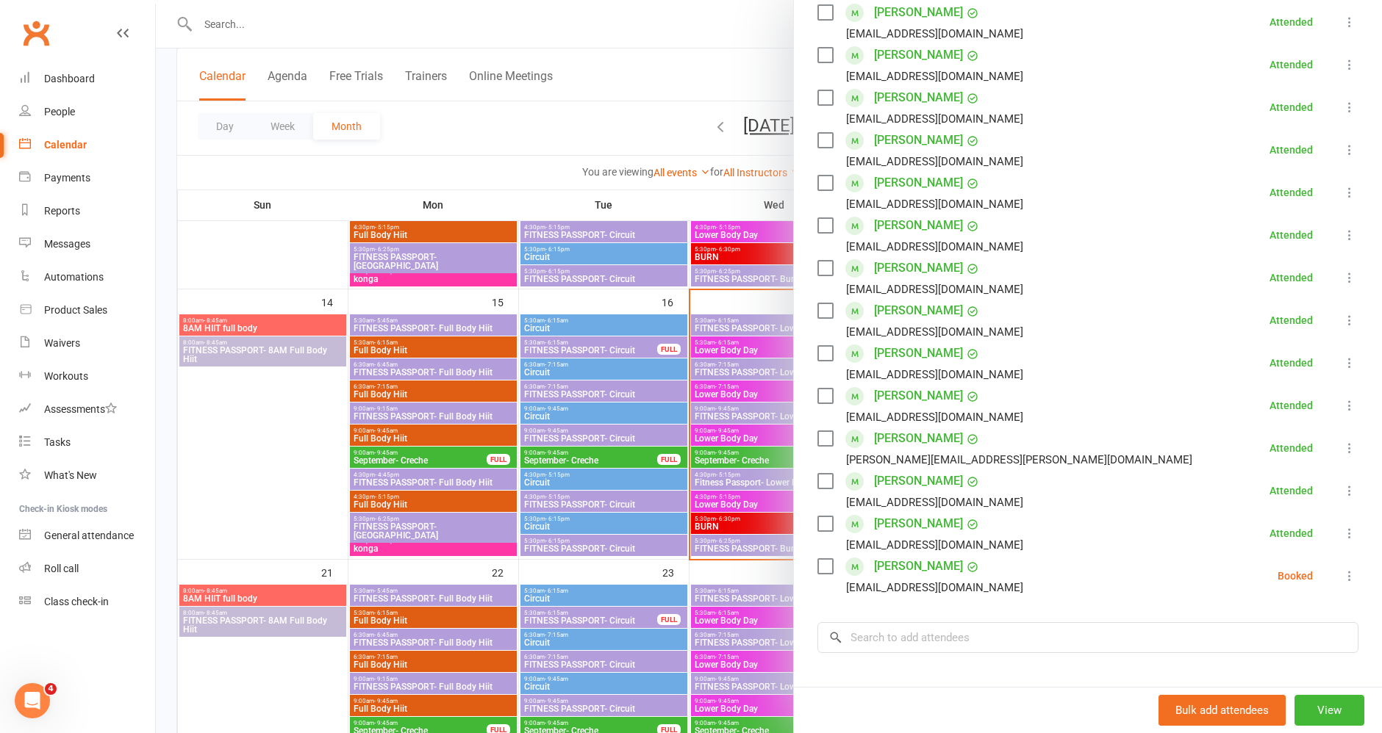
scroll to position [408, 0]
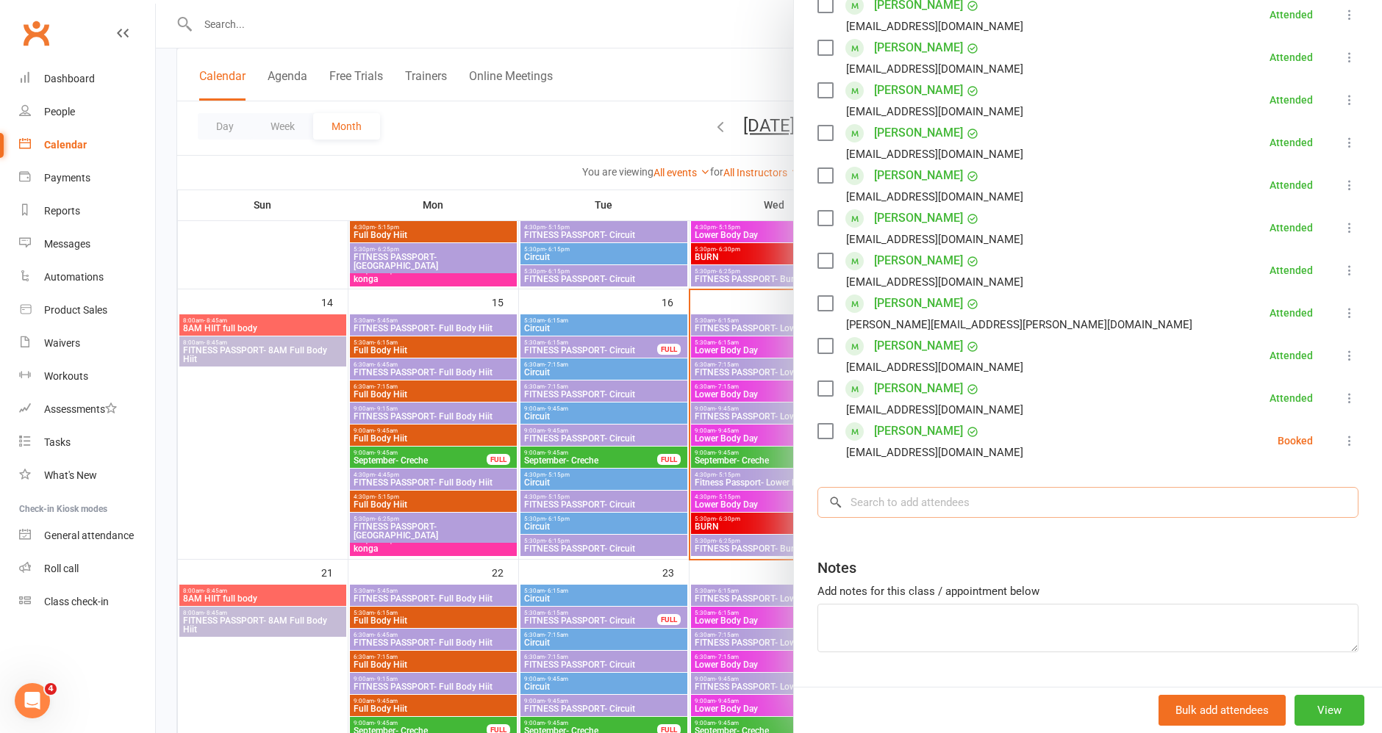
click at [900, 509] on input "search" at bounding box center [1087, 502] width 541 height 31
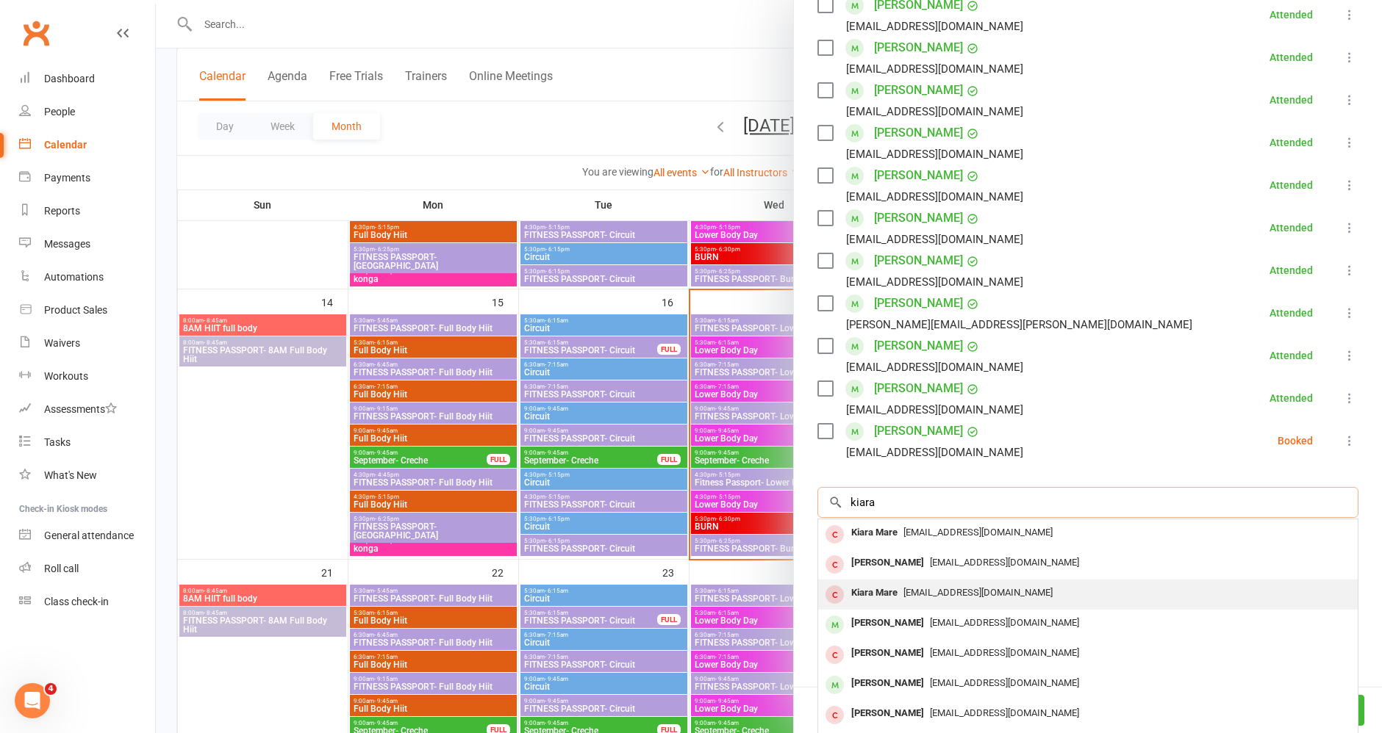
scroll to position [79, 0]
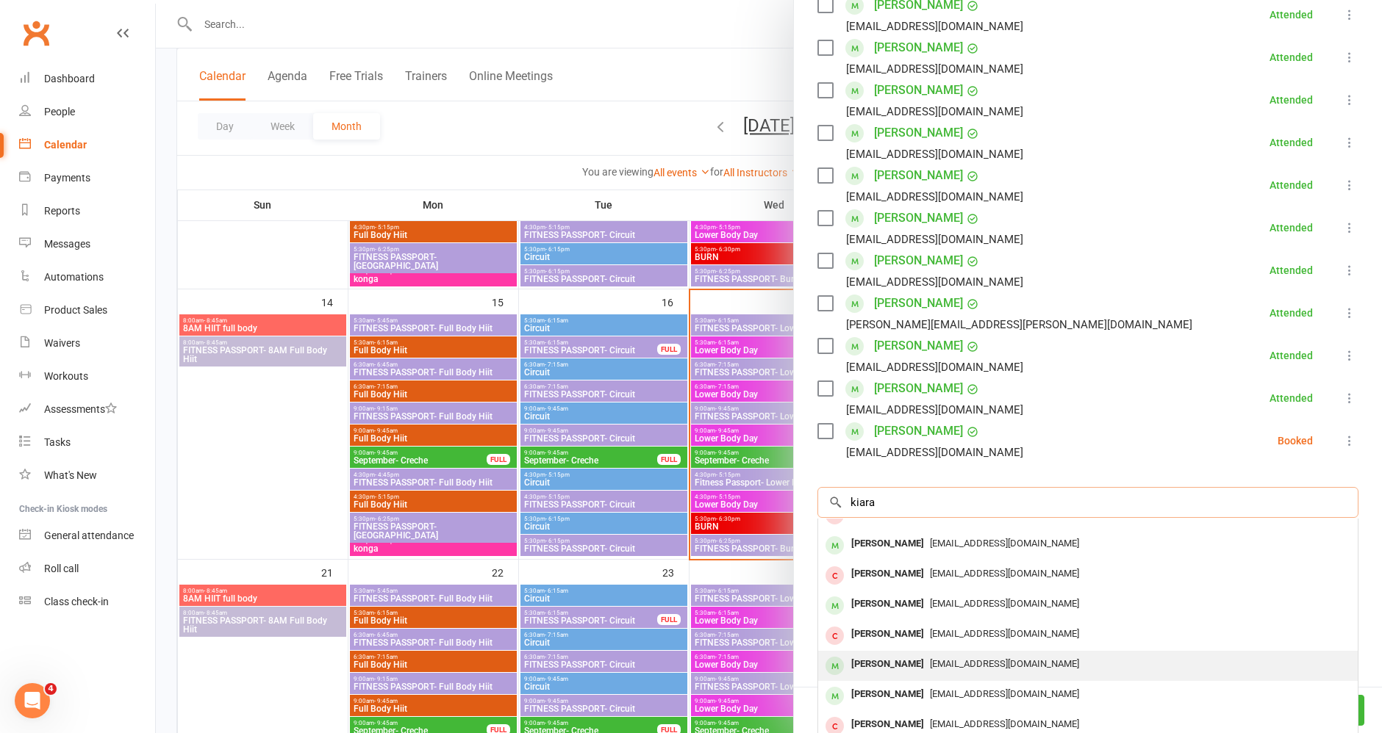
type input "kiara"
click at [950, 654] on div "[EMAIL_ADDRESS][DOMAIN_NAME]" at bounding box center [1088, 664] width 528 height 21
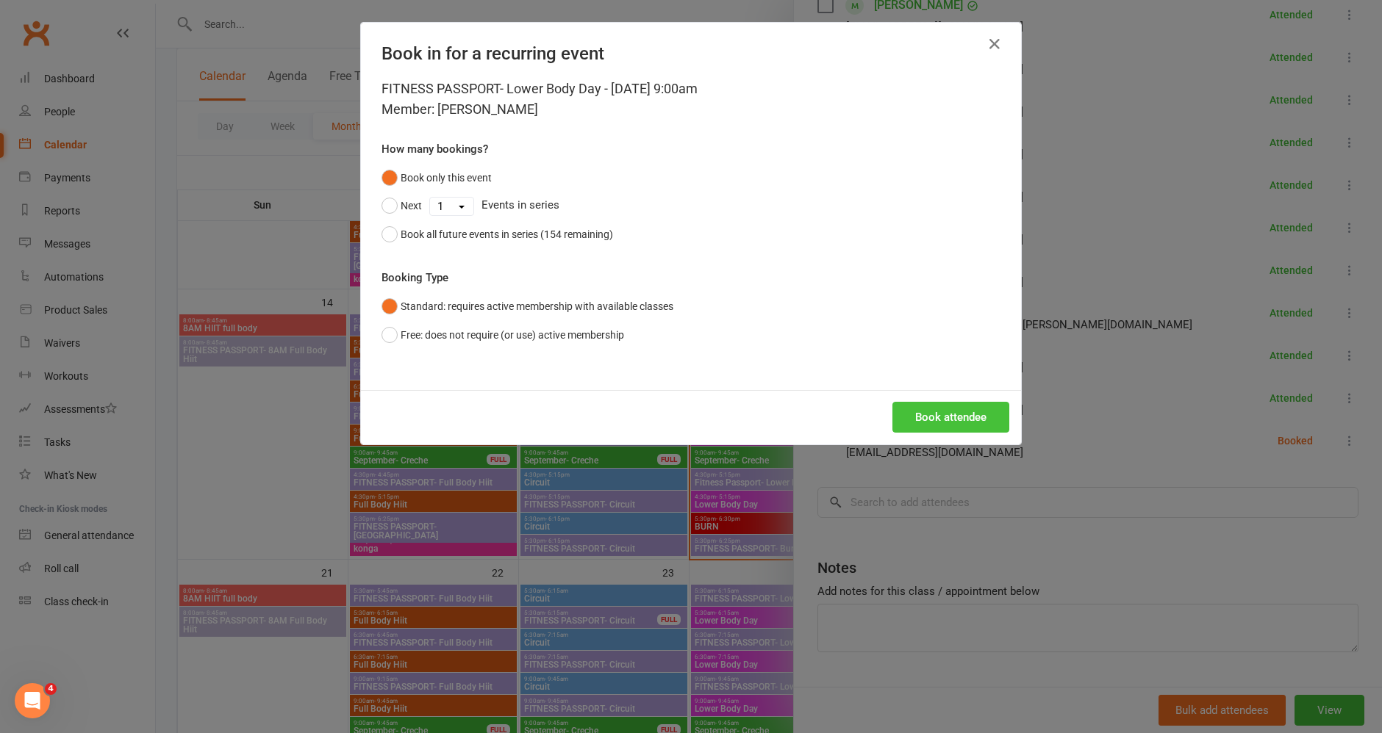
click at [960, 420] on button "Book attendee" at bounding box center [950, 417] width 117 height 31
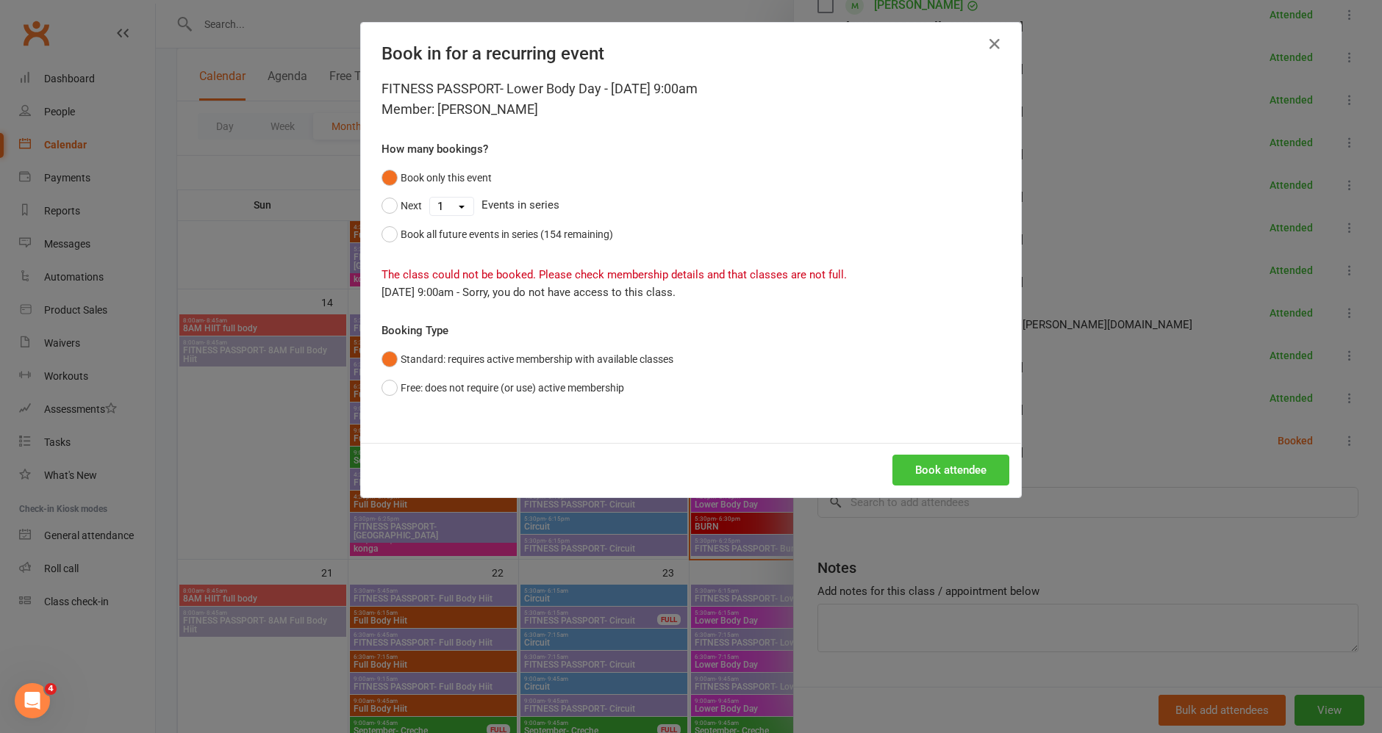
click at [991, 464] on button "Book attendee" at bounding box center [950, 470] width 117 height 31
click at [963, 467] on button "Book attendee" at bounding box center [950, 470] width 117 height 31
click at [996, 51] on button "button" at bounding box center [995, 44] width 24 height 24
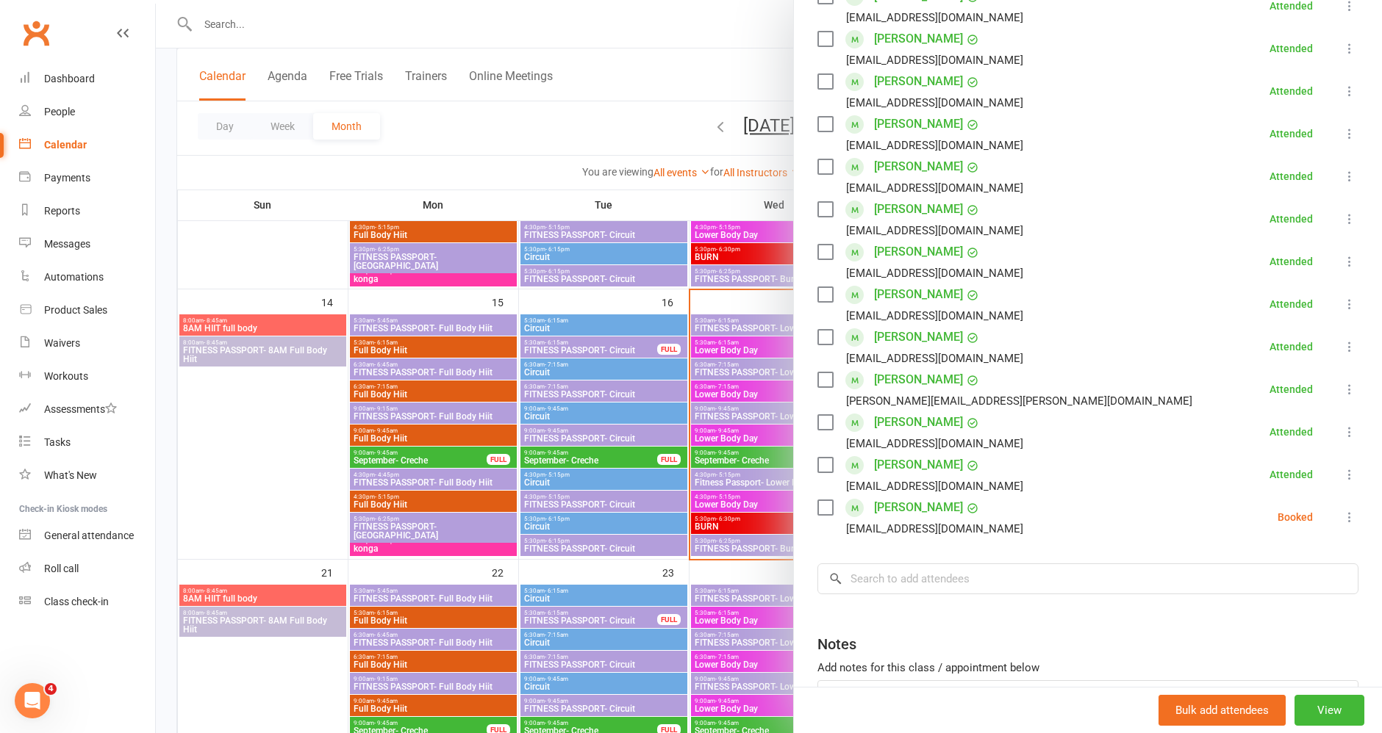
scroll to position [445, 0]
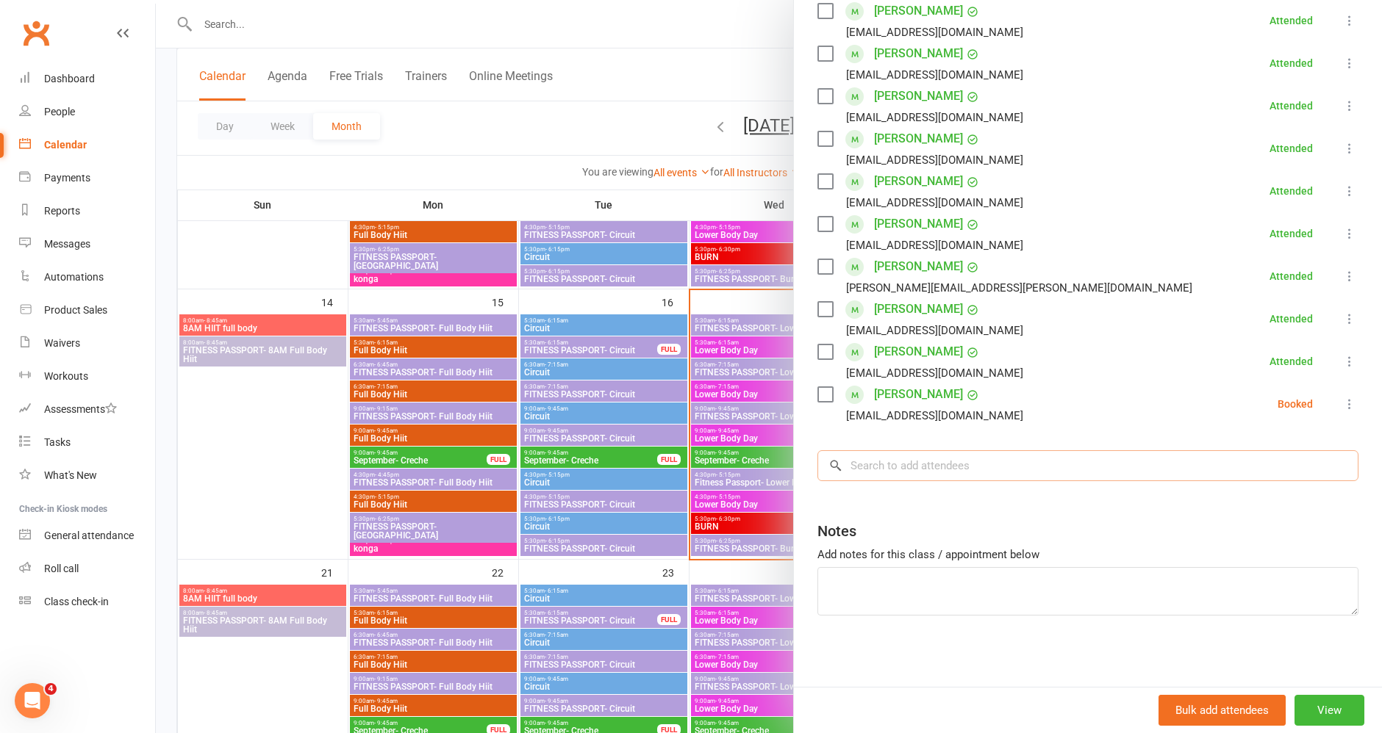
click at [1033, 472] on input "search" at bounding box center [1087, 465] width 541 height 31
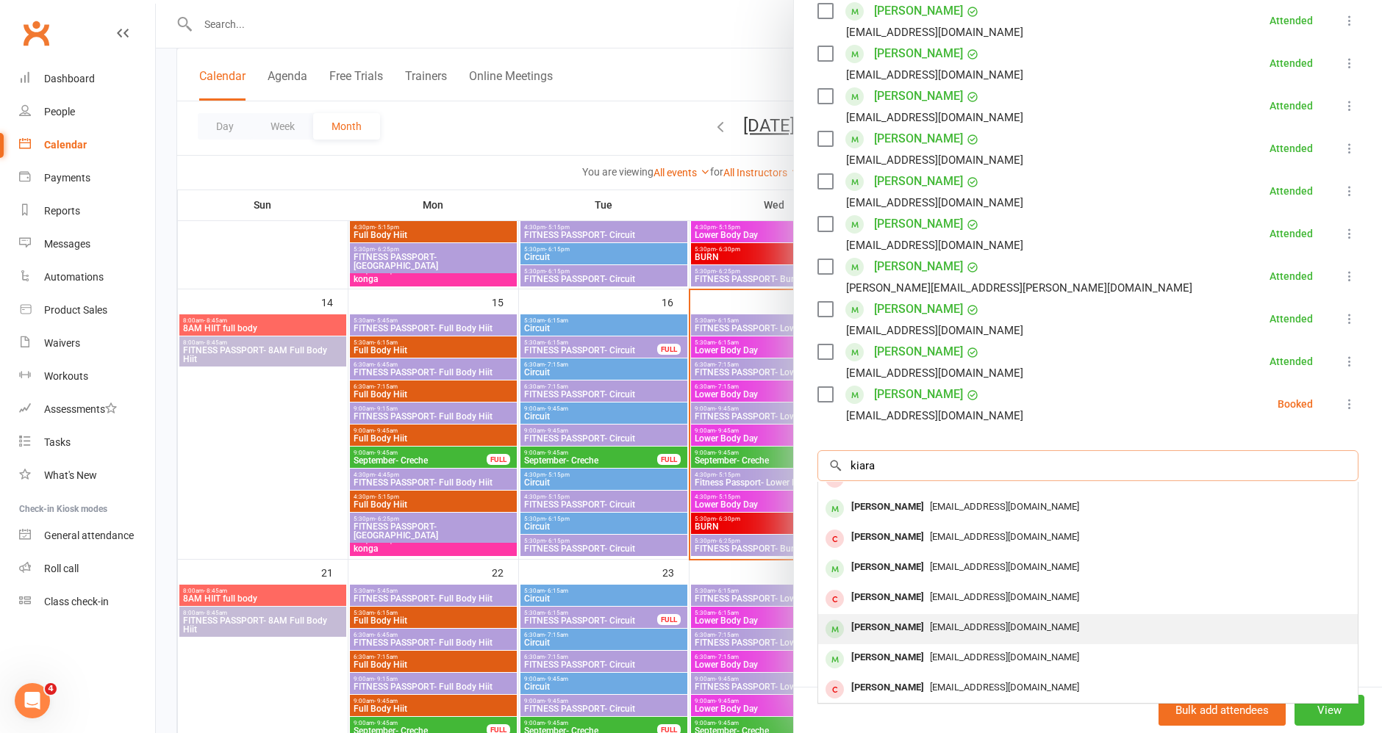
type input "kiara"
click at [1024, 625] on span "[EMAIL_ADDRESS][DOMAIN_NAME]" at bounding box center [1004, 627] width 149 height 11
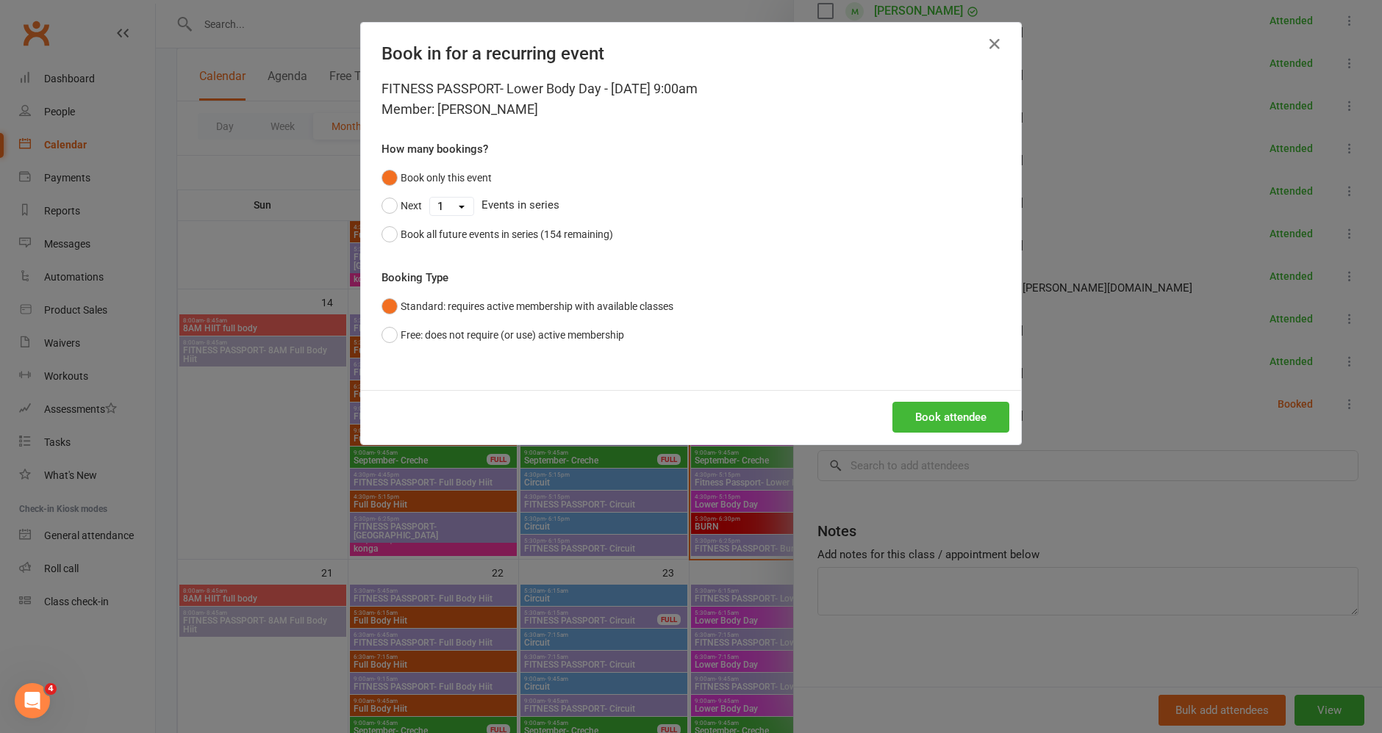
click at [932, 395] on div "Book attendee" at bounding box center [691, 417] width 660 height 54
click at [927, 416] on button "Book attendee" at bounding box center [950, 417] width 117 height 31
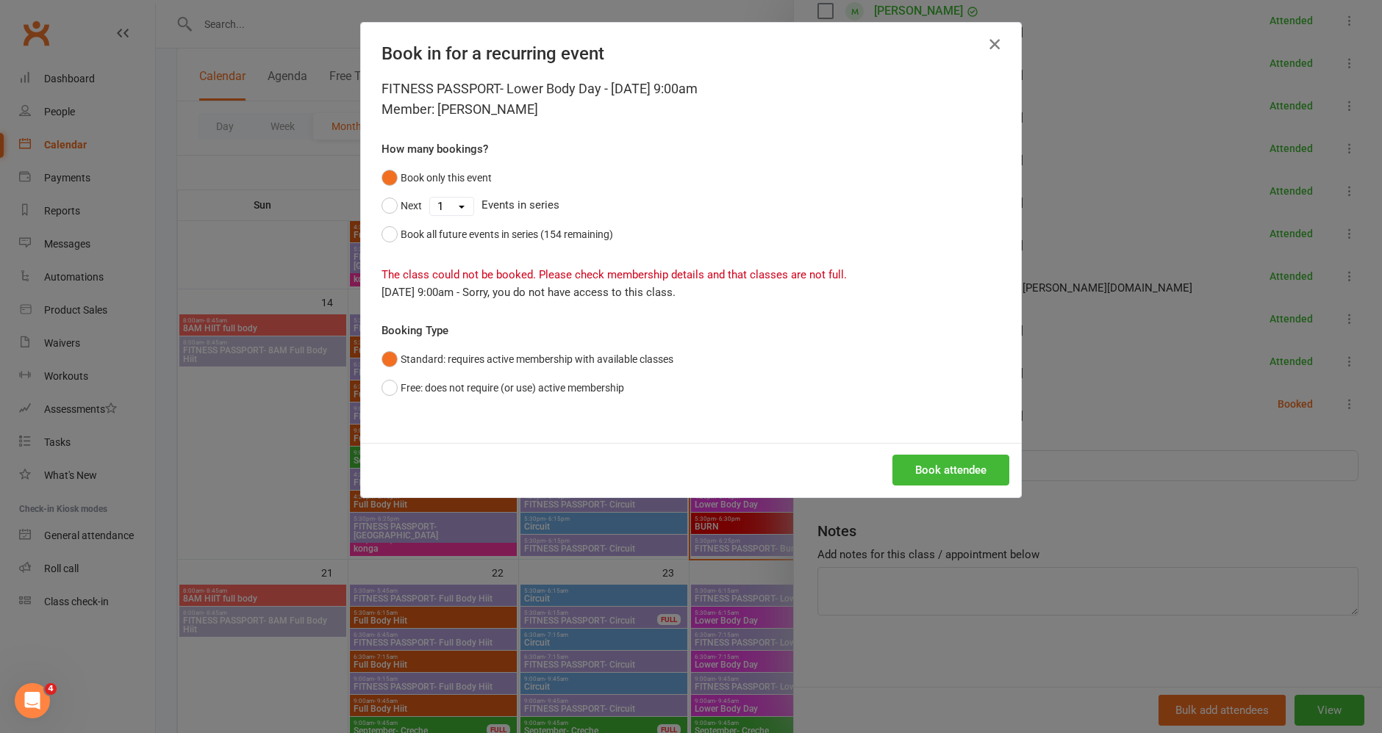
click at [985, 45] on icon "button" at bounding box center [994, 44] width 18 height 18
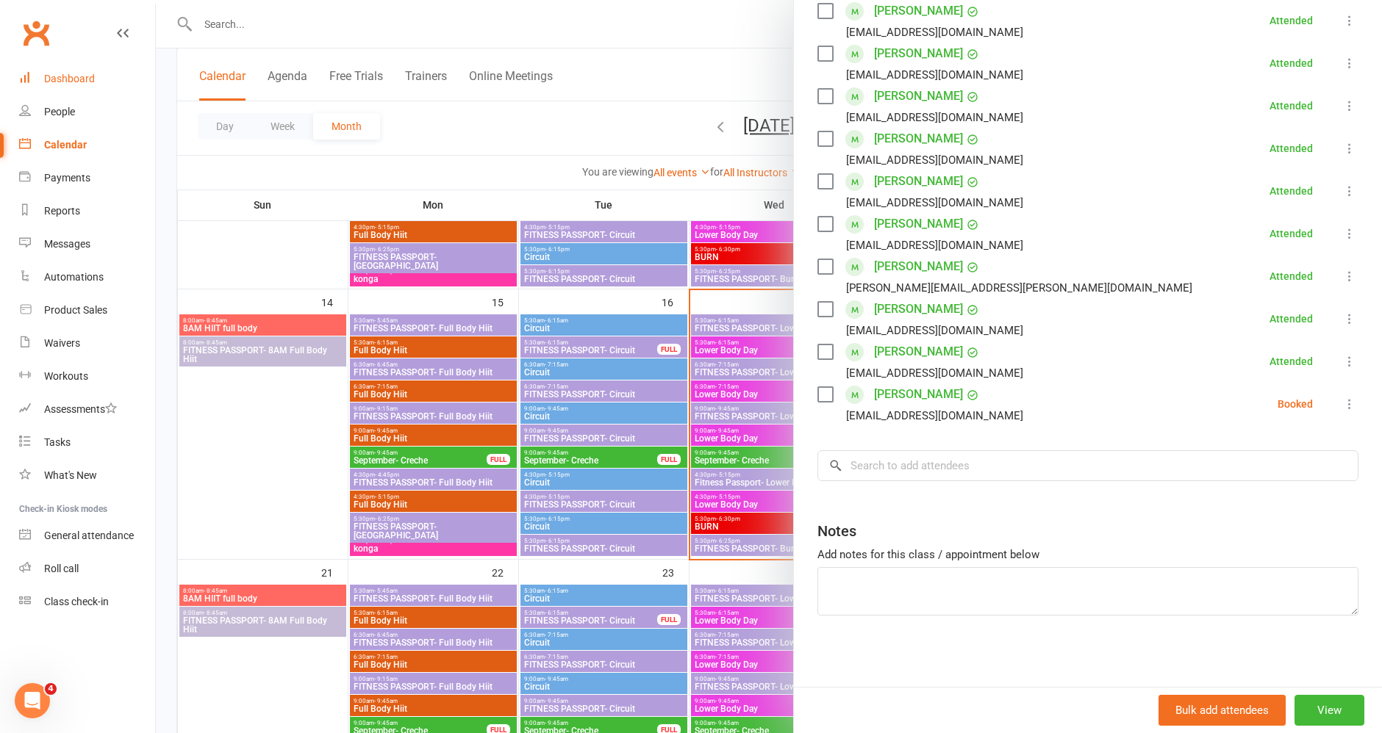
click at [71, 82] on div "Dashboard" at bounding box center [69, 79] width 51 height 12
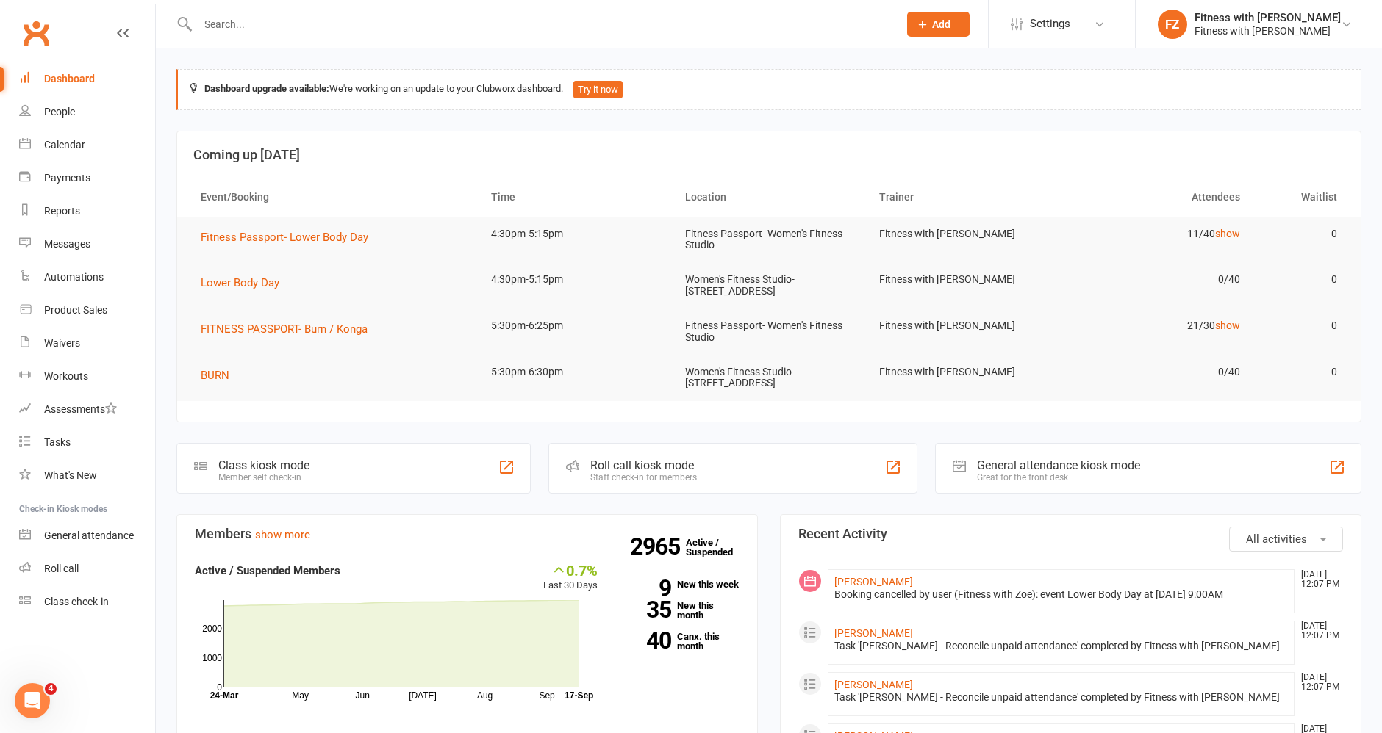
click at [394, 479] on div "Class kiosk mode Member self check-in" at bounding box center [353, 468] width 354 height 51
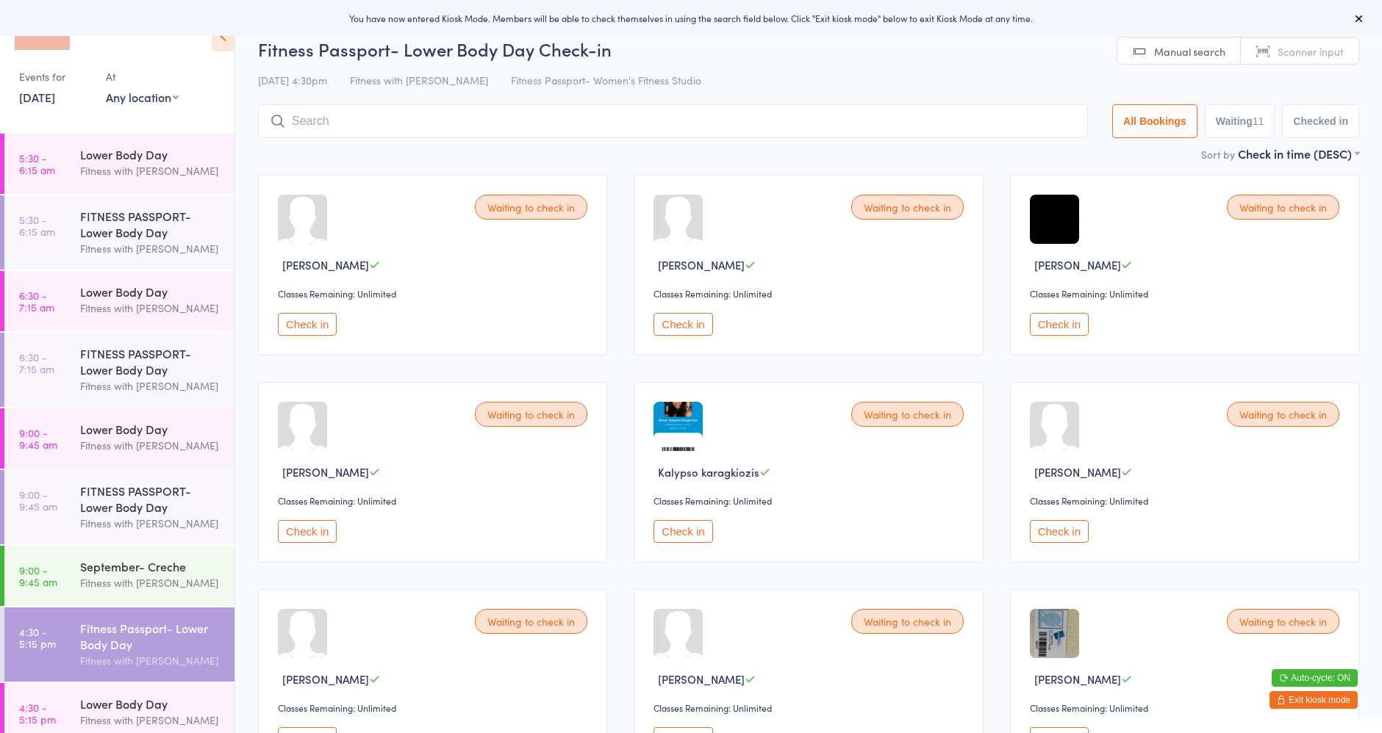
click at [126, 95] on select "Any location Women's Fitness Studio- 14 Madden Street, Aitkenvale Fitness Passp…" at bounding box center [142, 97] width 73 height 16
select select "1"
click at [106, 89] on select "Any location Women's Fitness Studio- 14 Madden Street, Aitkenvale Fitness Passp…" at bounding box center [142, 97] width 73 height 16
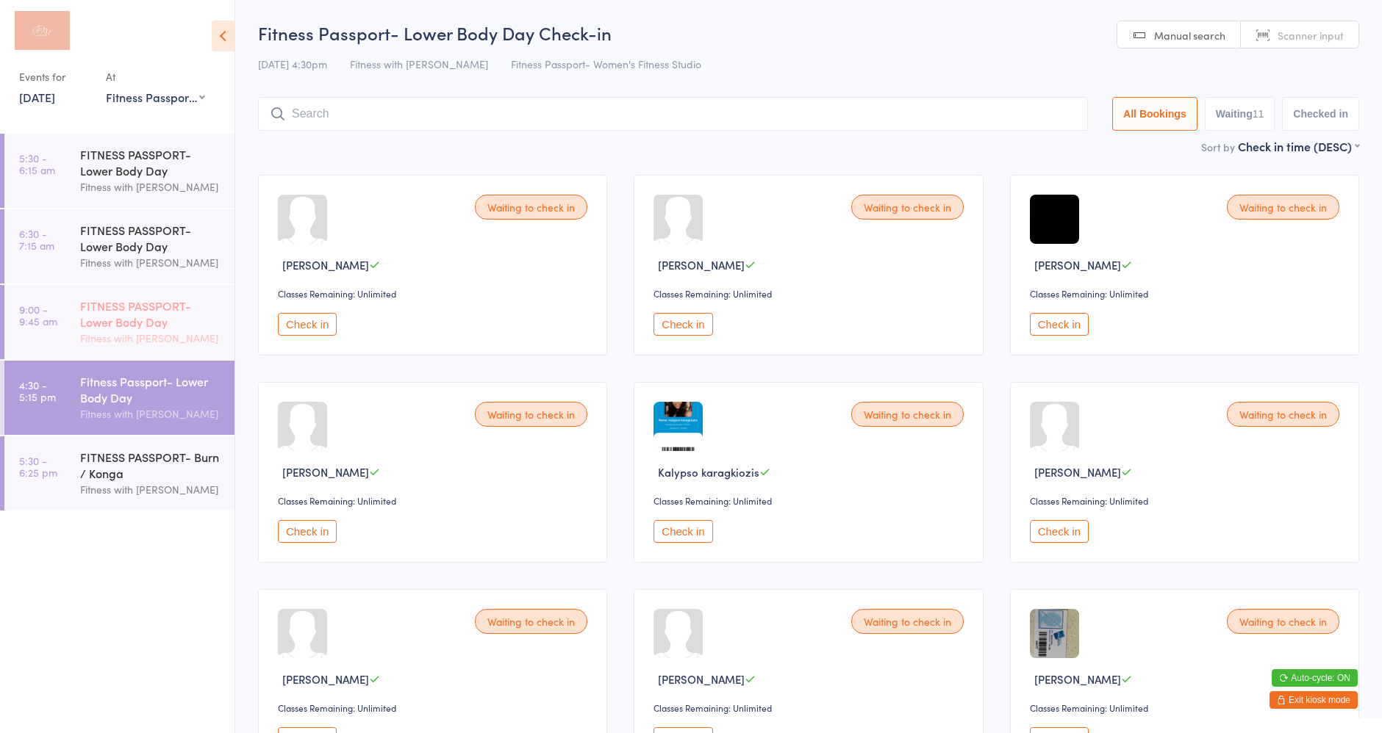
click at [186, 312] on div "FITNESS PASSPORT- Lower Body Day" at bounding box center [151, 314] width 142 height 32
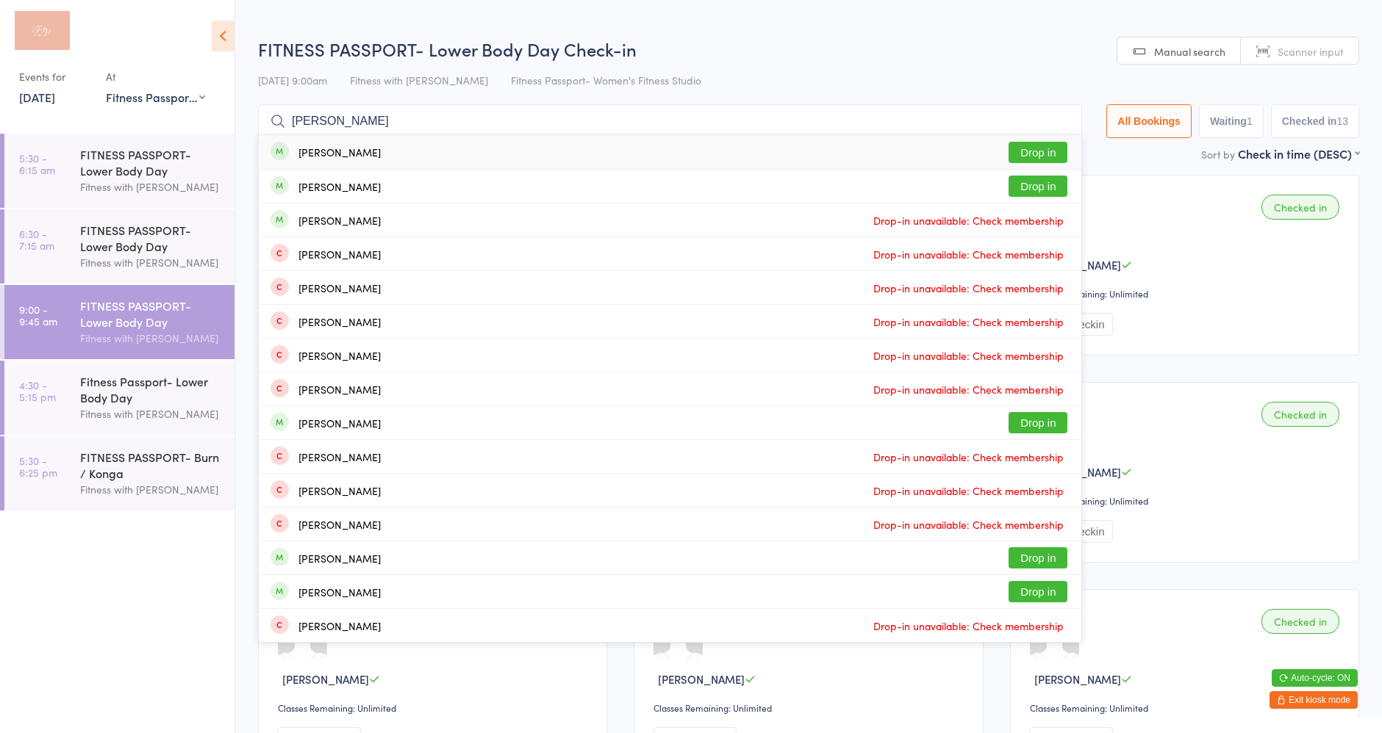
type input "cooper"
click at [1014, 154] on button "Drop in" at bounding box center [1037, 152] width 59 height 21
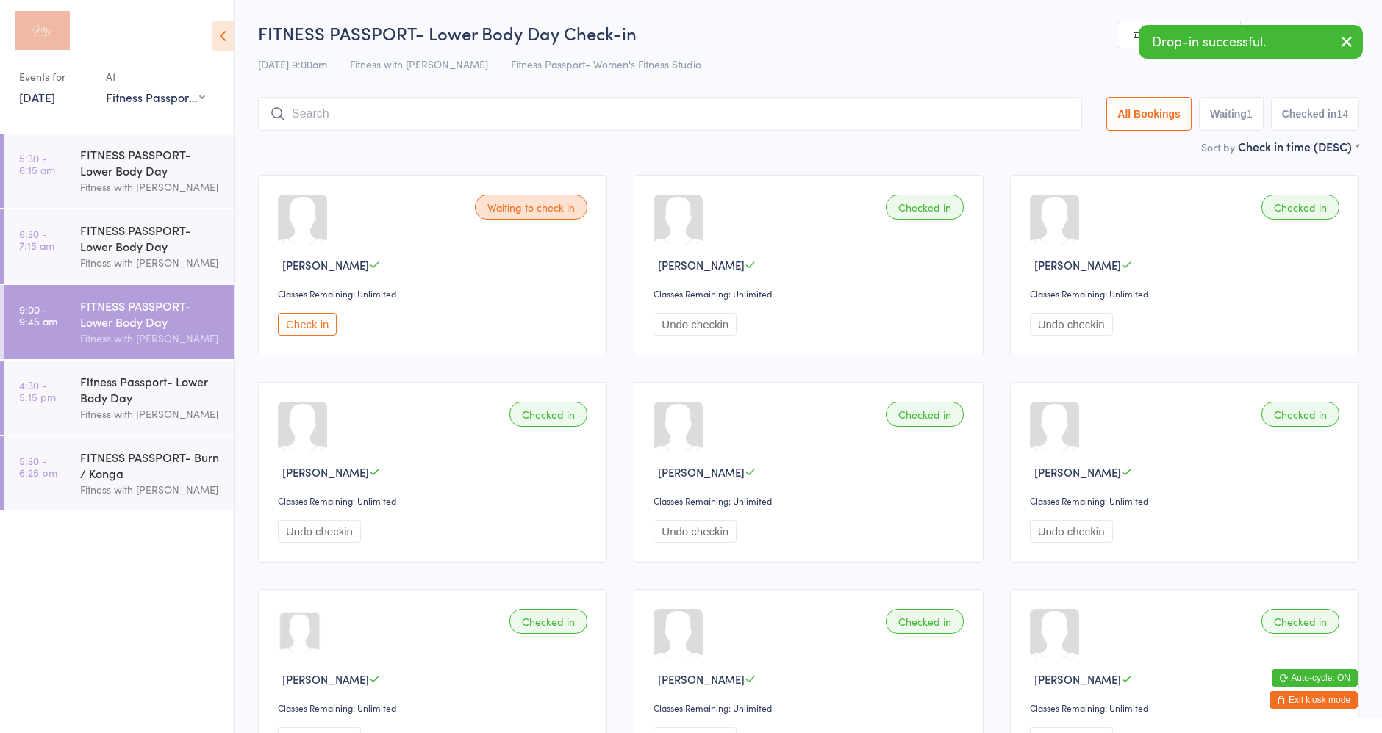
click at [1301, 705] on button "Exit kiosk mode" at bounding box center [1313, 701] width 88 height 18
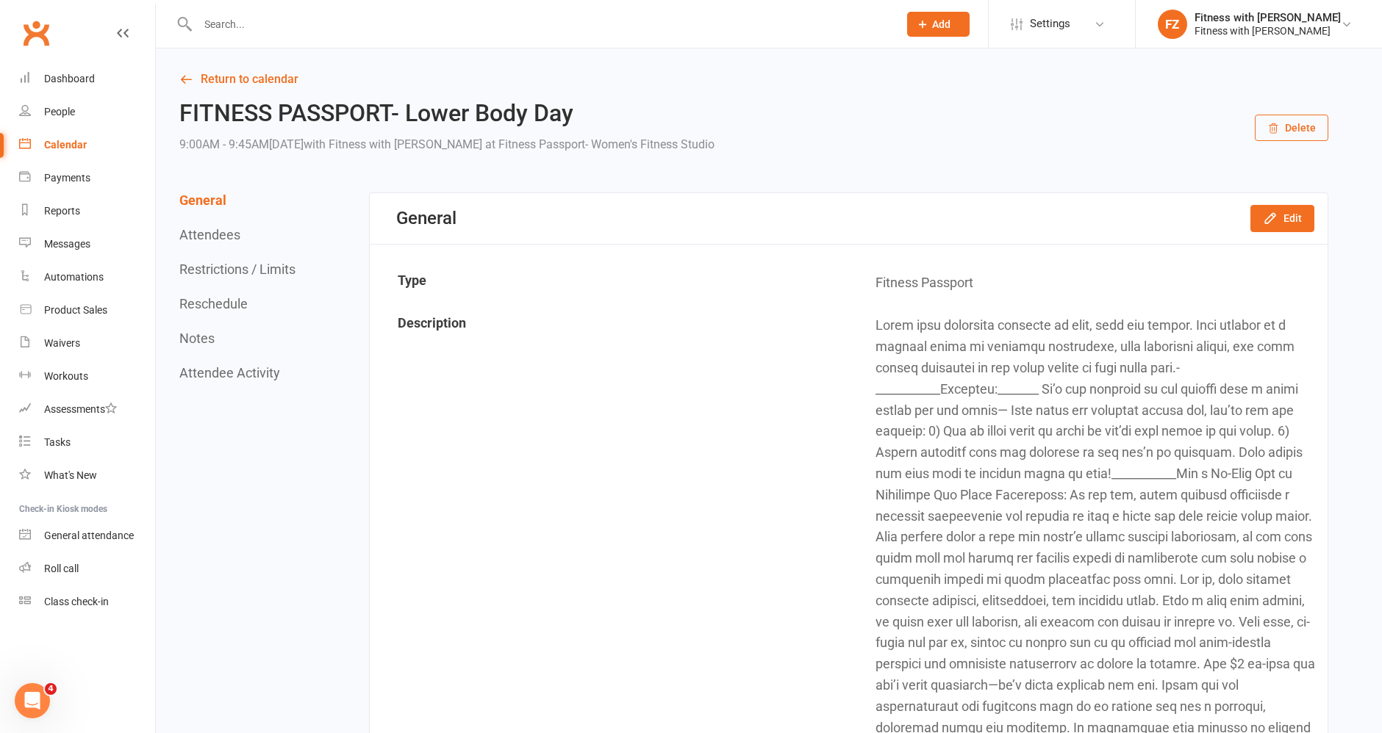
click at [77, 150] on div "Calendar" at bounding box center [65, 145] width 43 height 12
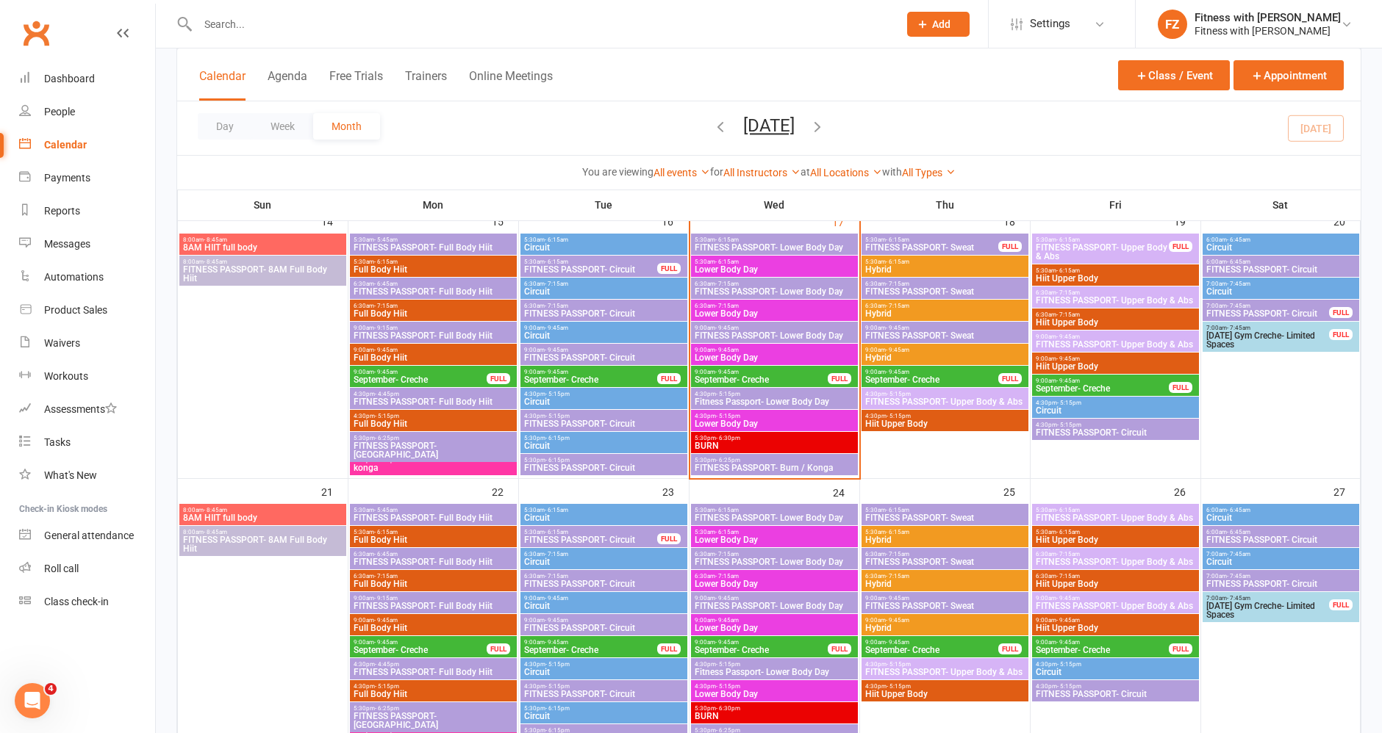
scroll to position [653, 0]
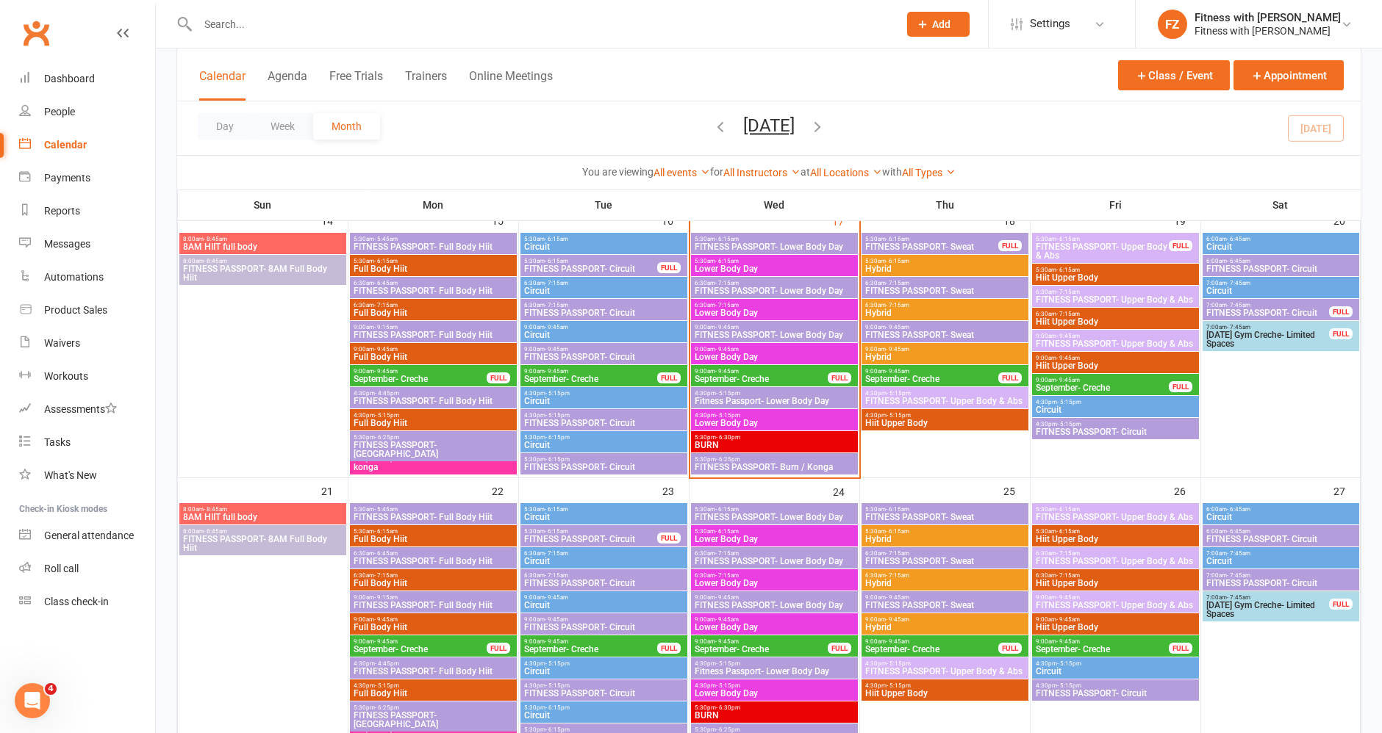
click at [959, 377] on span "September- Creche" at bounding box center [931, 379] width 134 height 9
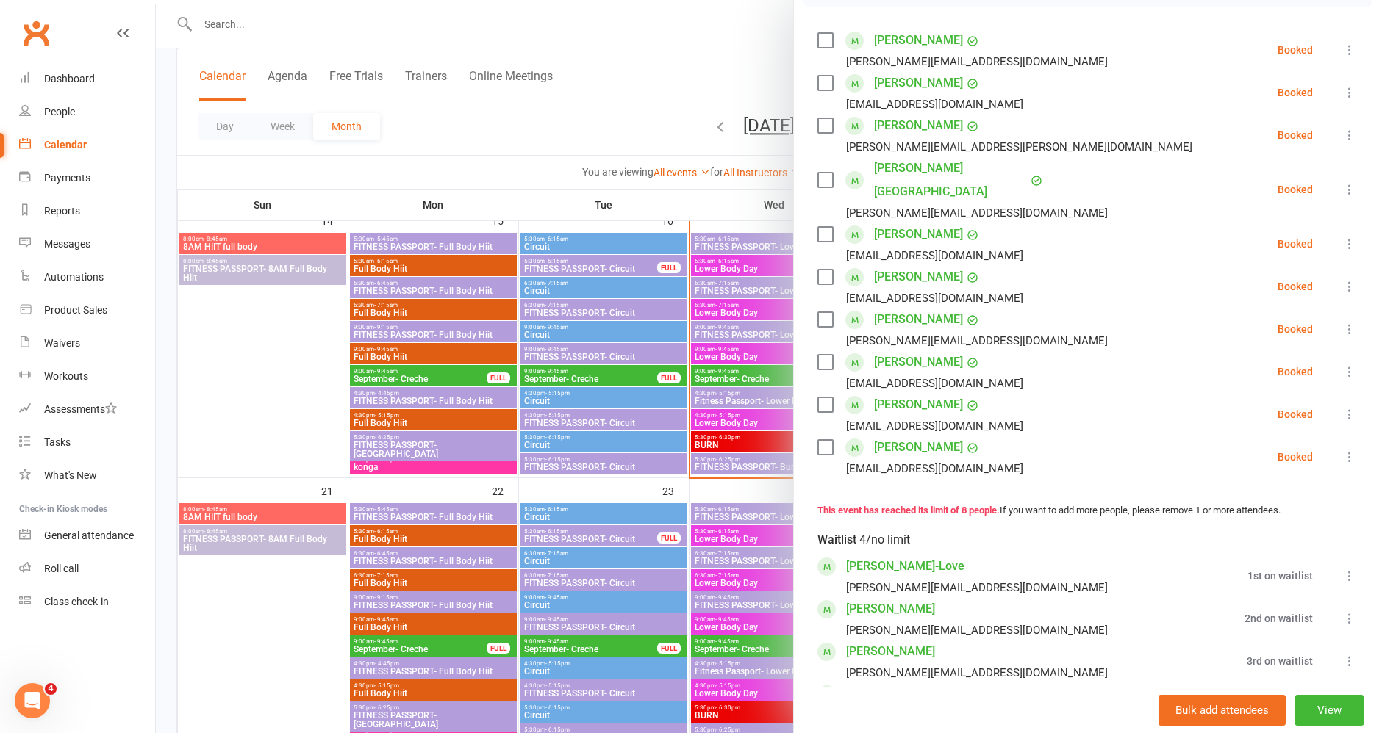
scroll to position [521, 0]
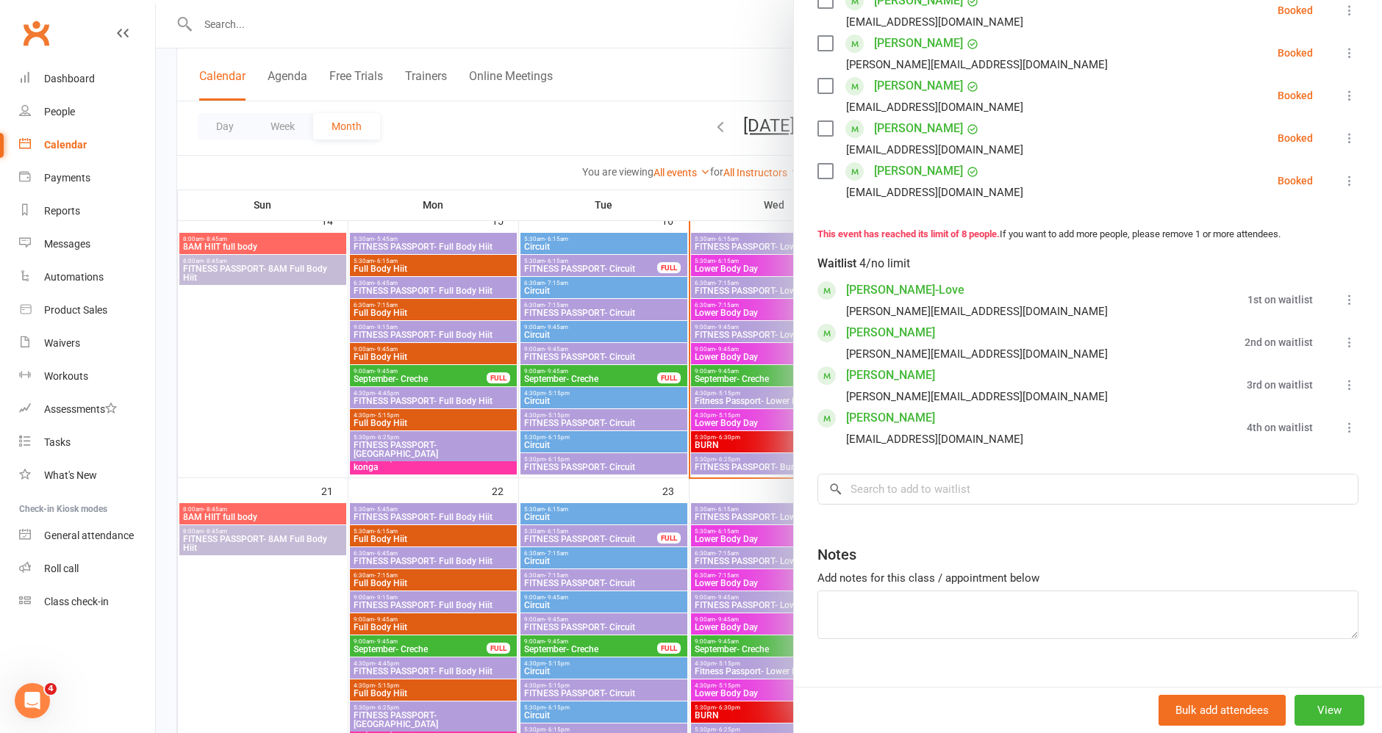
click at [306, 26] on div at bounding box center [769, 366] width 1226 height 733
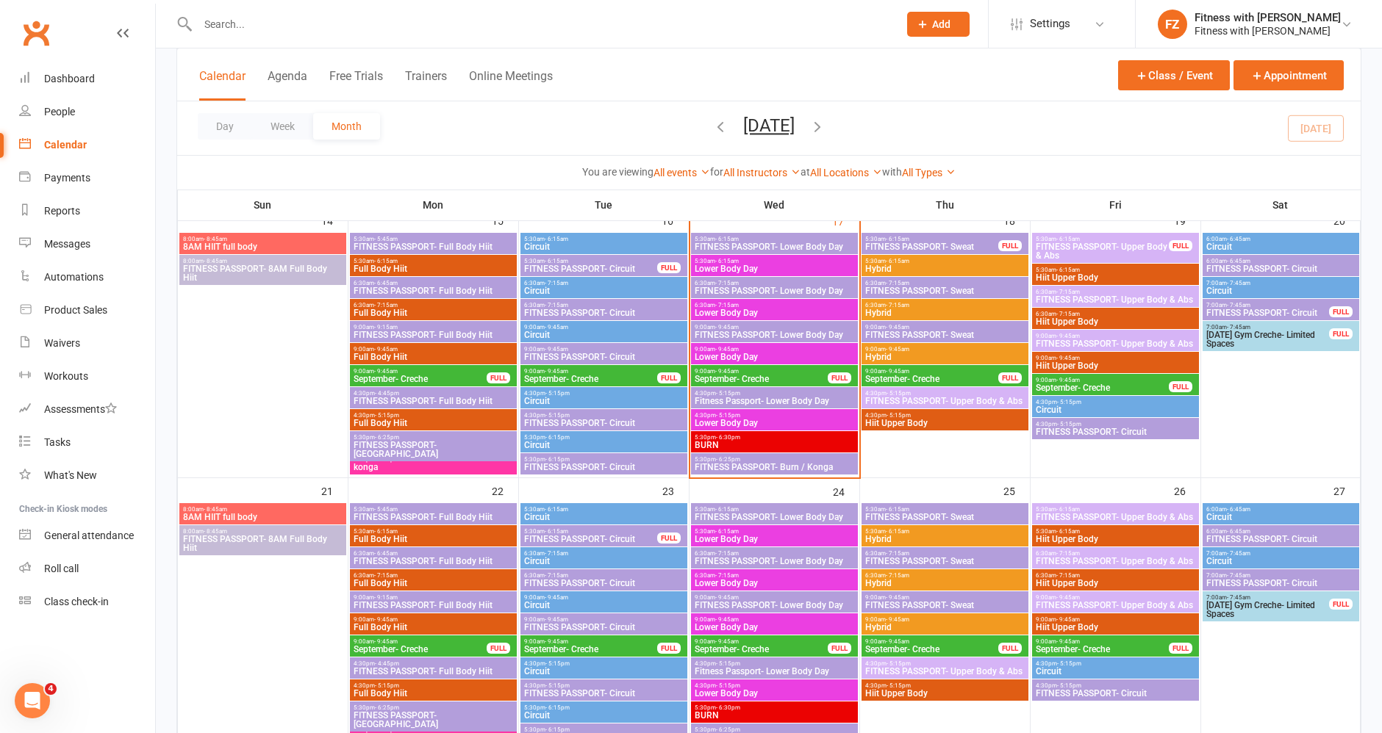
click at [258, 24] on input "text" at bounding box center [540, 24] width 694 height 21
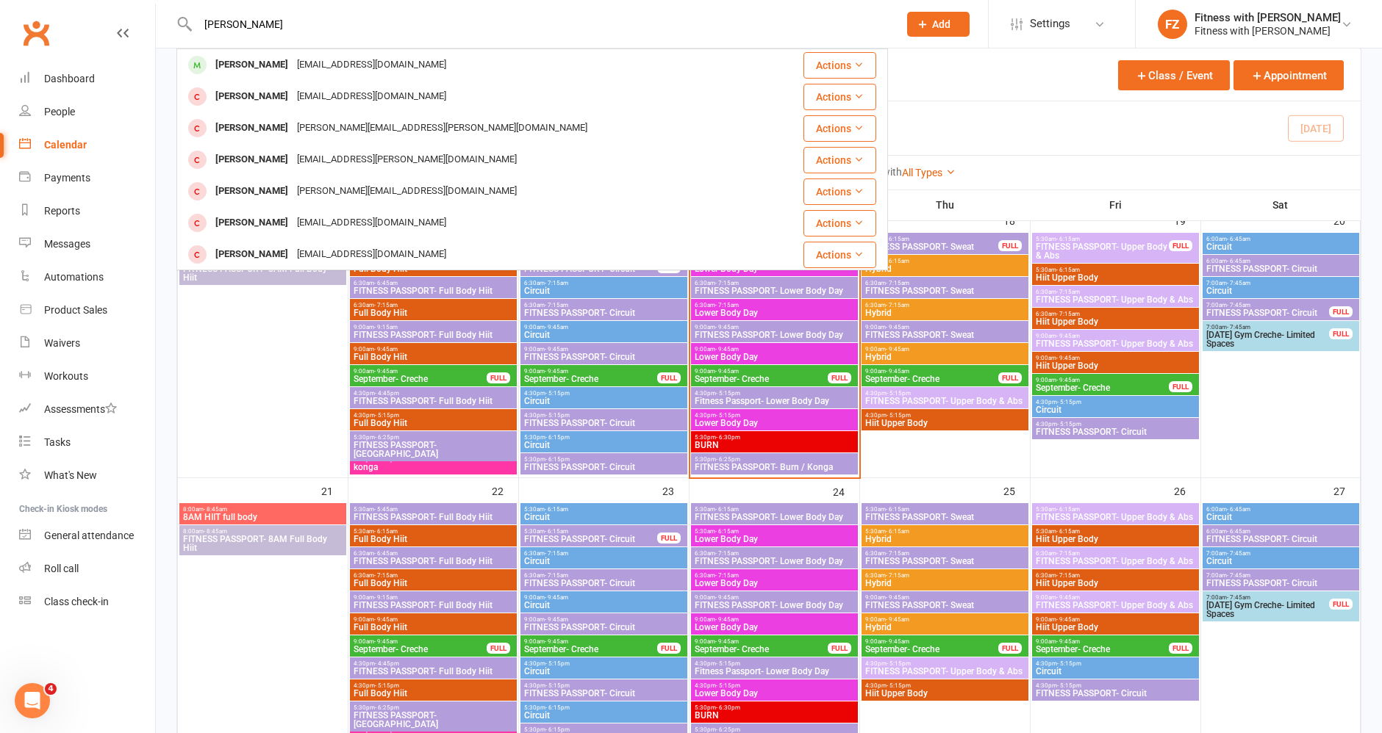
type input "[PERSON_NAME]"
click at [270, 75] on div "[PERSON_NAME]" at bounding box center [252, 64] width 82 height 21
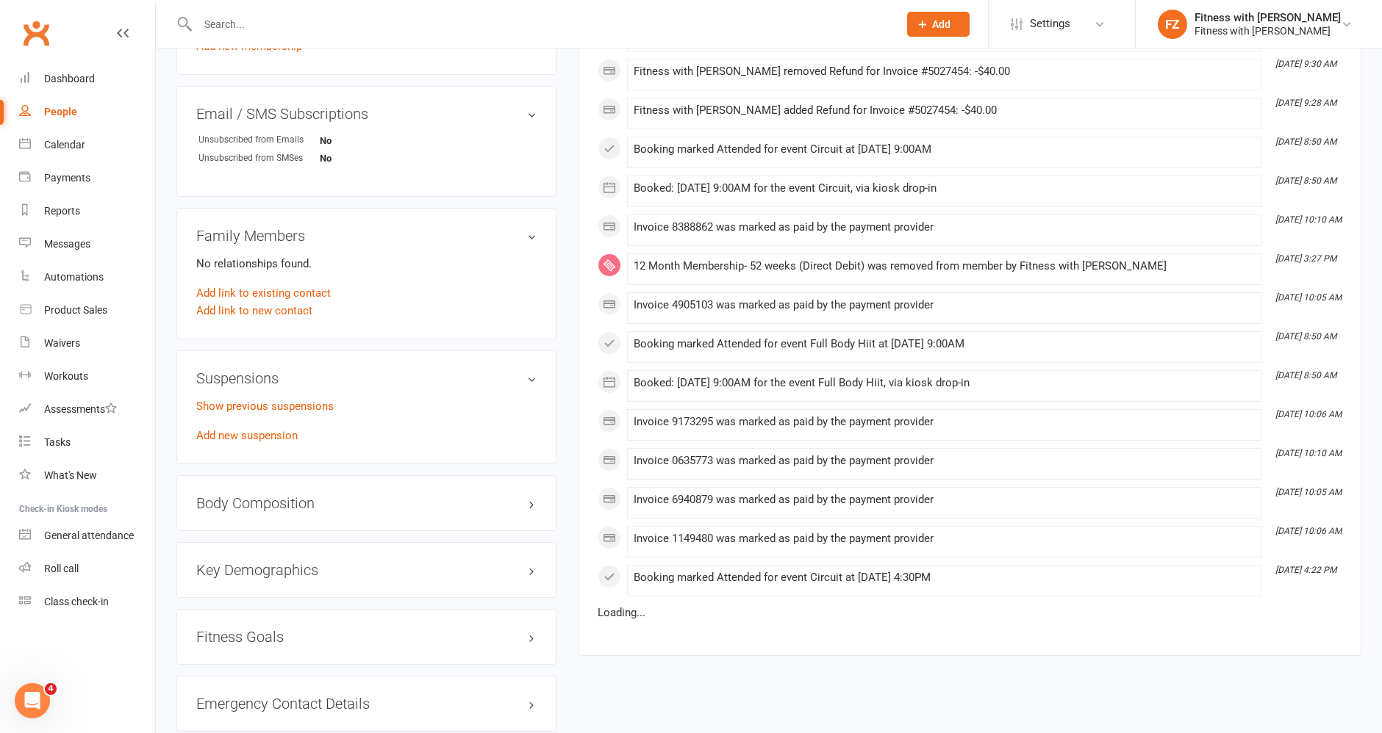
scroll to position [898, 0]
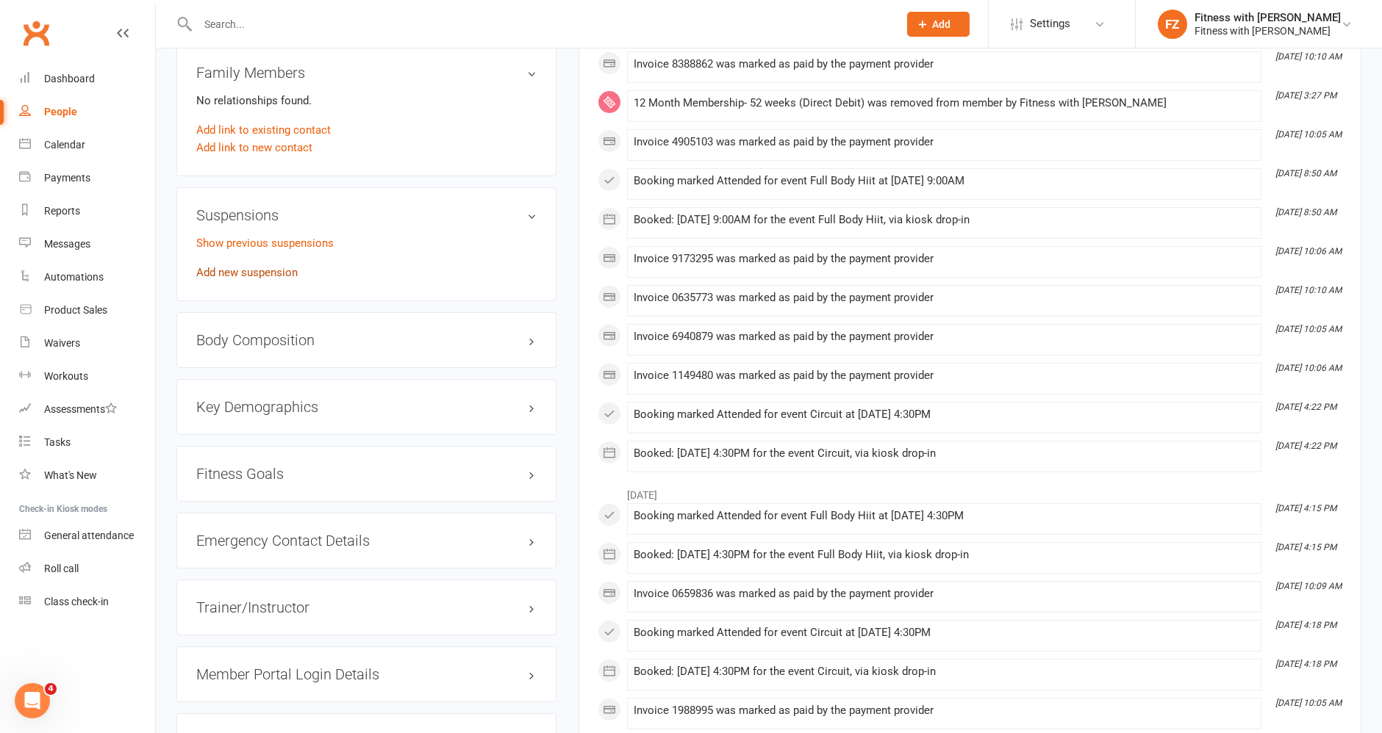
click at [258, 270] on link "Add new suspension" at bounding box center [246, 272] width 101 height 13
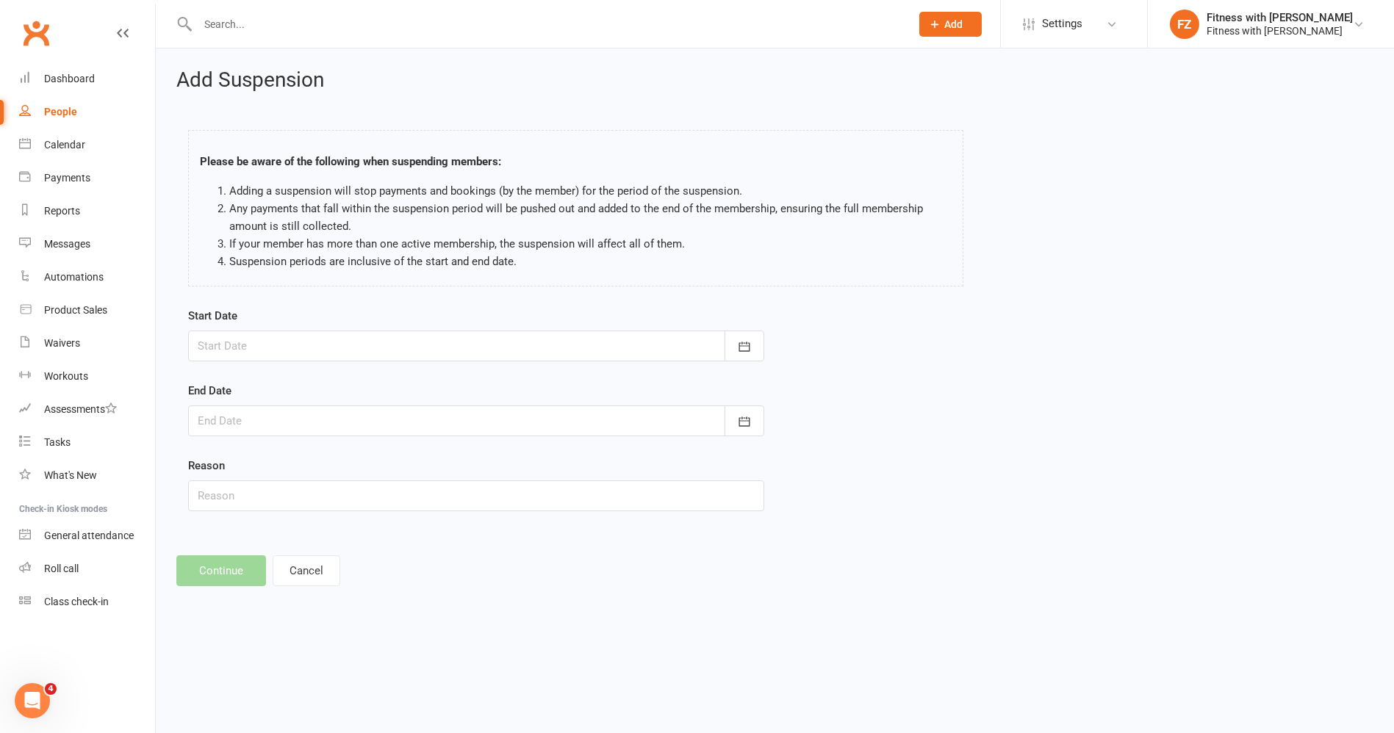
click at [304, 342] on div at bounding box center [476, 346] width 576 height 31
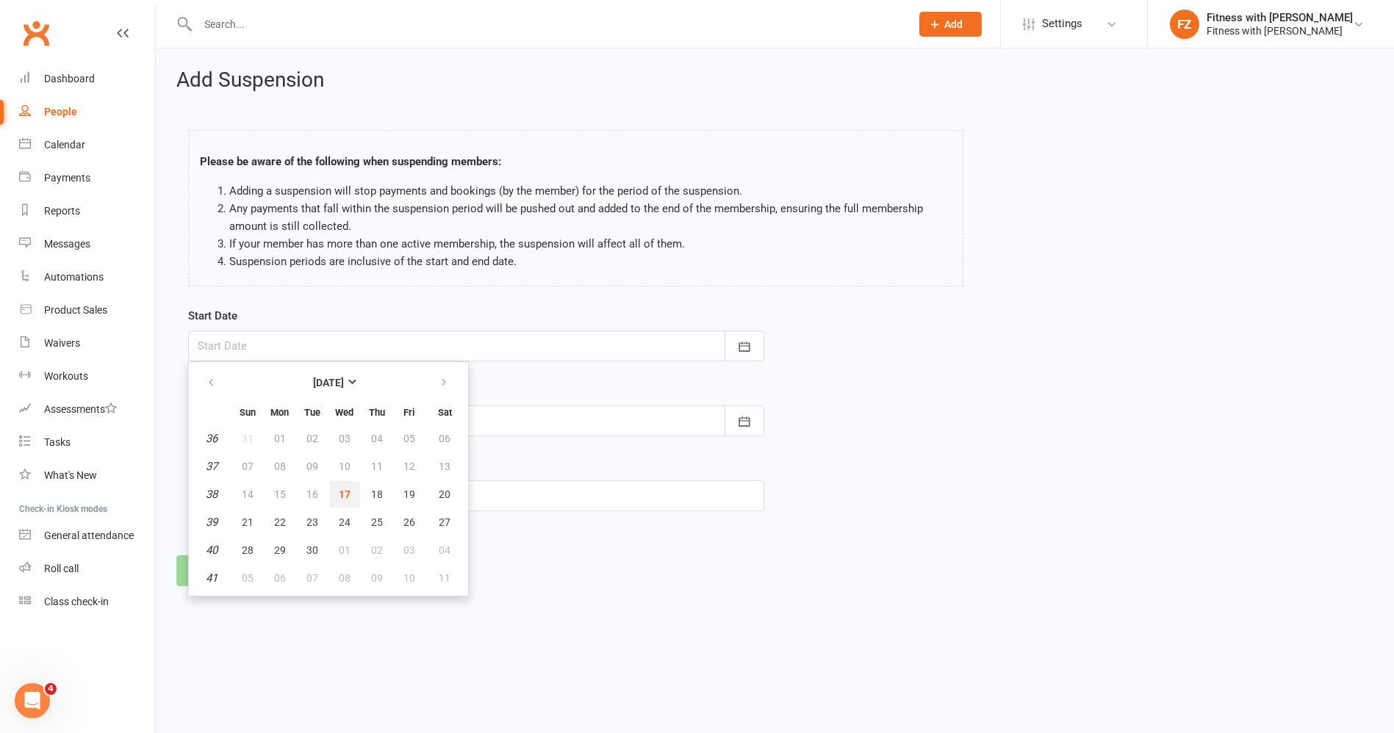
click at [342, 496] on span "17" at bounding box center [345, 495] width 12 height 12
type input "[DATE]"
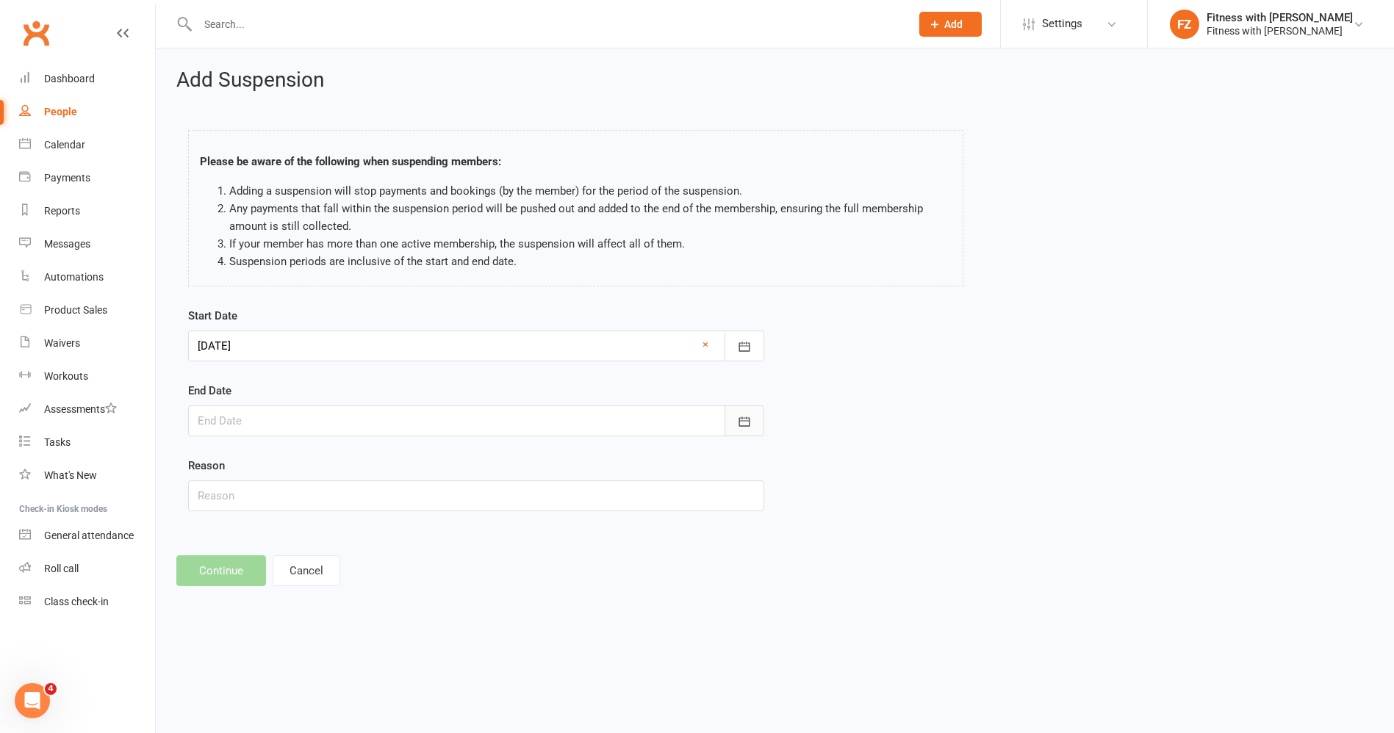
click at [745, 420] on icon "button" at bounding box center [744, 422] width 11 height 10
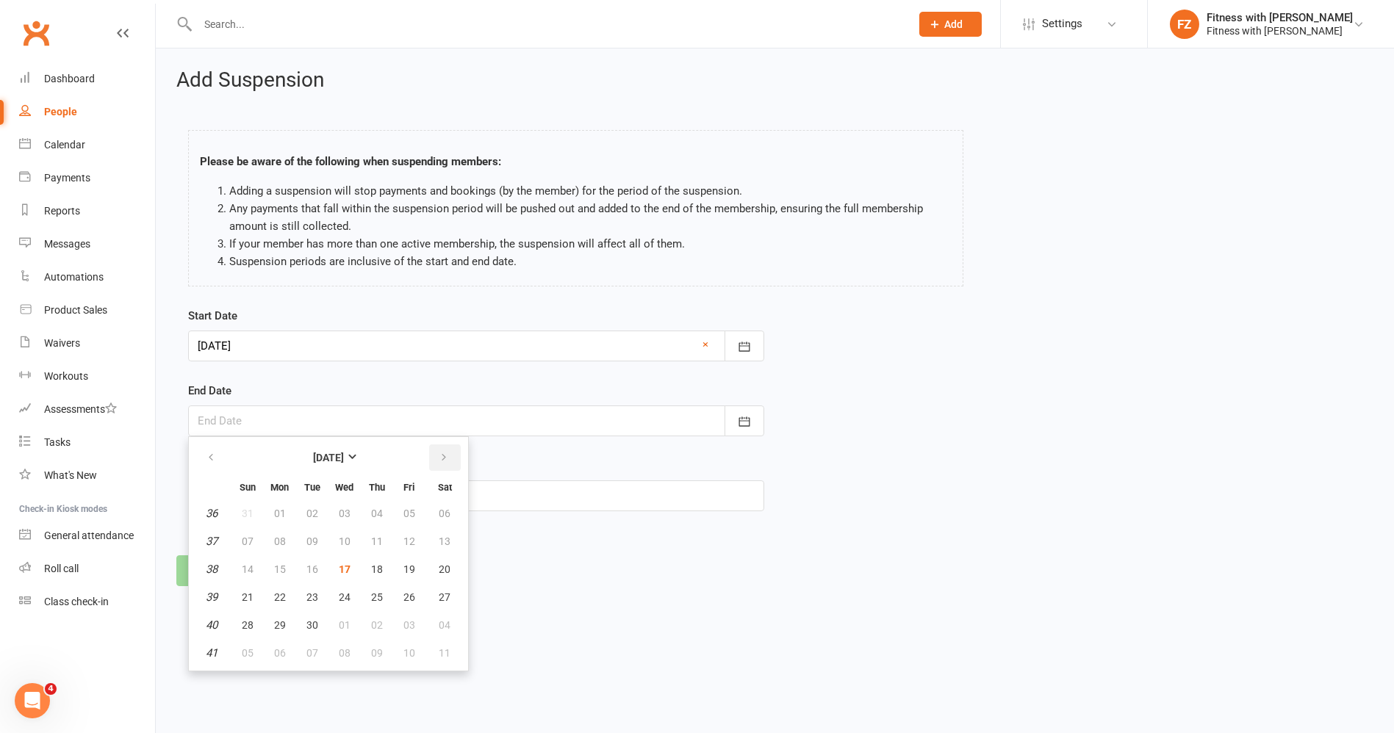
click at [434, 456] on button "button" at bounding box center [445, 458] width 32 height 26
click at [285, 597] on button "17" at bounding box center [280, 597] width 31 height 26
type input "[DATE]"
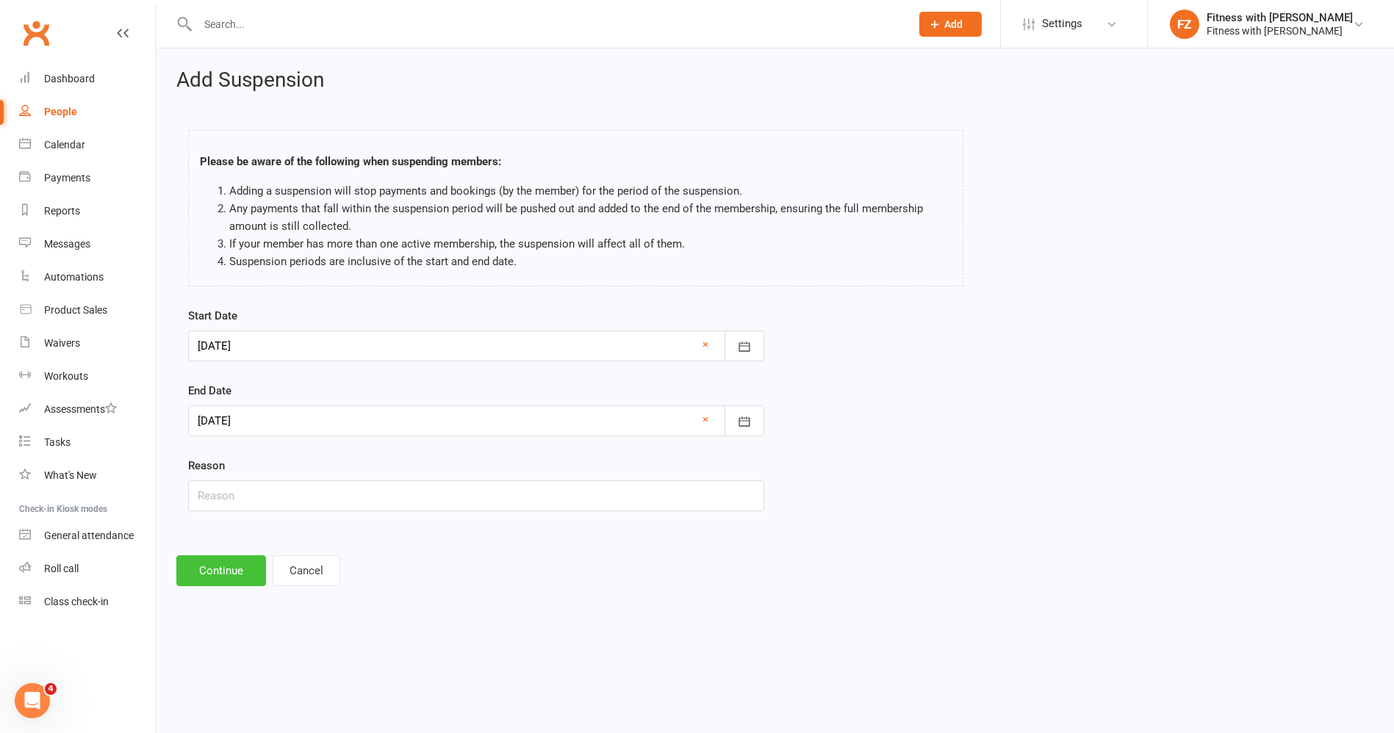
click at [245, 565] on button "Continue" at bounding box center [221, 571] width 90 height 31
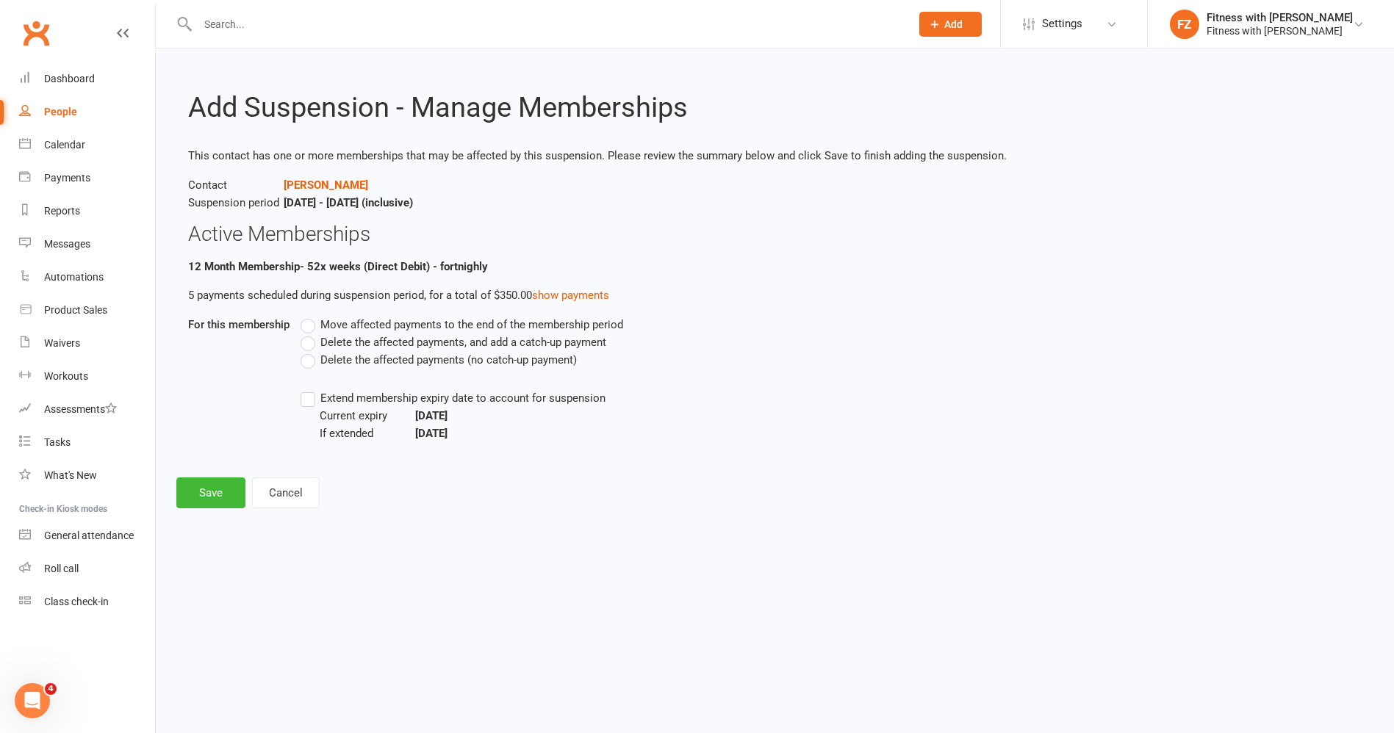
click at [336, 321] on span "Move affected payments to the end of the membership period" at bounding box center [471, 323] width 303 height 15
click at [310, 316] on input "Move affected payments to the end of the membership period" at bounding box center [306, 316] width 10 height 0
click at [320, 394] on span "Extend membership expiry date to account for suspension" at bounding box center [462, 396] width 285 height 15
click at [310, 389] on input "Extend membership expiry date to account for suspension" at bounding box center [306, 389] width 10 height 0
click at [225, 488] on button "Save" at bounding box center [210, 493] width 69 height 31
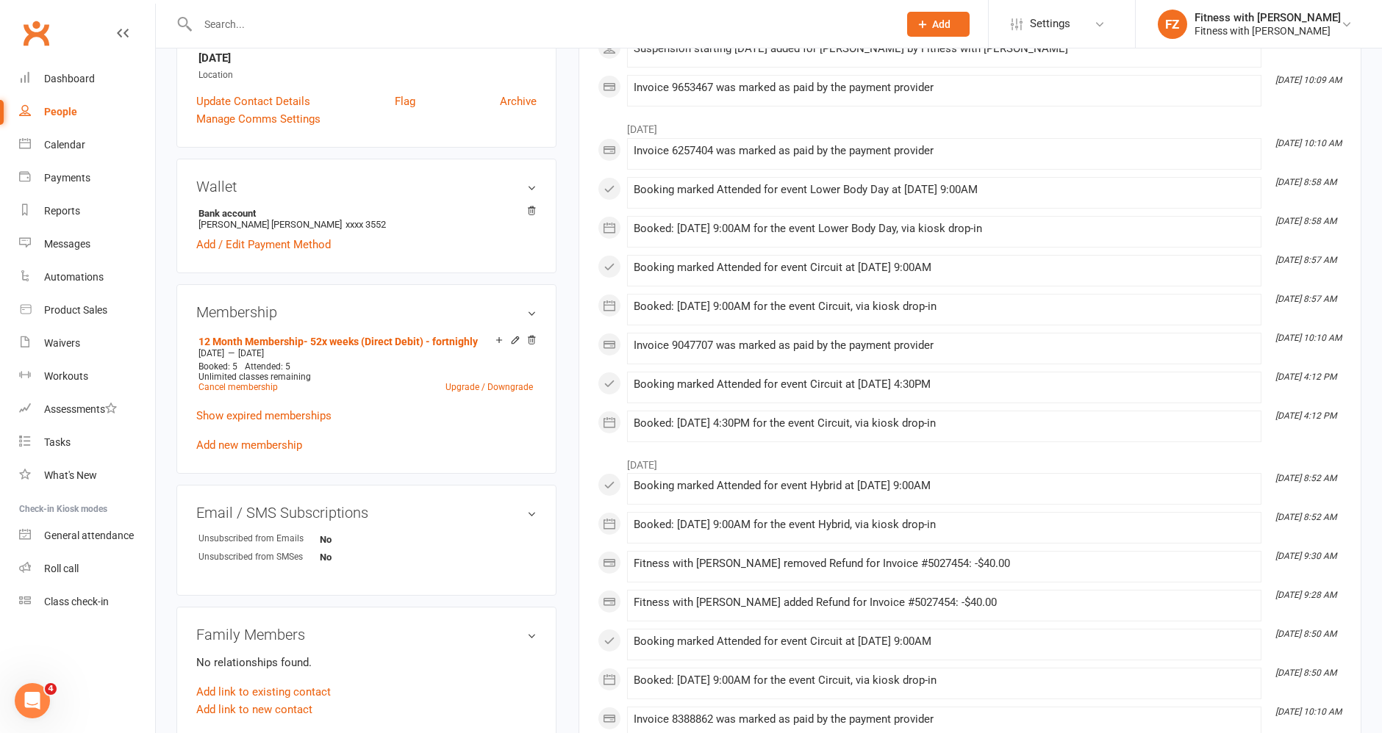
scroll to position [82, 0]
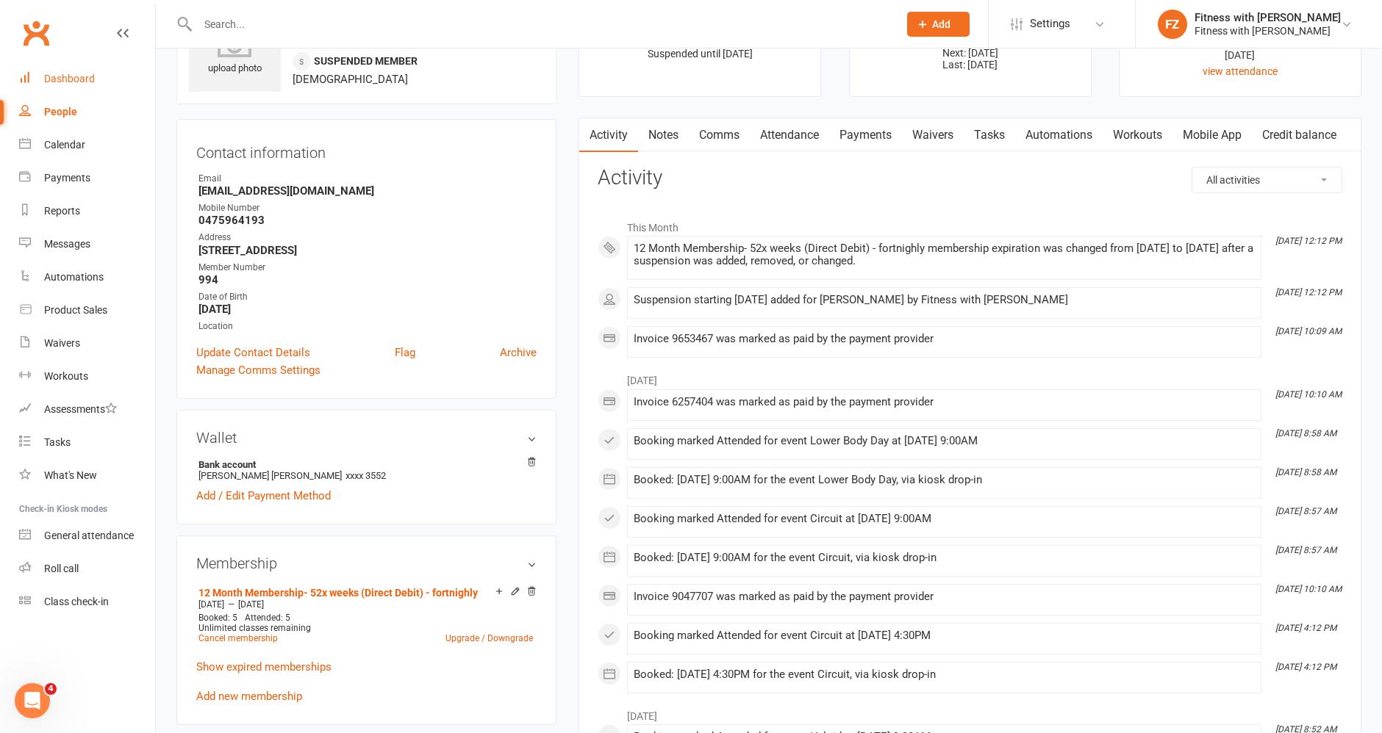
drag, startPoint x: 81, startPoint y: 73, endPoint x: 76, endPoint y: 104, distance: 31.3
click at [81, 73] on div "Dashboard" at bounding box center [69, 79] width 51 height 12
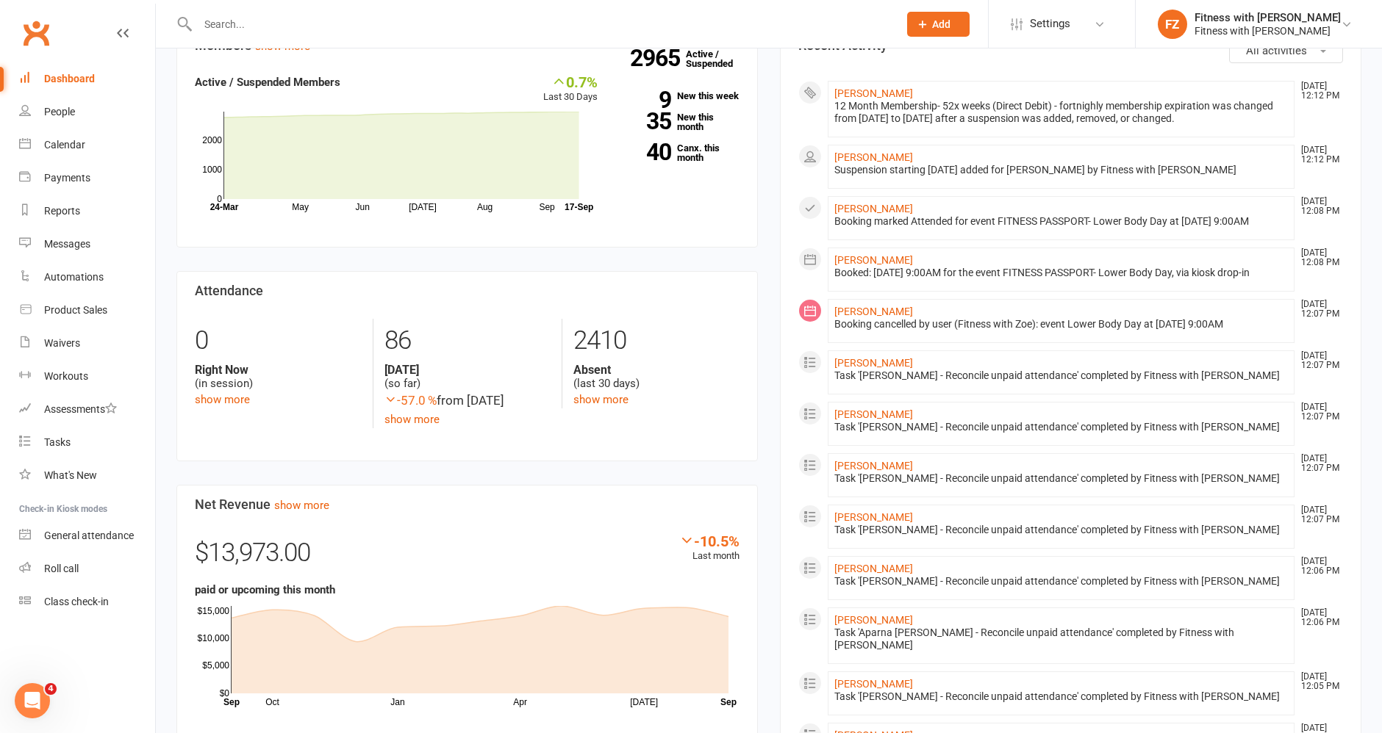
scroll to position [489, 0]
click at [115, 146] on link "Calendar" at bounding box center [87, 145] width 136 height 33
